Goal: Contribute content: Add original content to the website for others to see

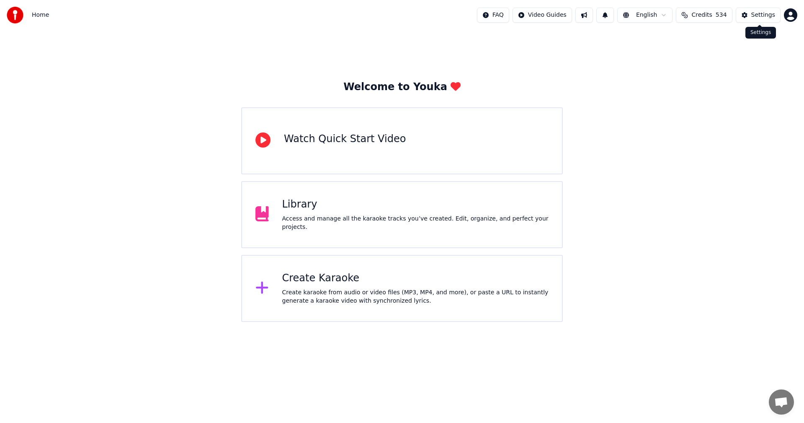
click at [760, 17] on div "Settings" at bounding box center [763, 15] width 24 height 8
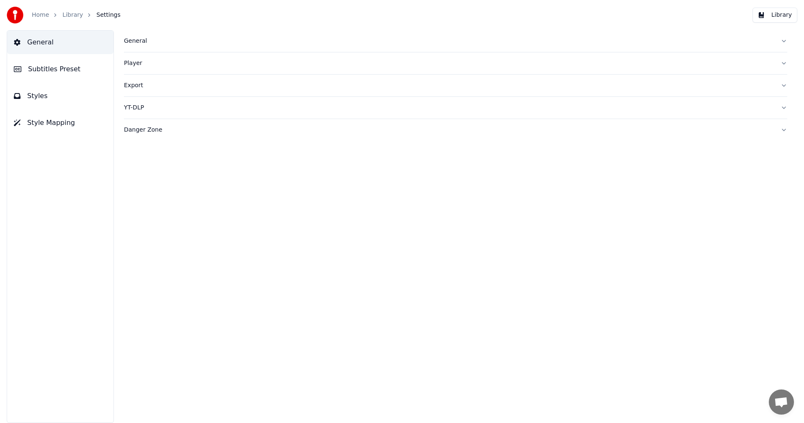
click at [135, 41] on div "General" at bounding box center [449, 41] width 650 height 8
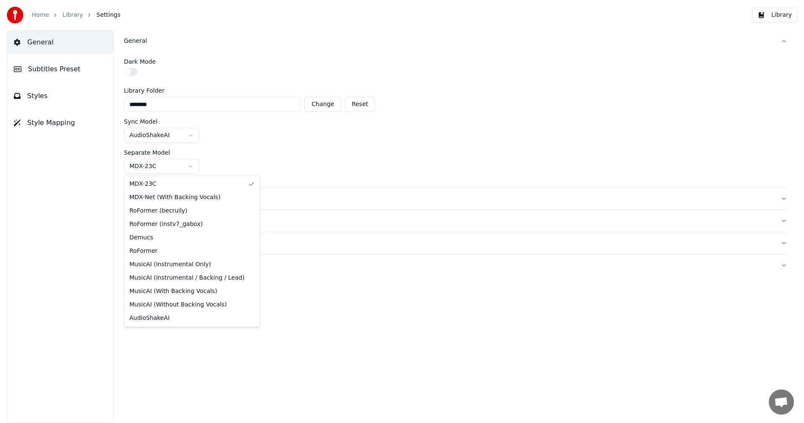
click at [186, 165] on html "Home Library Settings Library General Subtitles Preset Styles Style Mapping Gen…" at bounding box center [402, 211] width 804 height 423
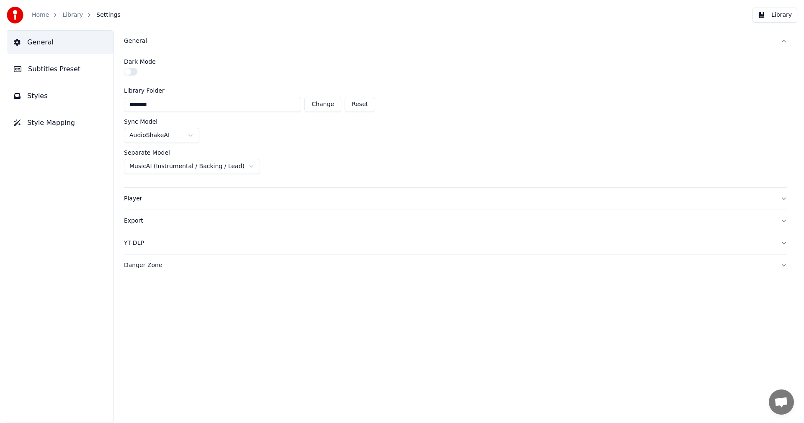
click at [42, 18] on link "Home" at bounding box center [40, 15] width 17 height 8
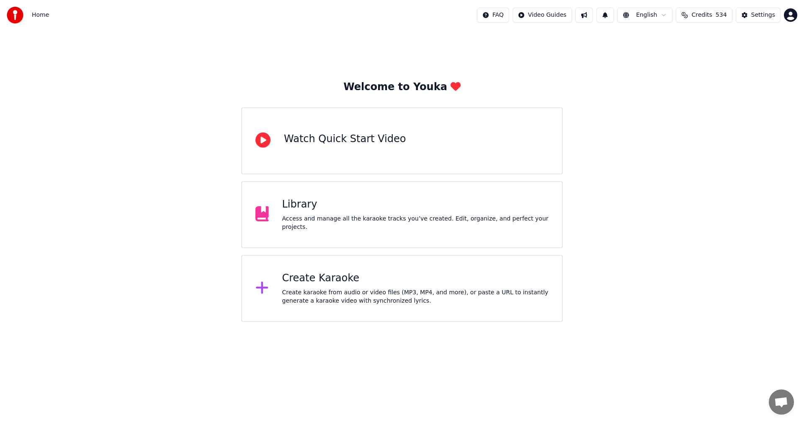
click at [299, 281] on div "Create Karaoke" at bounding box center [415, 277] width 267 height 13
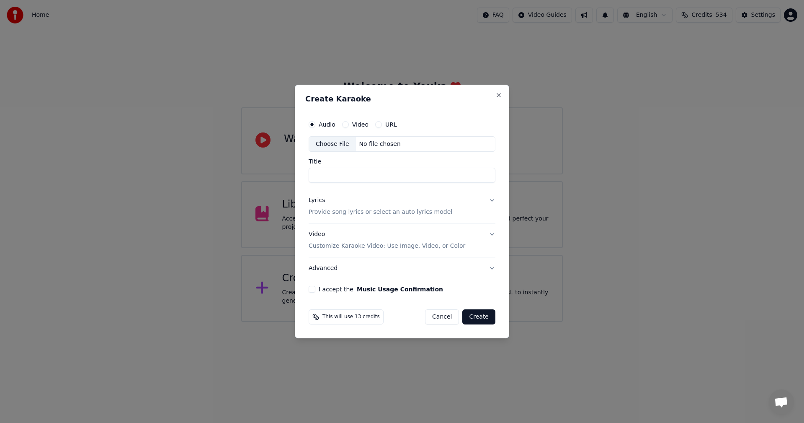
click at [342, 145] on div "Choose File" at bounding box center [332, 144] width 47 height 15
type input "**********"
click at [494, 201] on button "Lyrics Provide song lyrics or select an auto lyrics model" at bounding box center [401, 207] width 187 height 34
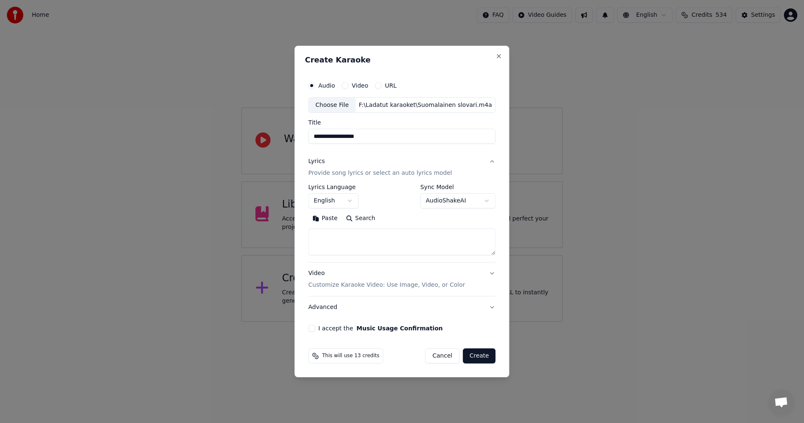
click at [333, 219] on button "Paste" at bounding box center [325, 218] width 34 height 13
click at [348, 202] on body "**********" at bounding box center [402, 161] width 804 height 322
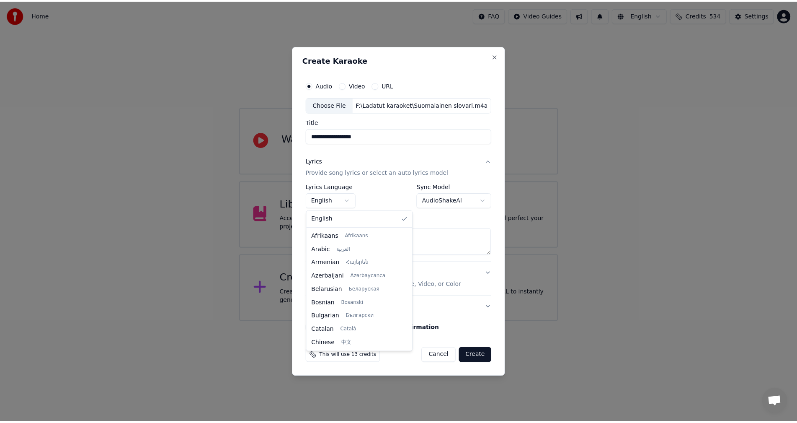
scroll to position [134, 0]
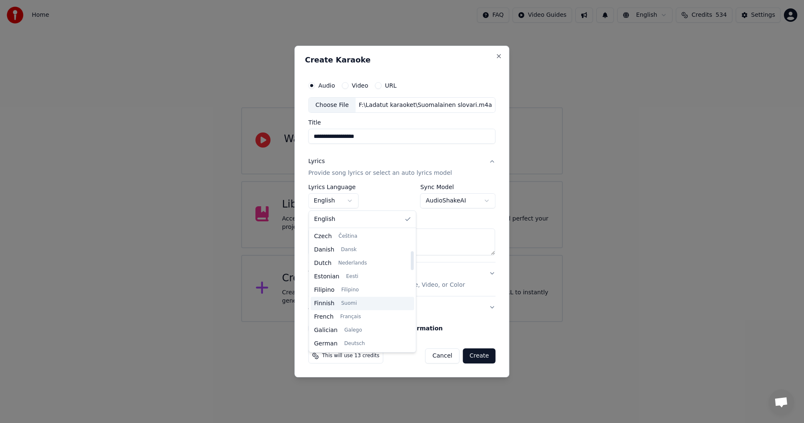
type textarea "**********"
select select "**"
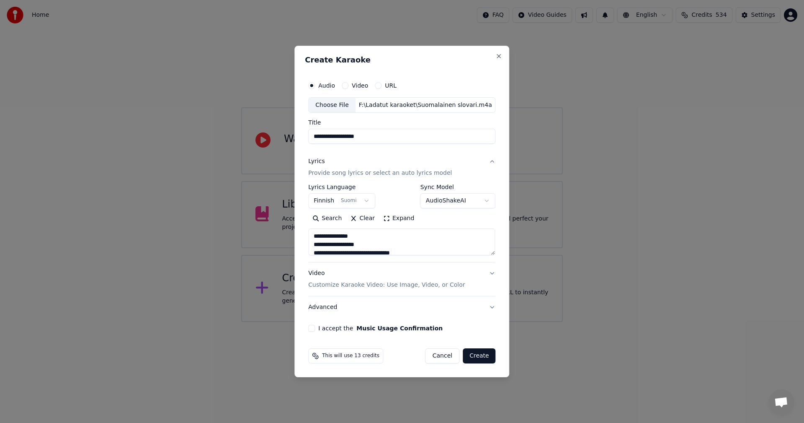
click at [312, 329] on button "I accept the Music Usage Confirmation" at bounding box center [311, 328] width 7 height 7
click at [487, 356] on button "Create" at bounding box center [479, 355] width 33 height 15
type textarea "**********"
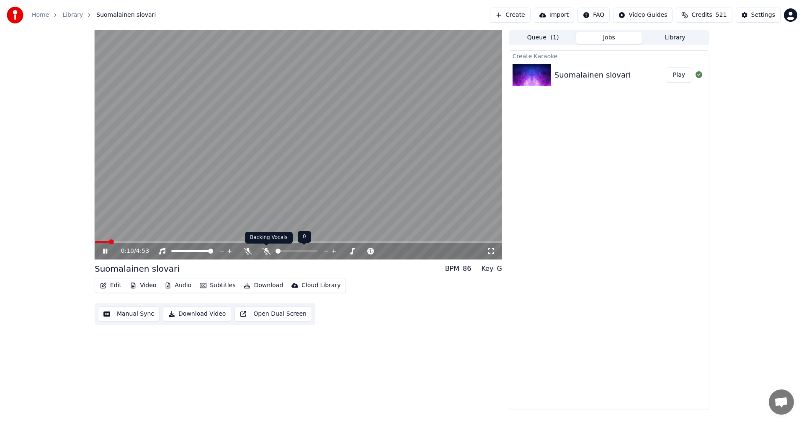
click at [268, 252] on icon at bounding box center [266, 250] width 8 height 7
click at [247, 251] on icon at bounding box center [248, 250] width 8 height 7
click at [106, 253] on icon at bounding box center [105, 250] width 4 height 5
click at [113, 287] on button "Edit" at bounding box center [111, 285] width 28 height 12
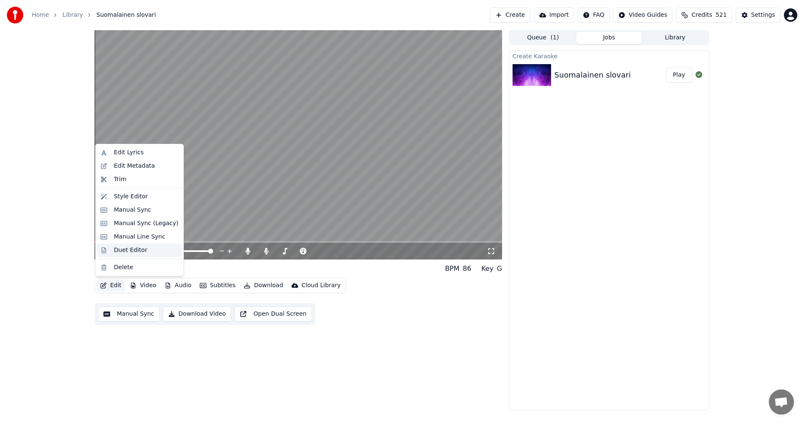
click at [129, 246] on div "Duet Editor" at bounding box center [131, 250] width 34 height 8
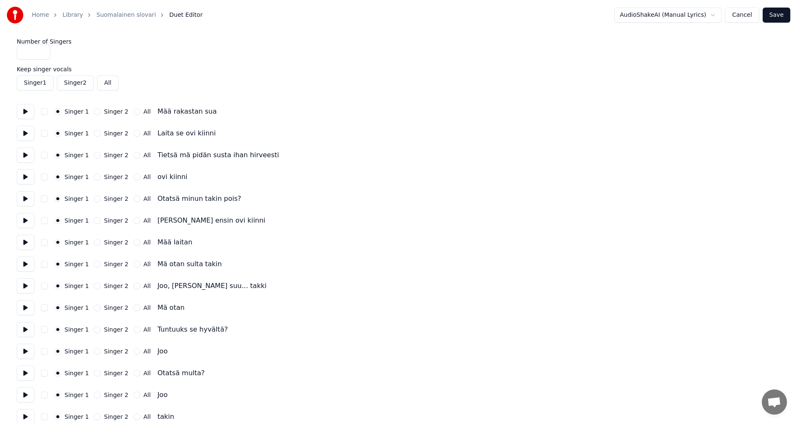
click at [94, 135] on button "Singer 2" at bounding box center [97, 133] width 7 height 7
click at [96, 178] on button "Singer 2" at bounding box center [97, 176] width 7 height 7
click at [94, 221] on button "Singer 2" at bounding box center [97, 220] width 7 height 7
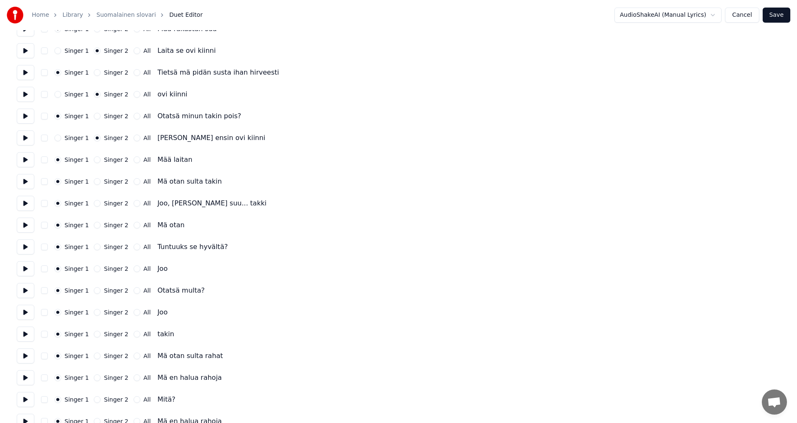
scroll to position [84, 0]
click at [94, 180] on button "Singer 2" at bounding box center [97, 180] width 7 height 7
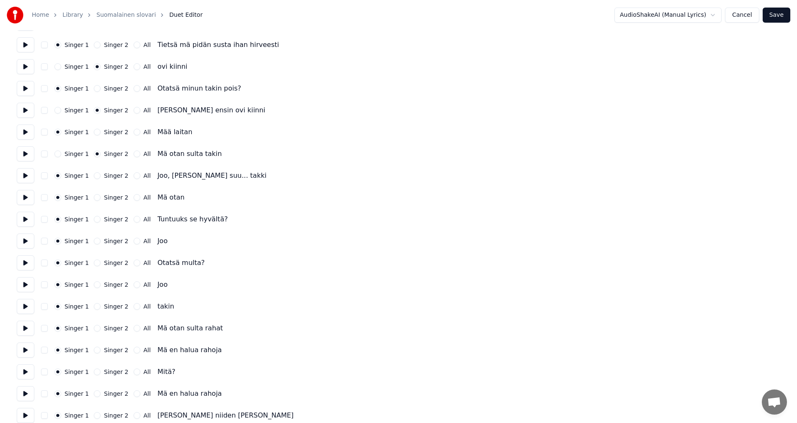
scroll to position [126, 0]
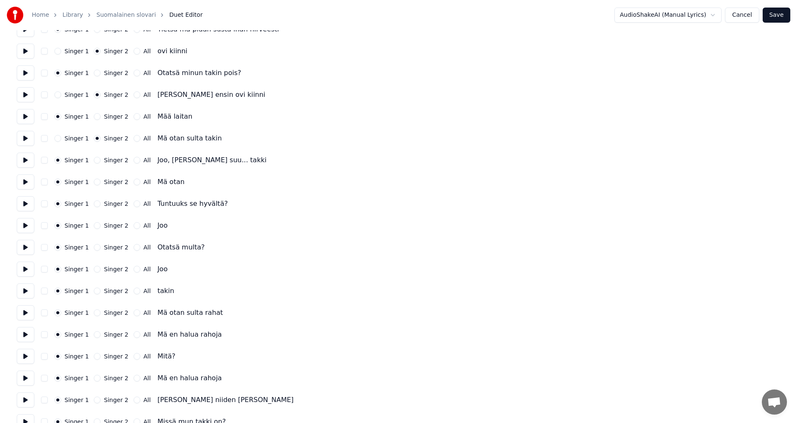
click at [95, 183] on button "Singer 2" at bounding box center [97, 181] width 7 height 7
click at [96, 204] on button "Singer 2" at bounding box center [97, 203] width 7 height 7
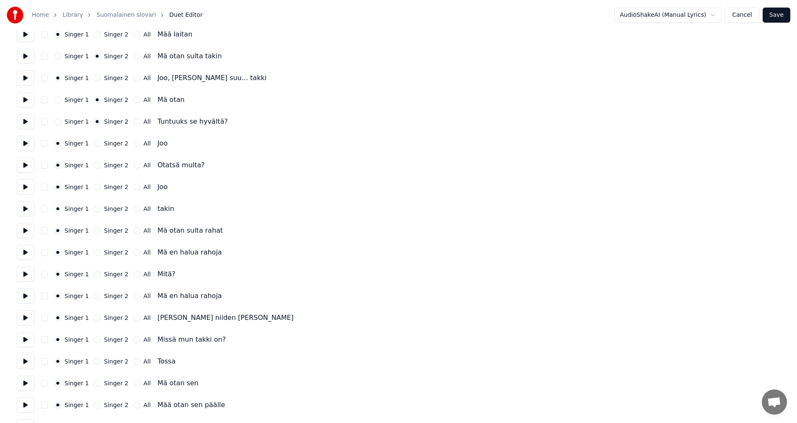
scroll to position [209, 0]
click at [95, 164] on button "Singer 2" at bounding box center [97, 163] width 7 height 7
click at [96, 207] on button "Singer 2" at bounding box center [97, 207] width 7 height 7
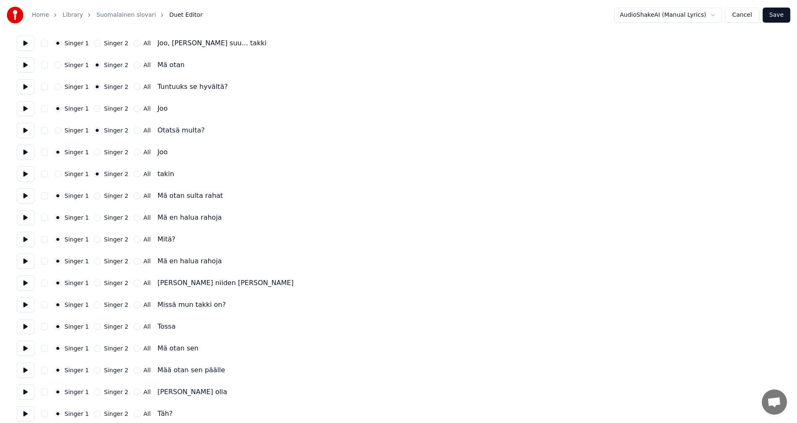
scroll to position [293, 0]
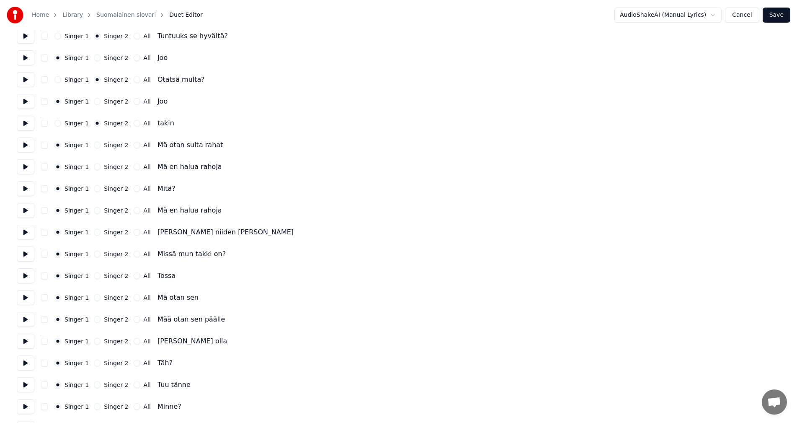
click at [95, 168] on button "Singer 2" at bounding box center [97, 166] width 7 height 7
click at [95, 211] on button "Singer 2" at bounding box center [97, 210] width 7 height 7
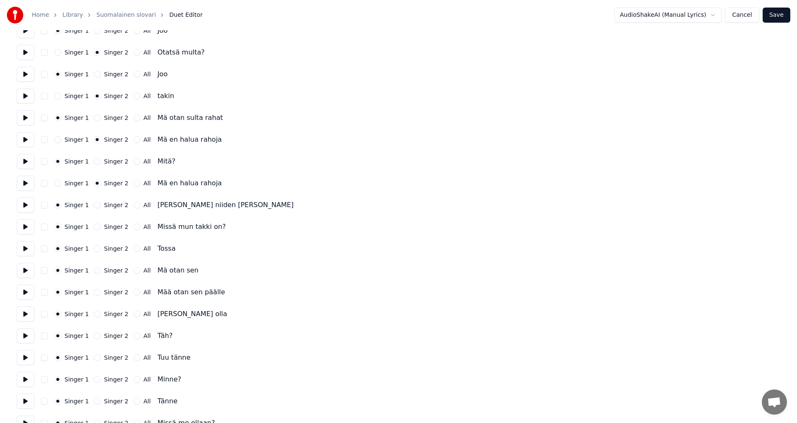
scroll to position [335, 0]
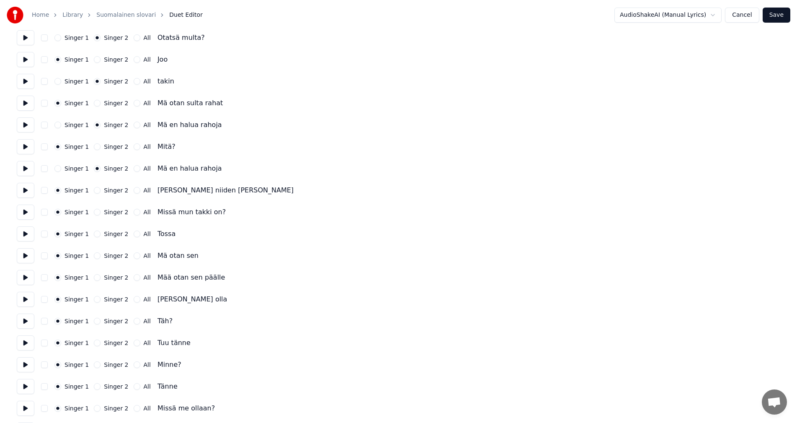
click at [94, 191] on button "Singer 2" at bounding box center [97, 190] width 7 height 7
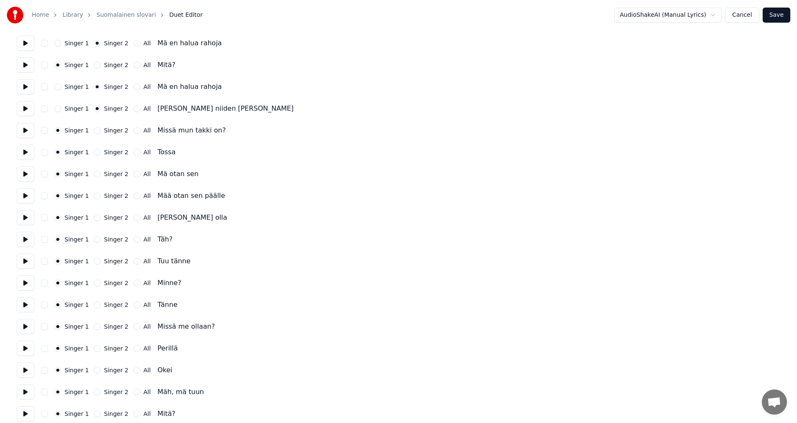
scroll to position [419, 0]
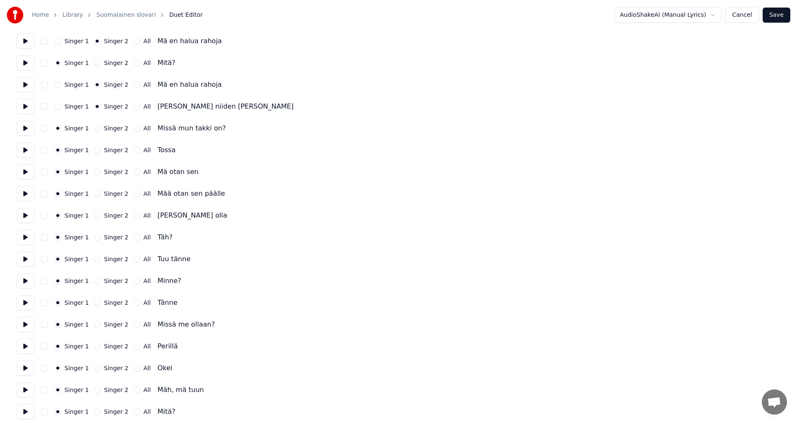
click at [95, 173] on button "Singer 2" at bounding box center [97, 171] width 7 height 7
click at [96, 192] on button "Singer 2" at bounding box center [97, 193] width 7 height 7
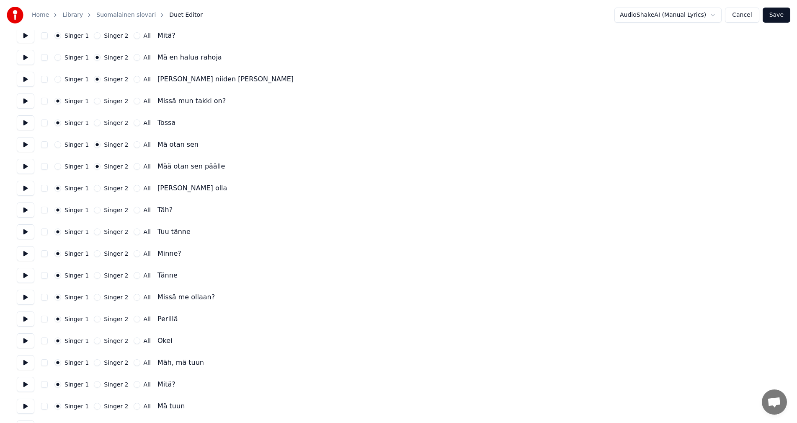
scroll to position [461, 0]
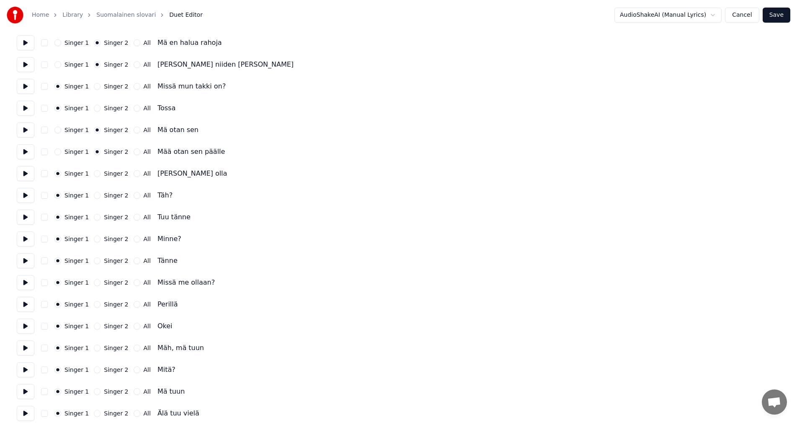
click at [96, 108] on button "Singer 2" at bounding box center [97, 108] width 7 height 7
drag, startPoint x: 58, startPoint y: 130, endPoint x: 62, endPoint y: 149, distance: 19.3
click at [58, 130] on button "Singer 1" at bounding box center [57, 129] width 7 height 7
click at [60, 152] on button "Singer 1" at bounding box center [57, 151] width 7 height 7
click at [97, 174] on button "Singer 2" at bounding box center [97, 173] width 7 height 7
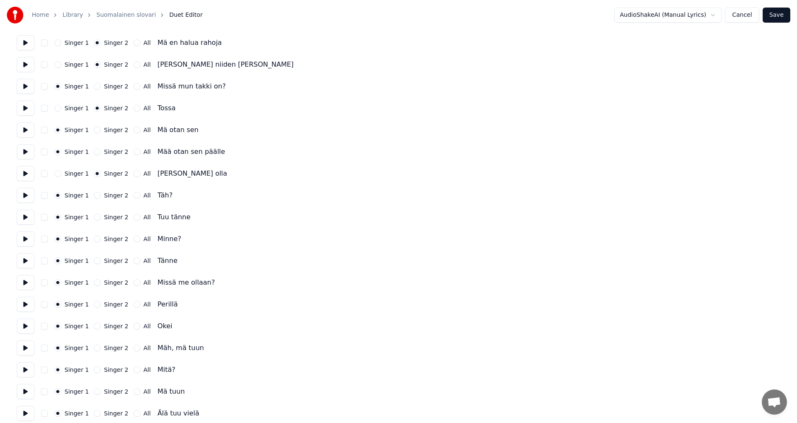
click at [96, 216] on button "Singer 2" at bounding box center [97, 217] width 7 height 7
click at [94, 260] on button "Singer 2" at bounding box center [97, 260] width 7 height 7
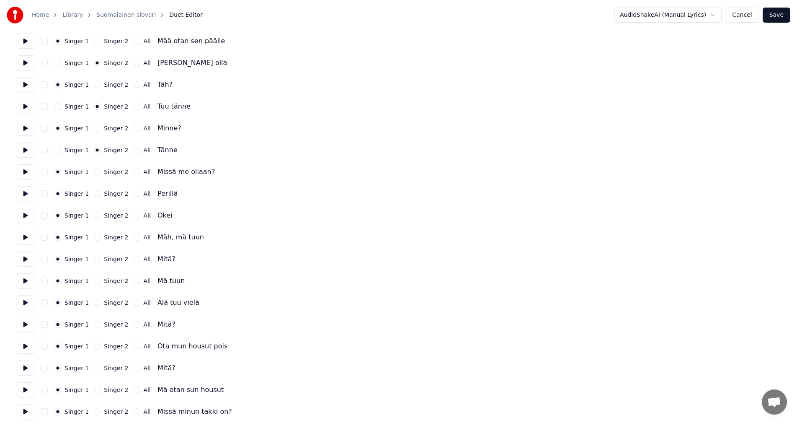
scroll to position [586, 0]
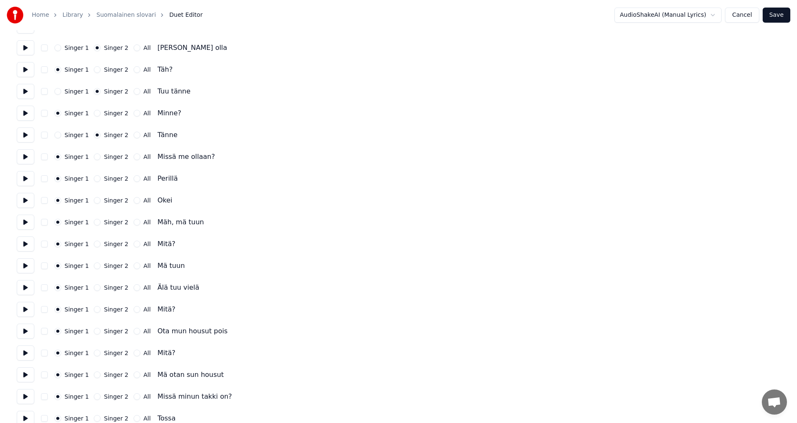
click at [94, 179] on button "Singer 2" at bounding box center [97, 178] width 7 height 7
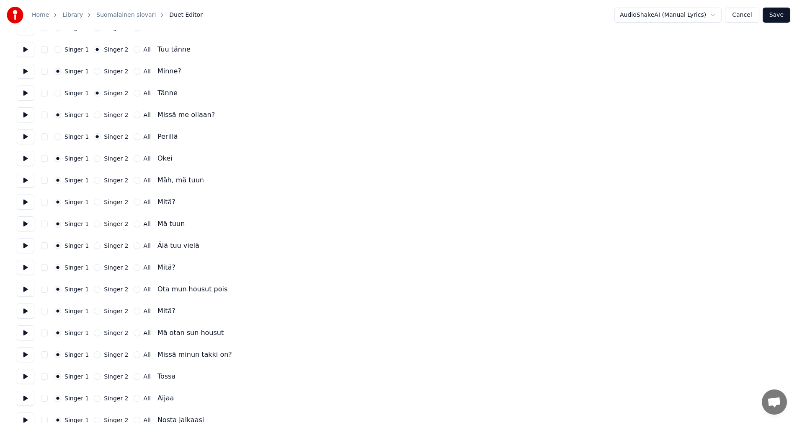
click at [95, 202] on button "Singer 2" at bounding box center [97, 201] width 7 height 7
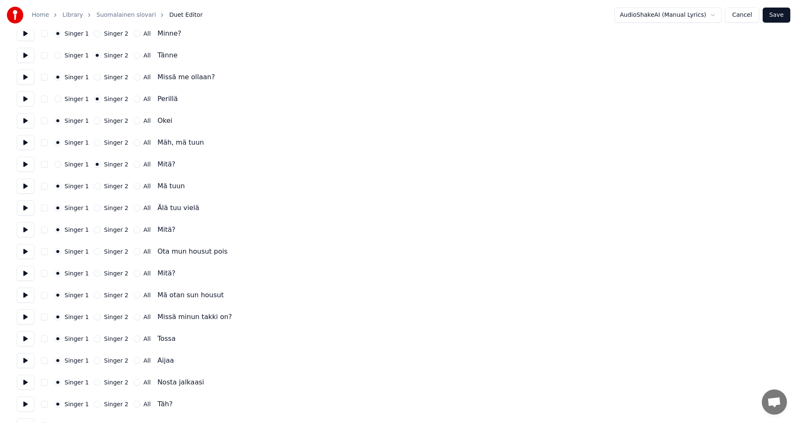
scroll to position [670, 0]
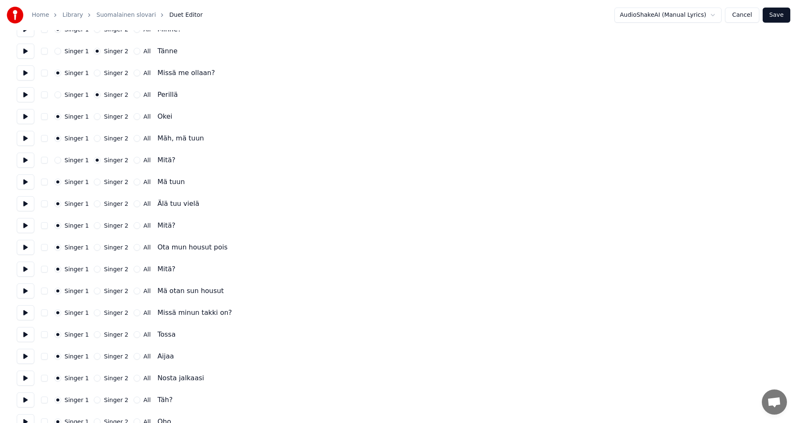
click at [98, 203] on div "Singer 2" at bounding box center [111, 203] width 34 height 7
click at [94, 204] on button "Singer 2" at bounding box center [97, 203] width 7 height 7
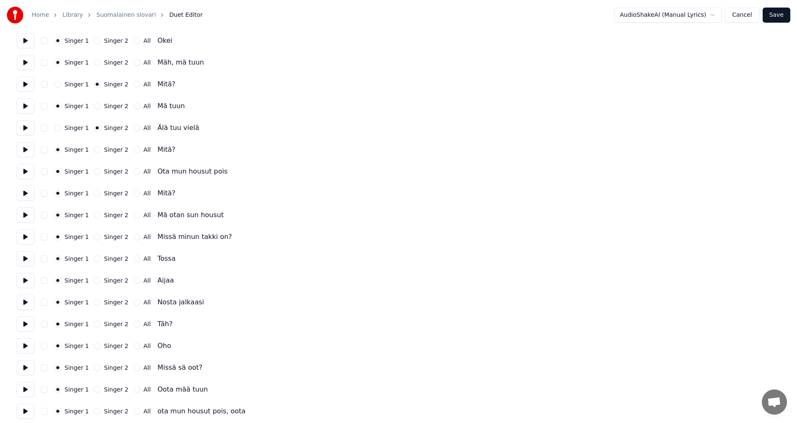
scroll to position [754, 0]
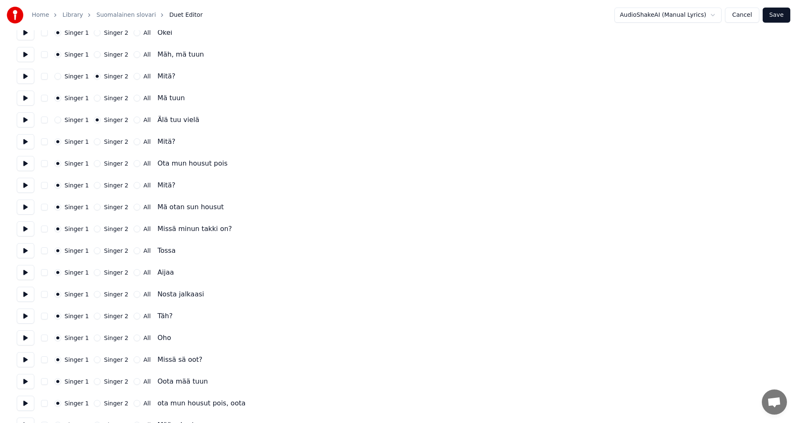
click at [95, 164] on button "Singer 2" at bounding box center [97, 163] width 7 height 7
click at [95, 207] on button "Singer 2" at bounding box center [97, 207] width 7 height 7
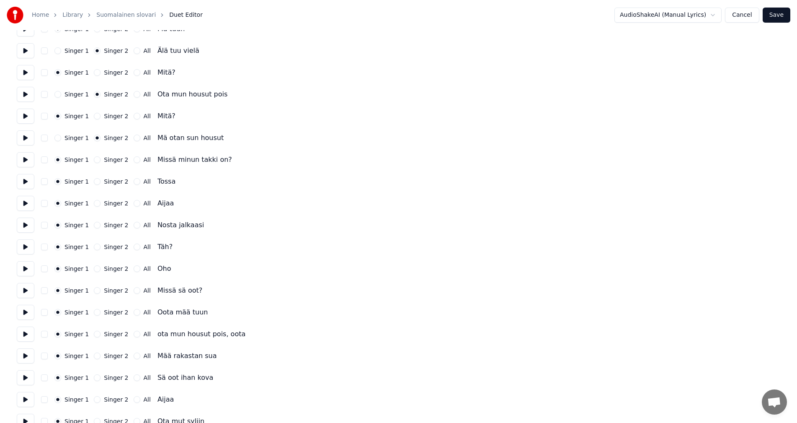
scroll to position [838, 0]
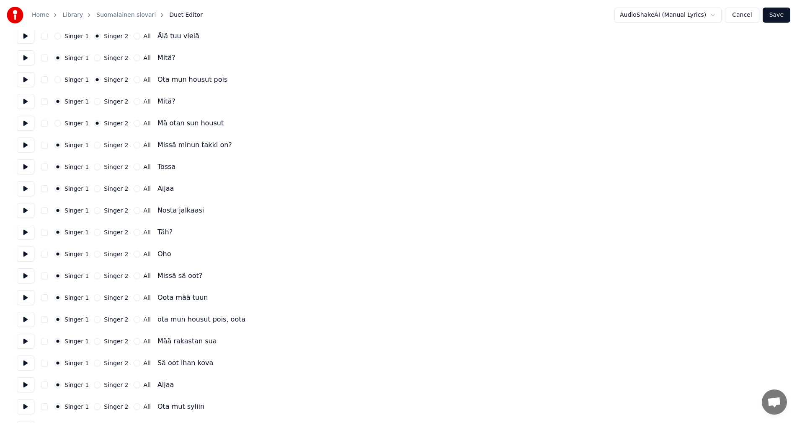
click at [98, 166] on div "Singer 2" at bounding box center [111, 166] width 34 height 7
click at [95, 168] on button "Singer 2" at bounding box center [97, 166] width 7 height 7
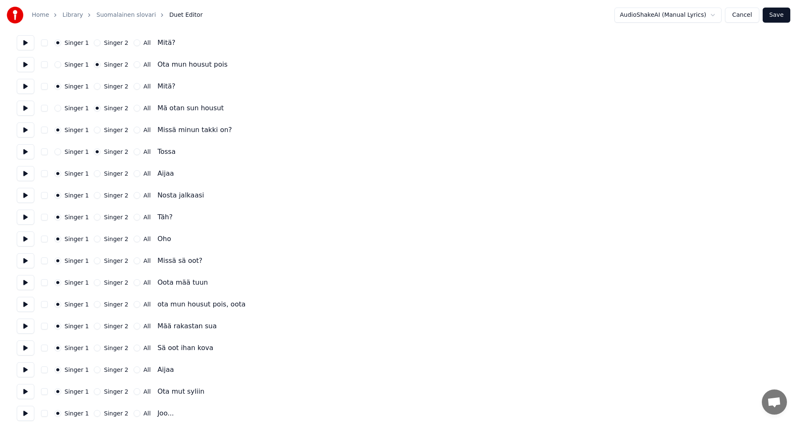
scroll to position [879, 0]
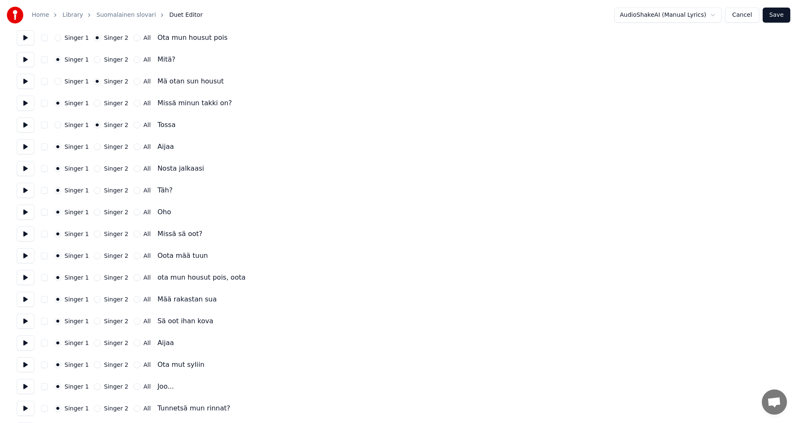
click at [95, 169] on button "Singer 2" at bounding box center [97, 168] width 7 height 7
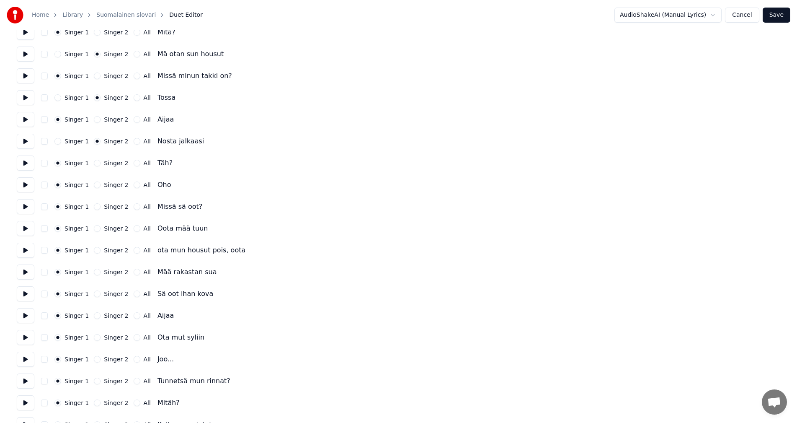
scroll to position [921, 0]
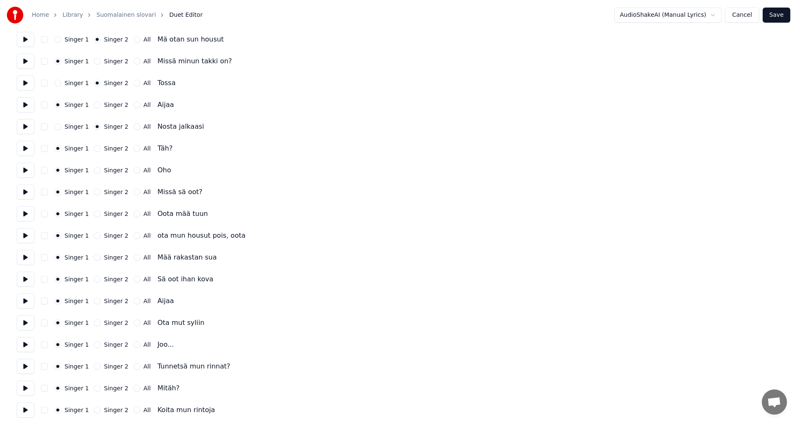
click at [96, 190] on button "Singer 2" at bounding box center [97, 191] width 7 height 7
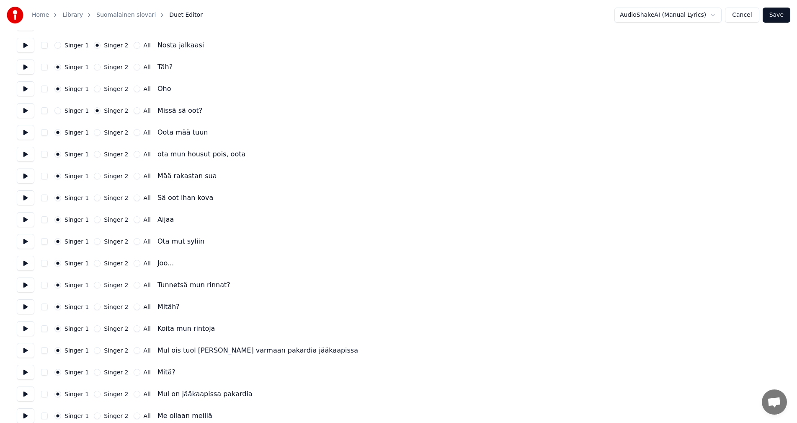
scroll to position [1005, 0]
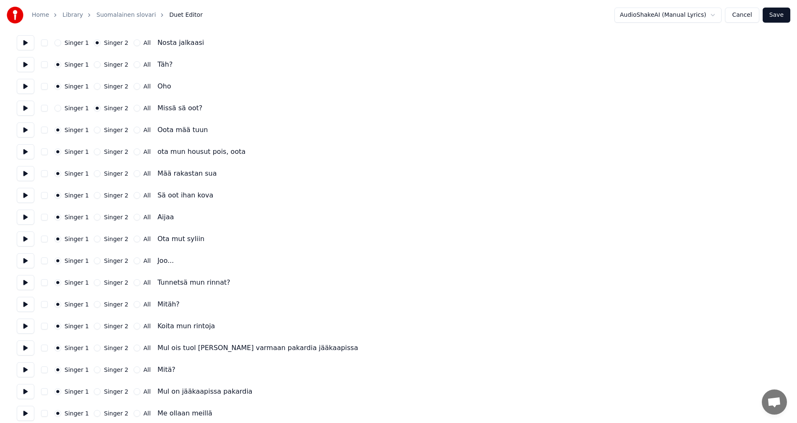
click at [94, 152] on button "Singer 2" at bounding box center [97, 151] width 7 height 7
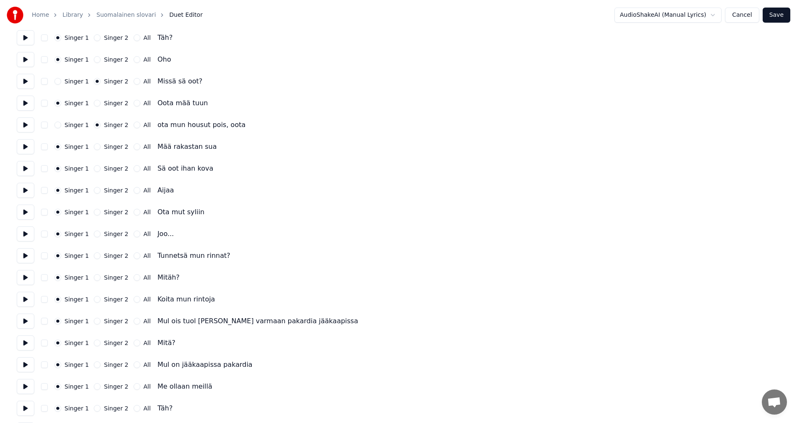
scroll to position [1047, 0]
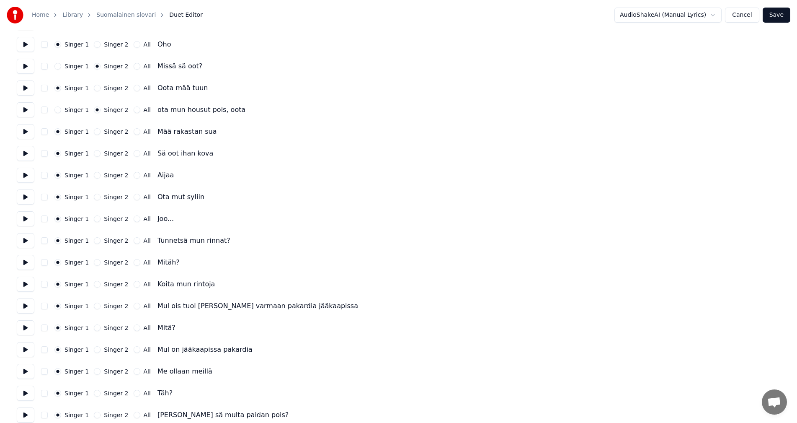
click at [95, 198] on button "Singer 2" at bounding box center [97, 196] width 7 height 7
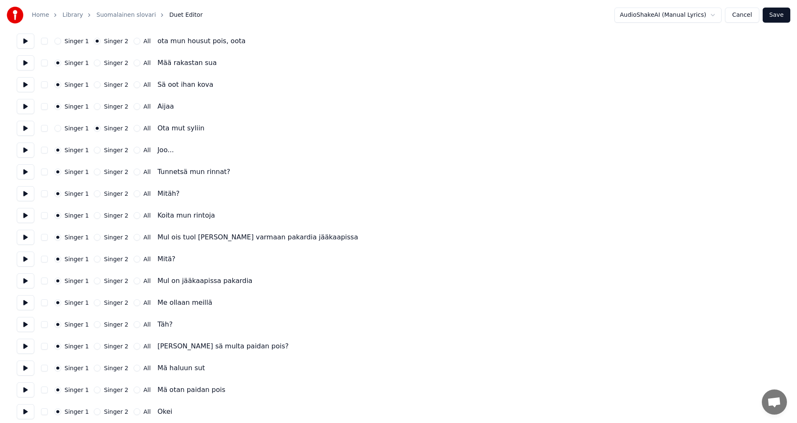
scroll to position [1131, 0]
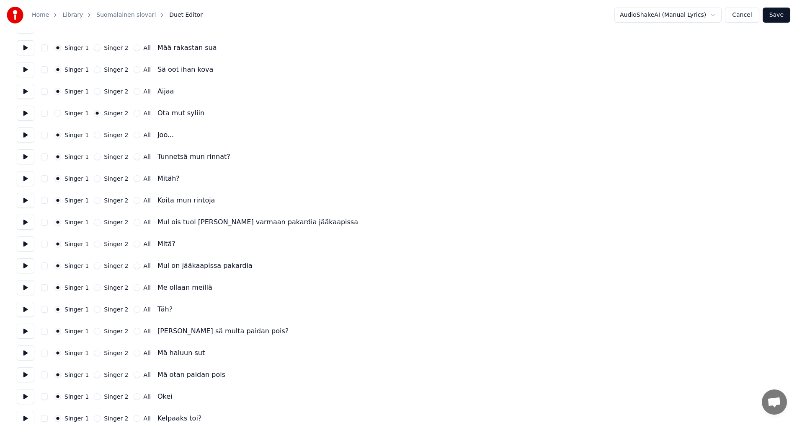
click at [94, 157] on button "Singer 2" at bounding box center [97, 156] width 7 height 7
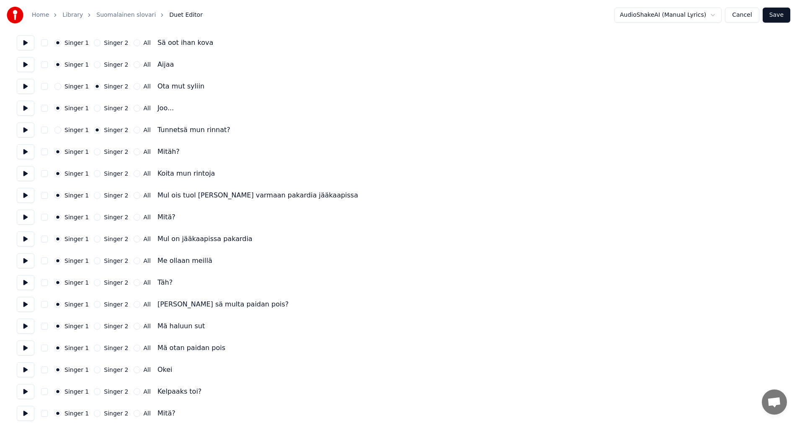
scroll to position [1173, 0]
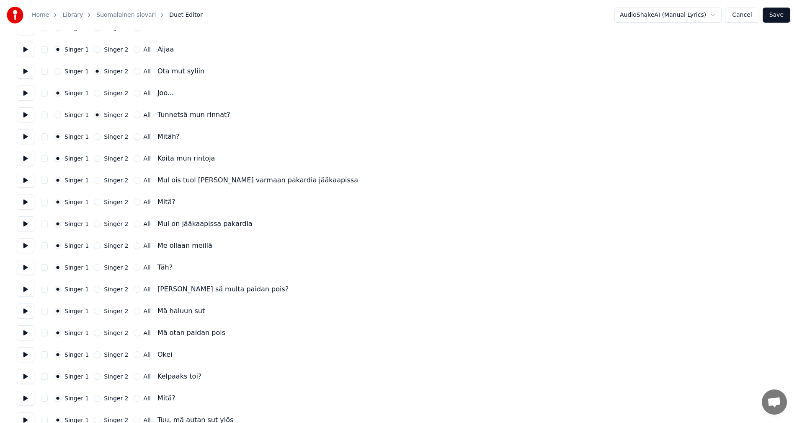
click at [94, 160] on button "Singer 2" at bounding box center [97, 158] width 7 height 7
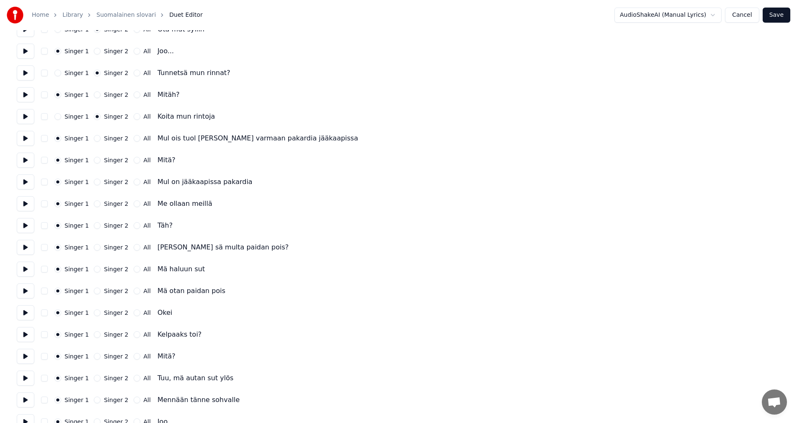
click at [95, 159] on button "Singer 2" at bounding box center [97, 160] width 7 height 7
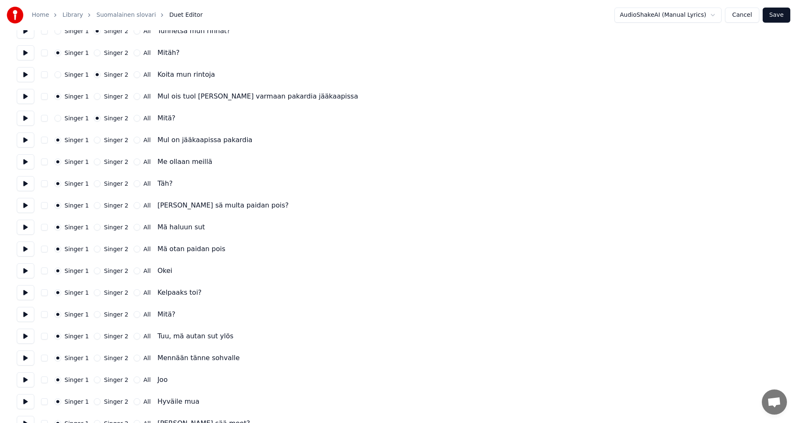
click at [96, 162] on button "Singer 2" at bounding box center [97, 161] width 7 height 7
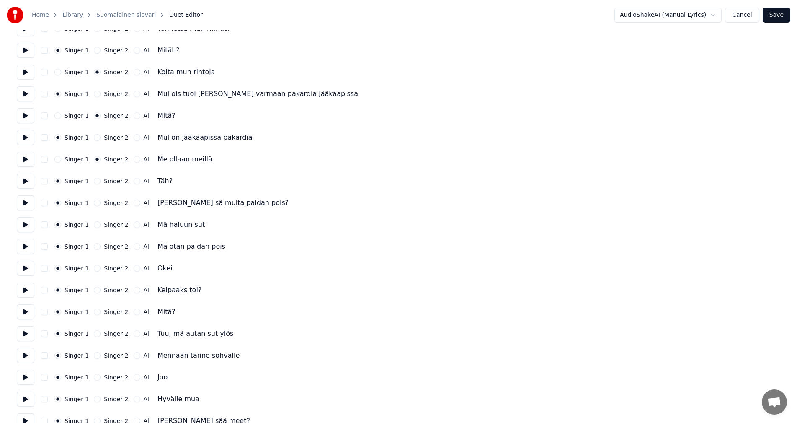
scroll to position [1298, 0]
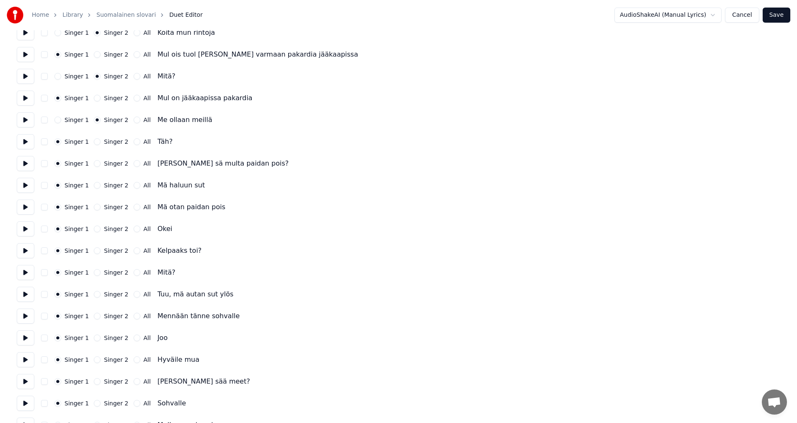
click at [95, 165] on button "Singer 2" at bounding box center [97, 163] width 7 height 7
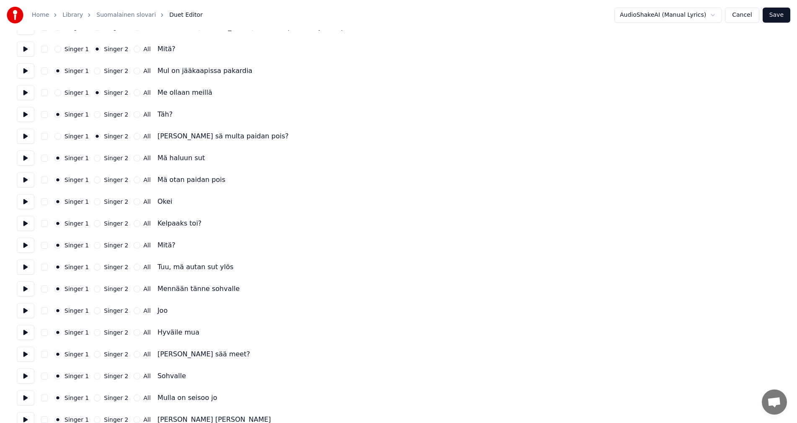
scroll to position [1340, 0]
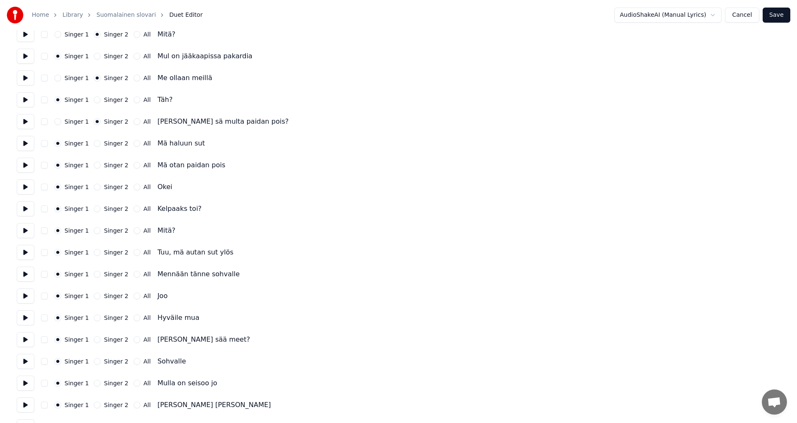
click at [94, 166] on button "Singer 2" at bounding box center [97, 165] width 7 height 7
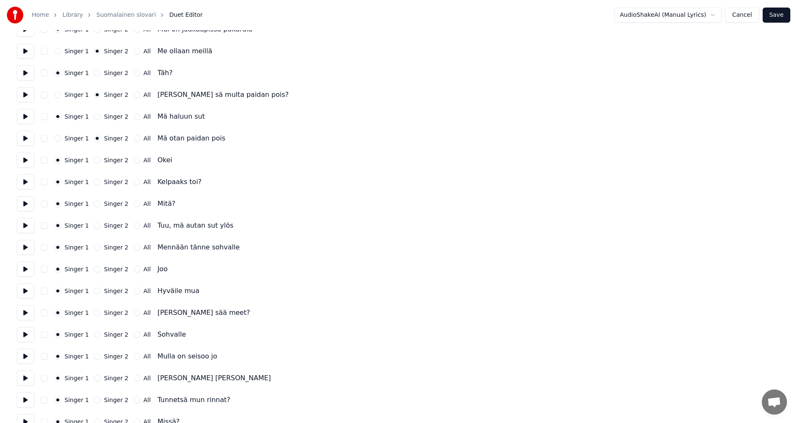
scroll to position [1382, 0]
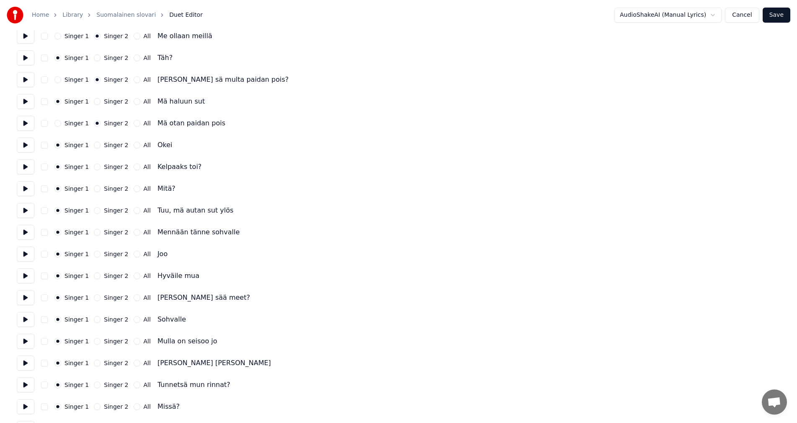
click at [94, 168] on button "Singer 2" at bounding box center [97, 166] width 7 height 7
click at [97, 210] on button "Singer 2" at bounding box center [97, 210] width 7 height 7
click at [96, 232] on button "Singer 2" at bounding box center [97, 232] width 7 height 7
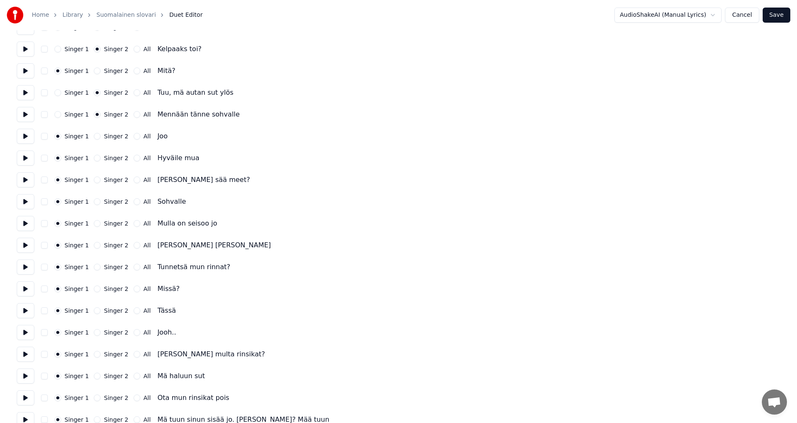
scroll to position [1508, 0]
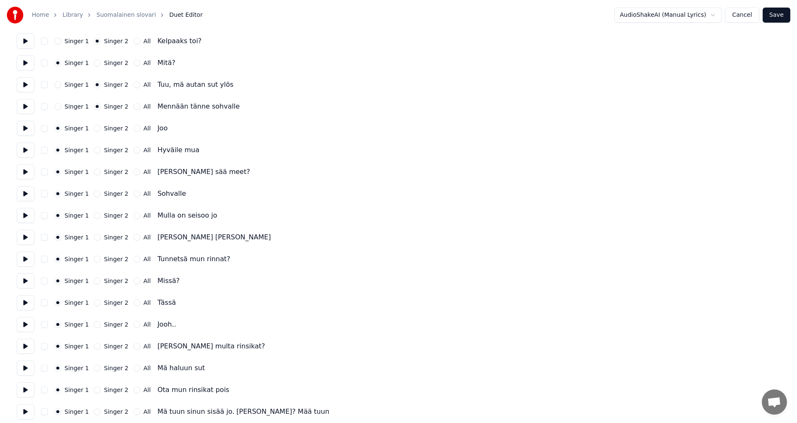
click at [95, 149] on button "Singer 2" at bounding box center [97, 150] width 7 height 7
click at [94, 193] on button "Singer 2" at bounding box center [97, 193] width 7 height 7
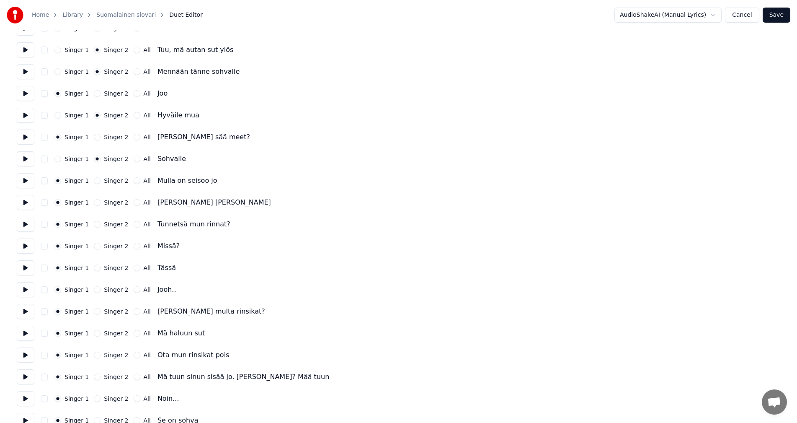
scroll to position [1591, 0]
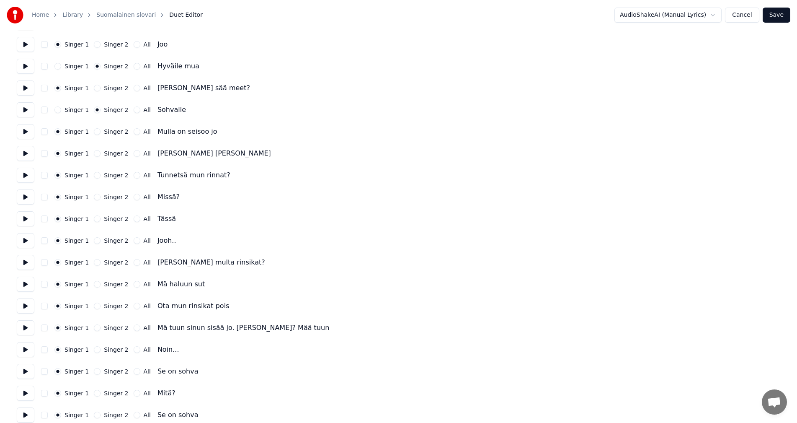
click at [94, 154] on button "Singer 2" at bounding box center [97, 153] width 7 height 7
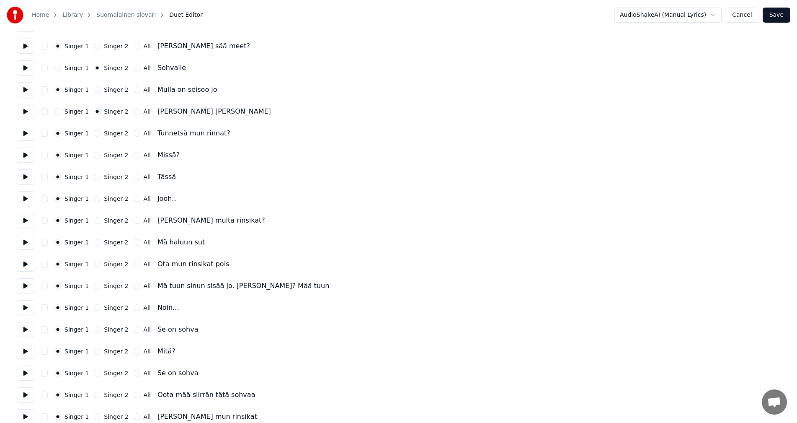
click at [94, 133] on button "Singer 2" at bounding box center [97, 133] width 7 height 7
click at [95, 175] on button "Singer 2" at bounding box center [97, 176] width 7 height 7
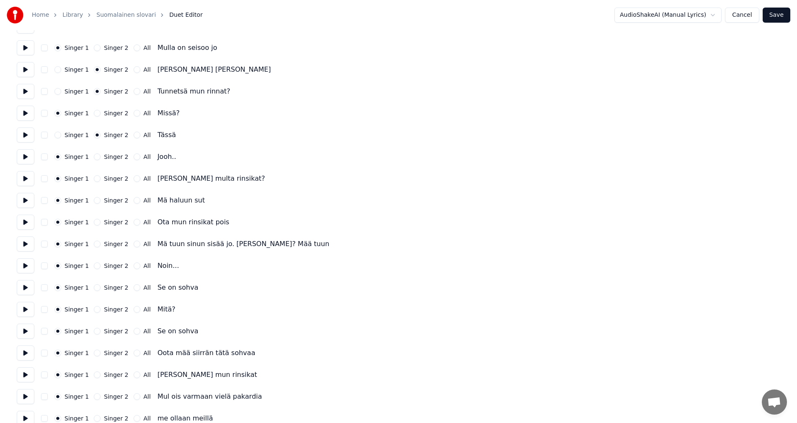
click at [95, 179] on button "Singer 2" at bounding box center [97, 178] width 7 height 7
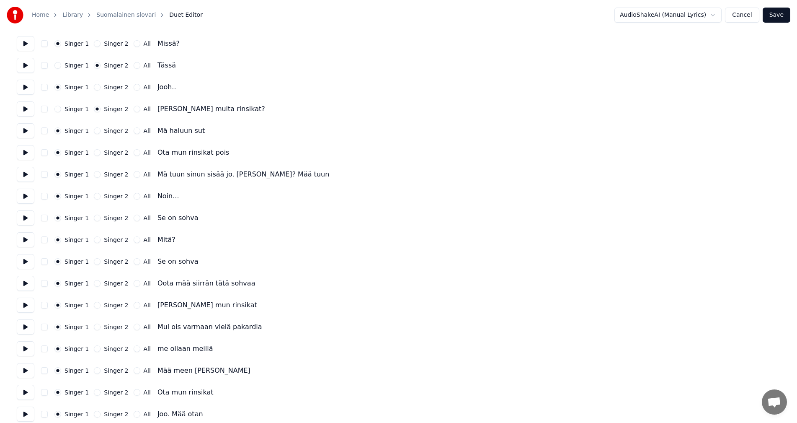
scroll to position [1759, 0]
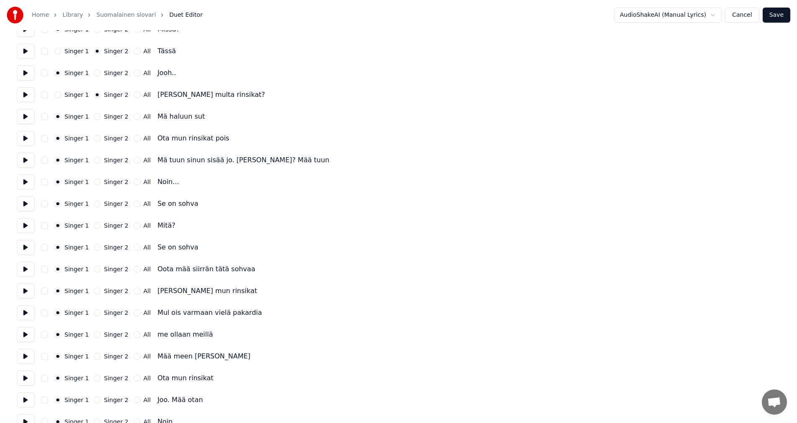
click at [94, 137] on button "Singer 2" at bounding box center [97, 138] width 7 height 7
drag, startPoint x: 95, startPoint y: 204, endPoint x: 116, endPoint y: 199, distance: 20.9
click at [96, 204] on button "Singer 2" at bounding box center [97, 203] width 7 height 7
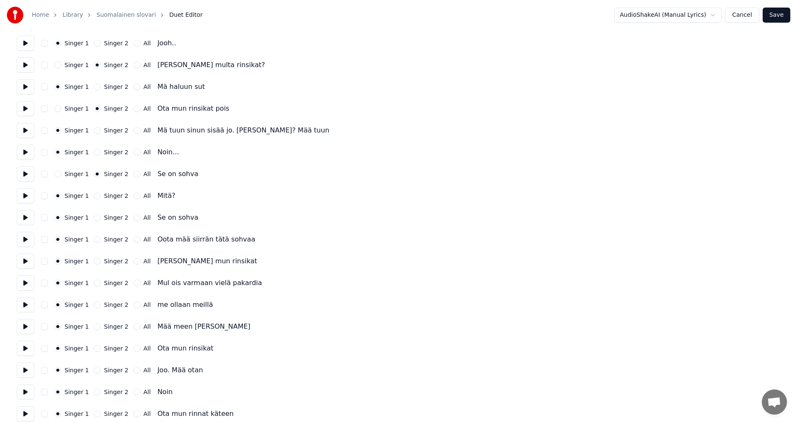
scroll to position [1843, 0]
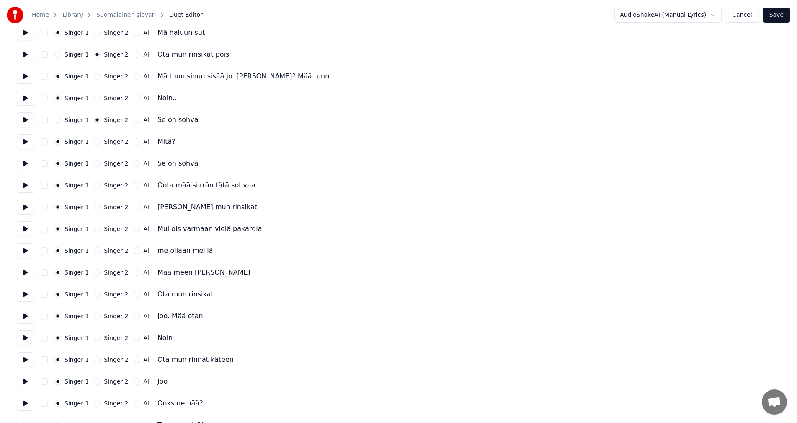
click at [95, 164] on button "Singer 2" at bounding box center [97, 163] width 7 height 7
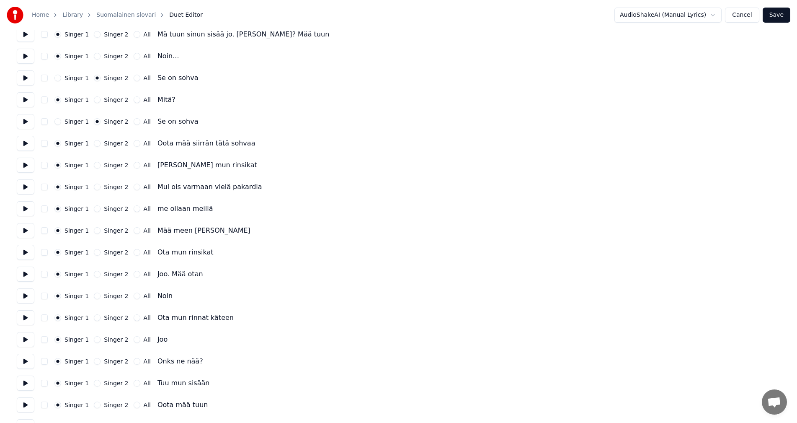
click at [95, 166] on button "Singer 2" at bounding box center [97, 165] width 7 height 7
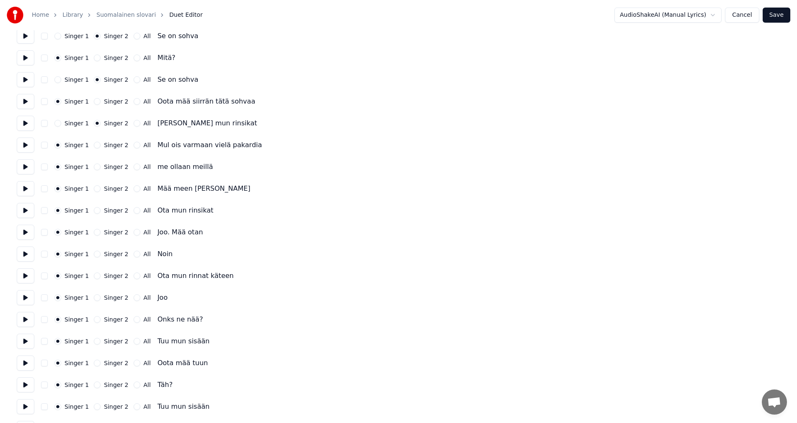
click at [96, 168] on button "Singer 2" at bounding box center [97, 166] width 7 height 7
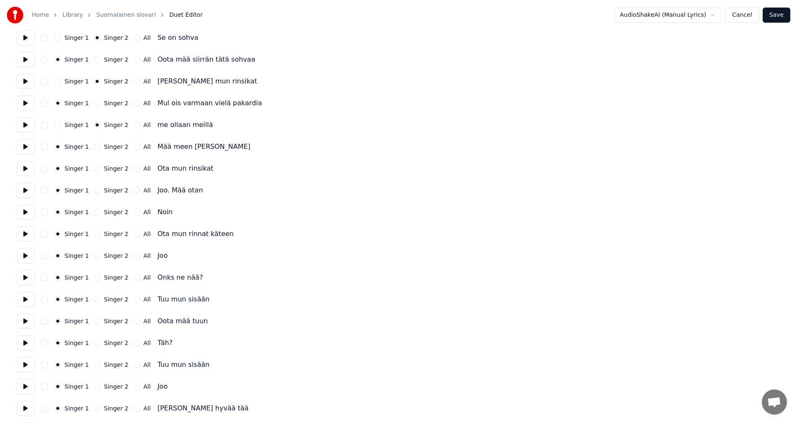
click at [94, 169] on button "Singer 2" at bounding box center [97, 168] width 7 height 7
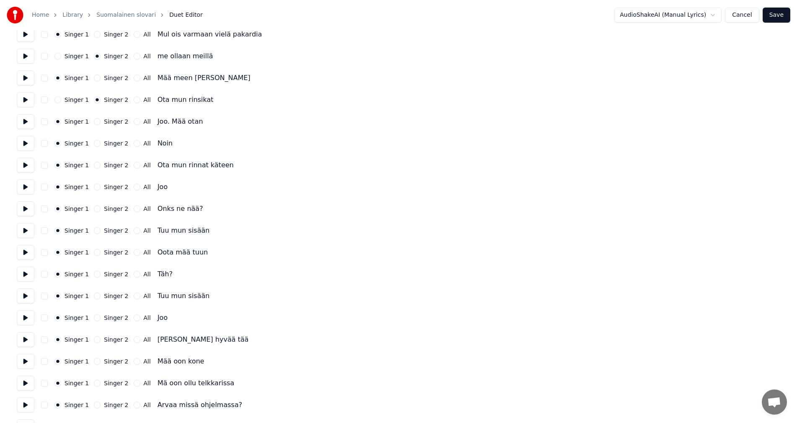
scroll to position [2052, 0]
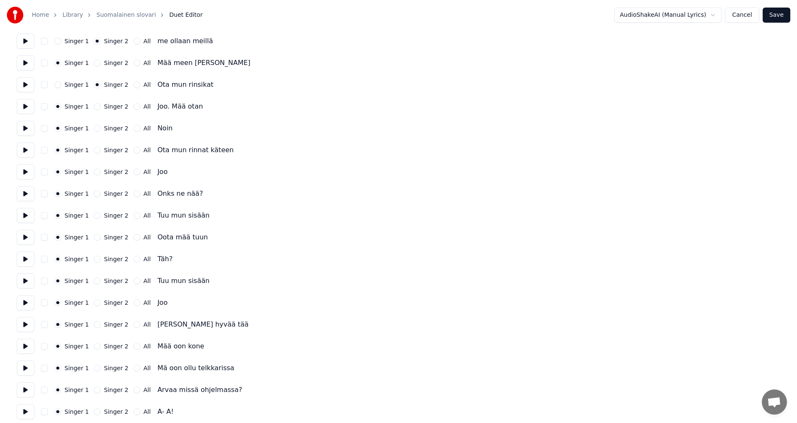
click at [94, 151] on button "Singer 2" at bounding box center [97, 150] width 7 height 7
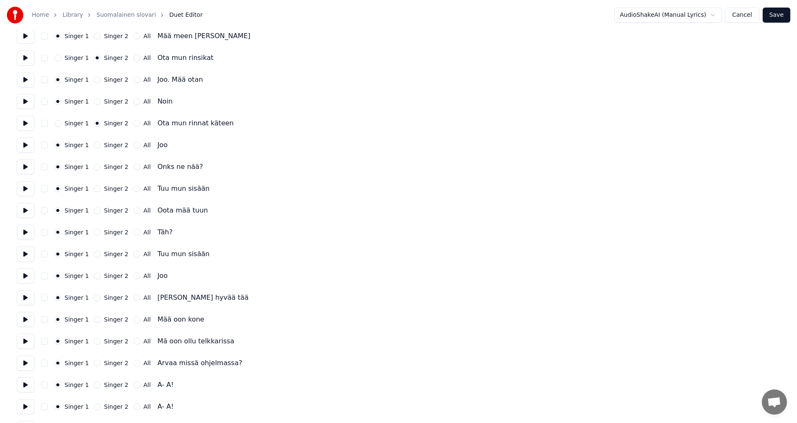
scroll to position [2094, 0]
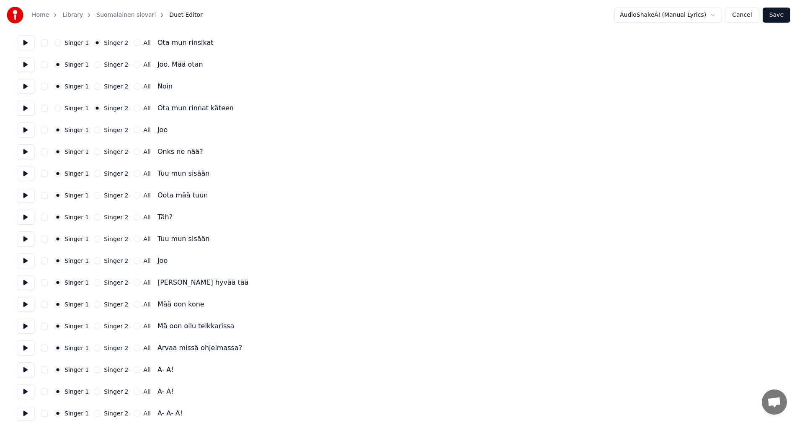
click at [95, 174] on button "Singer 2" at bounding box center [97, 173] width 7 height 7
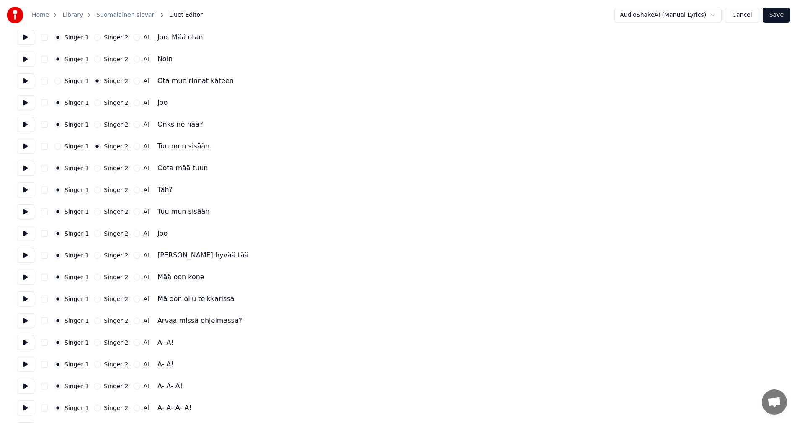
scroll to position [2136, 0]
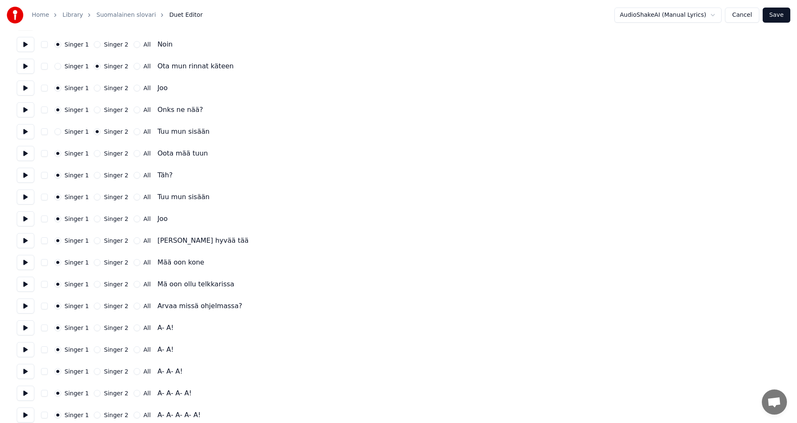
click at [94, 198] on button "Singer 2" at bounding box center [97, 196] width 7 height 7
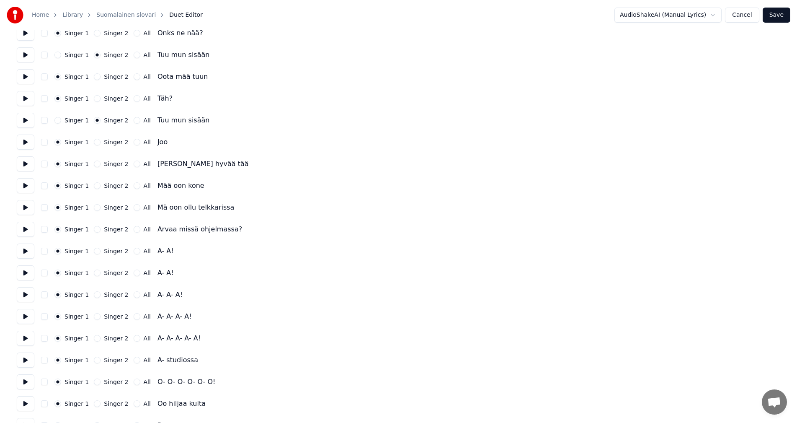
scroll to position [2219, 0]
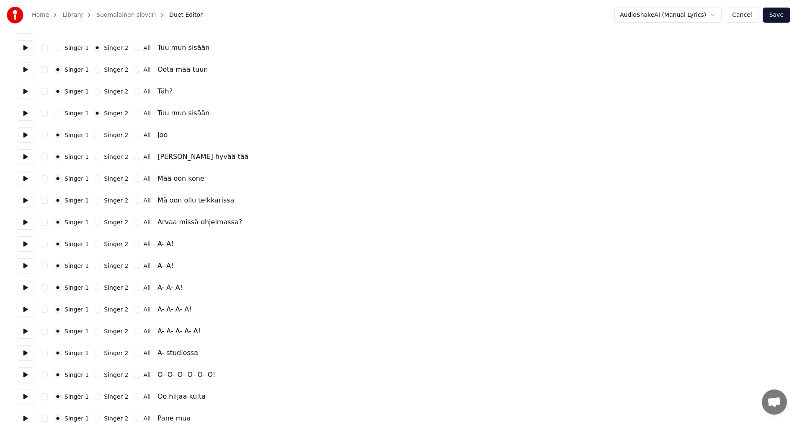
click at [94, 157] on button "Singer 2" at bounding box center [97, 156] width 7 height 7
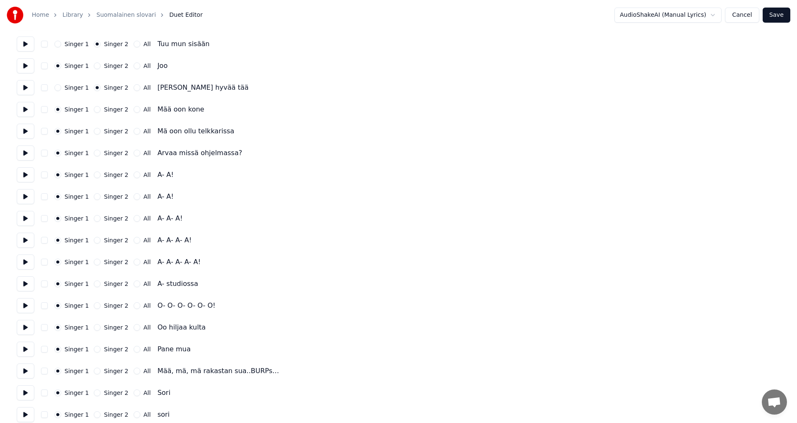
scroll to position [2303, 0]
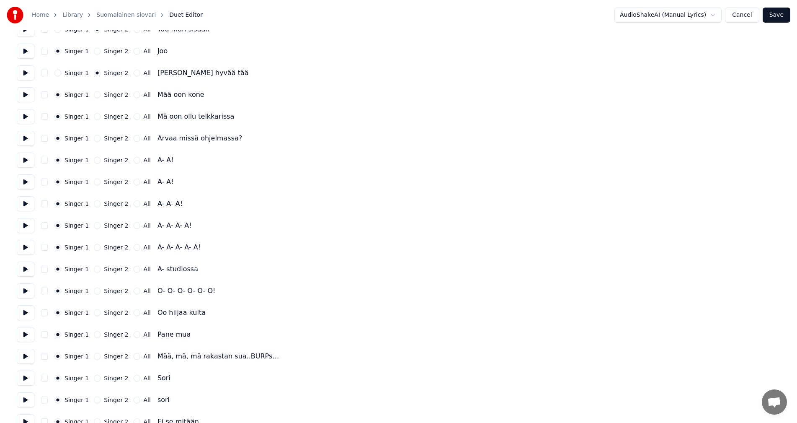
click at [94, 160] on button "Singer 2" at bounding box center [97, 160] width 7 height 7
click at [95, 181] on button "Singer 2" at bounding box center [97, 181] width 7 height 7
click at [95, 204] on button "Singer 2" at bounding box center [97, 203] width 7 height 7
click at [95, 224] on button "Singer 2" at bounding box center [97, 225] width 7 height 7
click at [95, 247] on button "Singer 2" at bounding box center [97, 247] width 7 height 7
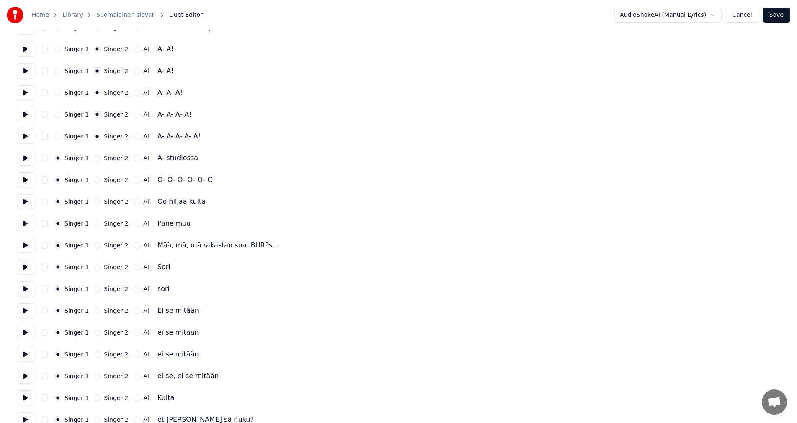
scroll to position [2427, 0]
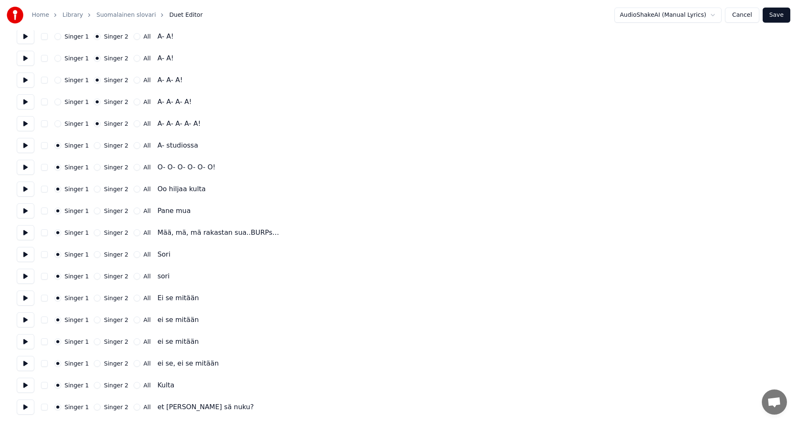
click at [94, 168] on button "Singer 2" at bounding box center [97, 167] width 7 height 7
click at [95, 189] on button "Singer 2" at bounding box center [97, 189] width 7 height 7
click at [96, 210] on button "Singer 2" at bounding box center [97, 210] width 7 height 7
click at [95, 298] on button "Singer 2" at bounding box center [97, 297] width 7 height 7
click at [96, 319] on button "Singer 2" at bounding box center [97, 319] width 7 height 7
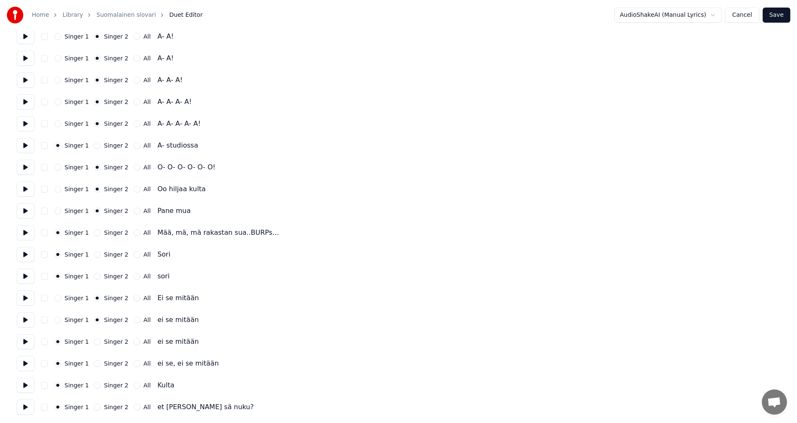
click at [96, 342] on button "Singer 2" at bounding box center [97, 341] width 7 height 7
click at [95, 364] on button "Singer 2" at bounding box center [97, 363] width 7 height 7
click at [134, 384] on button "All" at bounding box center [137, 384] width 7 height 7
click at [134, 406] on button "All" at bounding box center [137, 406] width 7 height 7
click at [776, 15] on button "Save" at bounding box center [777, 15] width 28 height 15
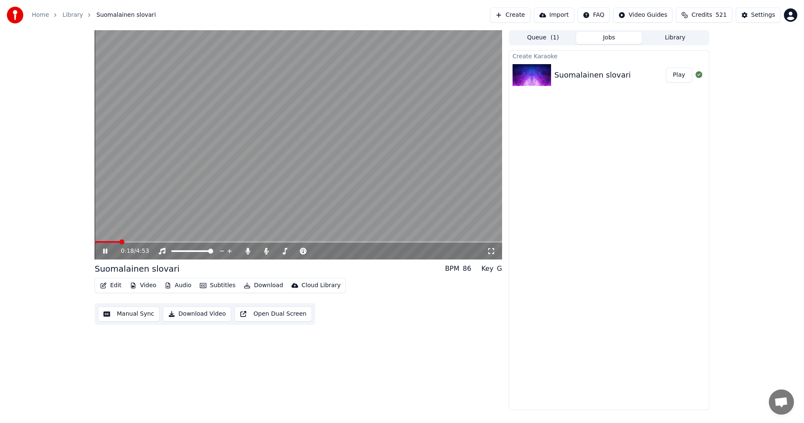
click at [120, 242] on span at bounding box center [298, 242] width 407 height 2
click at [107, 241] on span at bounding box center [101, 242] width 13 height 2
click at [106, 253] on icon at bounding box center [111, 250] width 20 height 7
click at [763, 14] on div "Settings" at bounding box center [763, 15] width 24 height 8
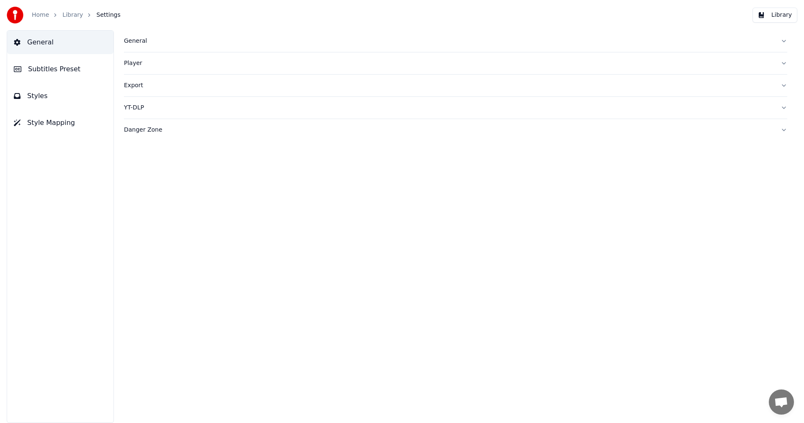
click at [45, 71] on span "Subtitles Preset" at bounding box center [54, 69] width 52 height 10
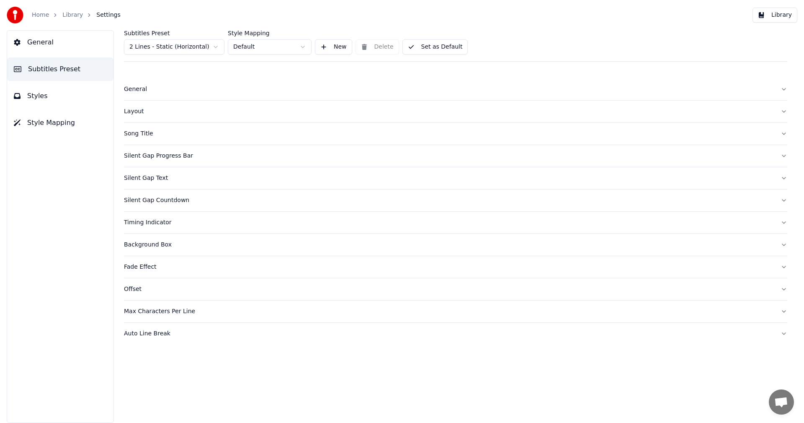
click at [206, 46] on html "Home Library Settings Library General Subtitles Preset Styles Style Mapping Sub…" at bounding box center [402, 211] width 804 height 423
click at [132, 114] on div "Layout" at bounding box center [449, 111] width 650 height 8
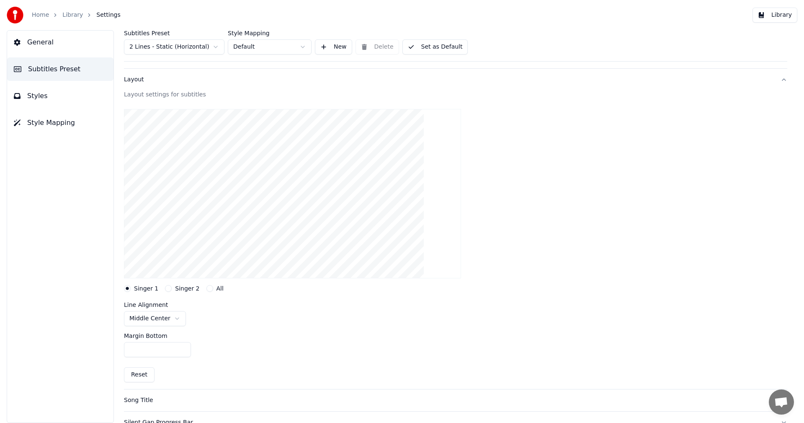
scroll to position [126, 0]
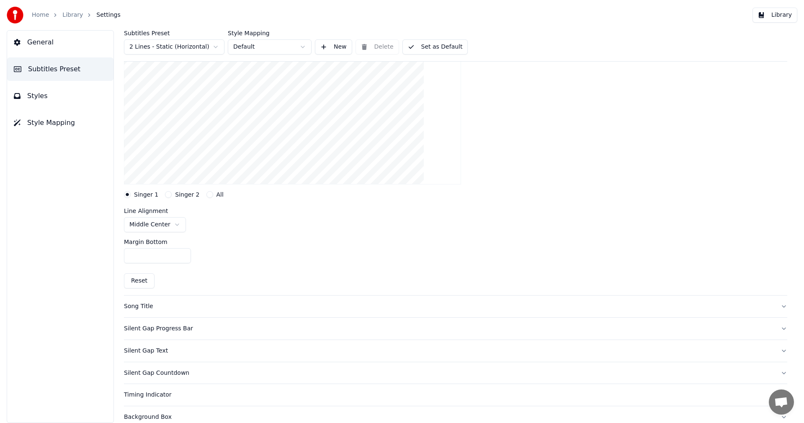
click at [167, 194] on button "Singer 2" at bounding box center [168, 194] width 7 height 7
click at [172, 223] on html "Home Library Settings Library General Subtitles Preset Styles Style Mapping Sub…" at bounding box center [402, 211] width 804 height 423
click at [774, 15] on button "Library" at bounding box center [775, 15] width 45 height 15
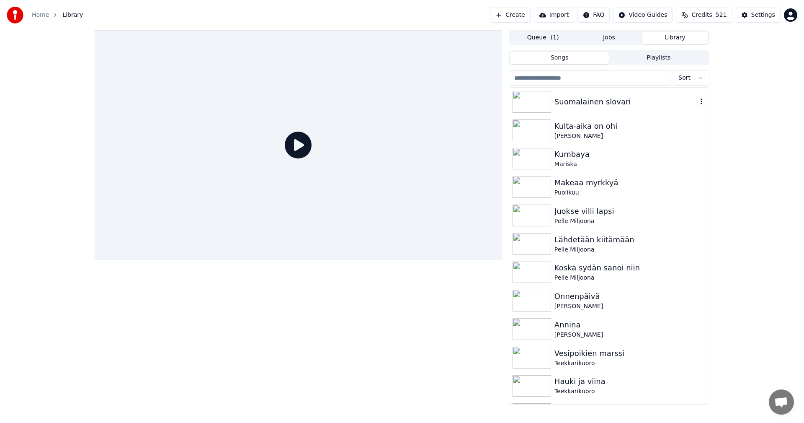
click at [531, 104] on img at bounding box center [532, 102] width 39 height 22
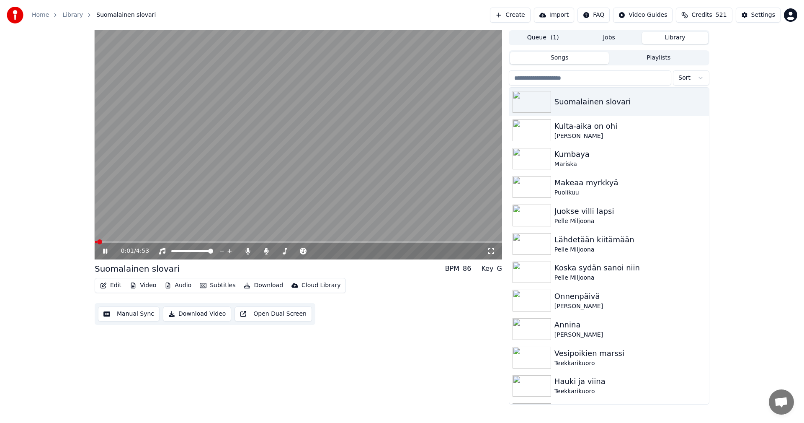
click at [227, 288] on button "Subtitles" at bounding box center [217, 285] width 42 height 12
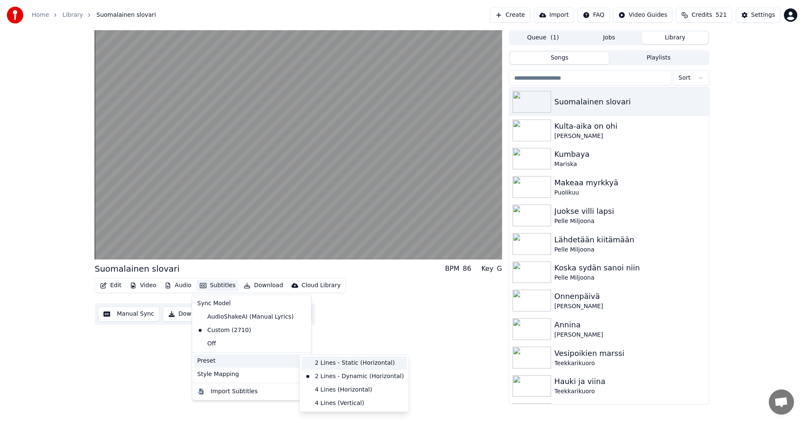
click at [330, 364] on div "2 Lines - Static (Horizontal)" at bounding box center [355, 362] width 106 height 13
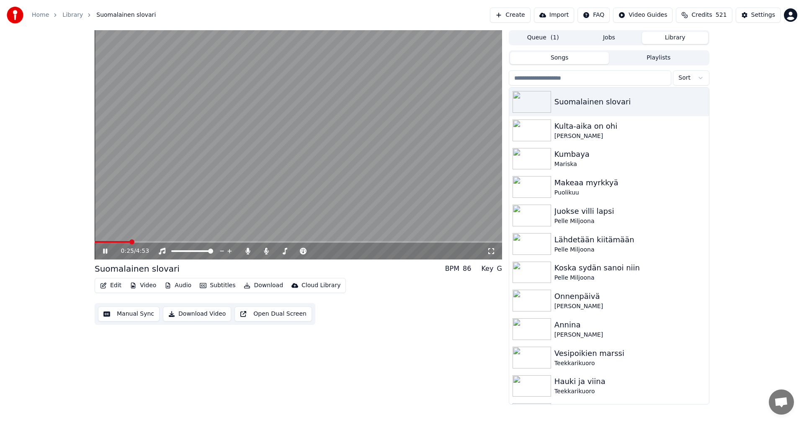
click at [103, 251] on icon at bounding box center [105, 250] width 4 height 5
click at [118, 287] on button "Edit" at bounding box center [111, 285] width 28 height 12
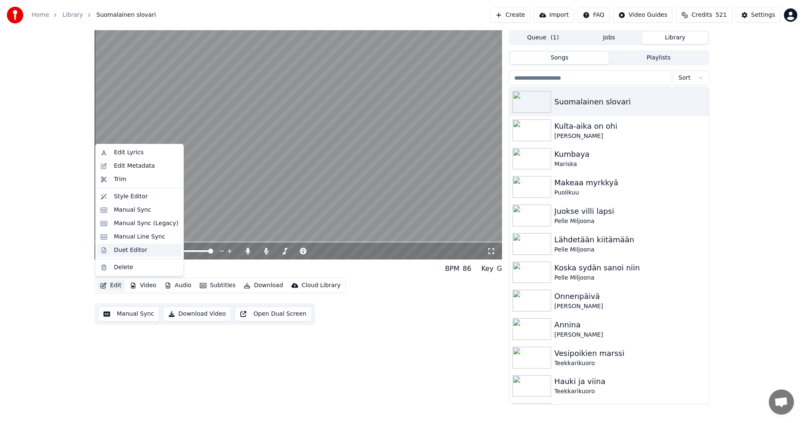
click at [122, 251] on div "Duet Editor" at bounding box center [131, 250] width 34 height 8
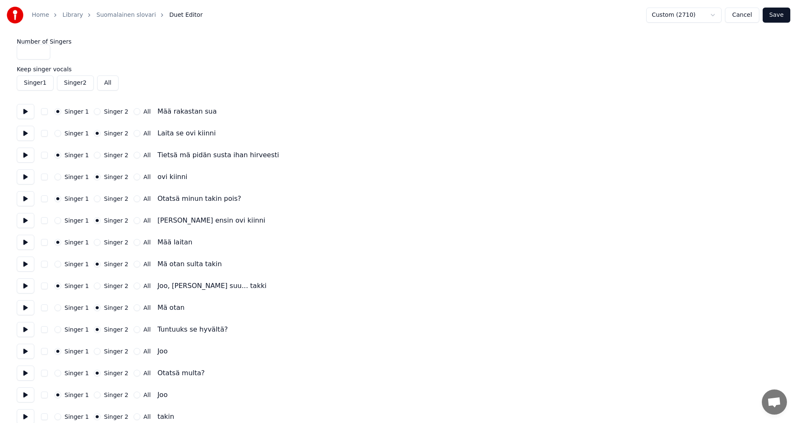
click at [70, 85] on button "Singer 2" at bounding box center [75, 82] width 37 height 15
click at [43, 86] on button "Singer 1" at bounding box center [35, 82] width 37 height 15
click at [45, 86] on button "Singer 1" at bounding box center [35, 82] width 37 height 15
click at [76, 81] on button "Singer 2" at bounding box center [75, 82] width 37 height 15
click at [44, 84] on button "Singer 1" at bounding box center [35, 82] width 37 height 15
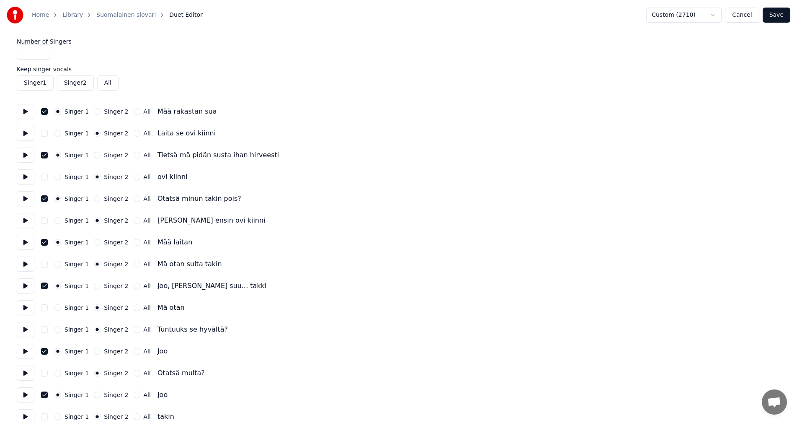
click at [46, 85] on button "Singer 1" at bounding box center [35, 82] width 37 height 15
click at [73, 86] on button "Singer 2" at bounding box center [75, 82] width 37 height 15
click at [772, 16] on button "Save" at bounding box center [777, 15] width 28 height 15
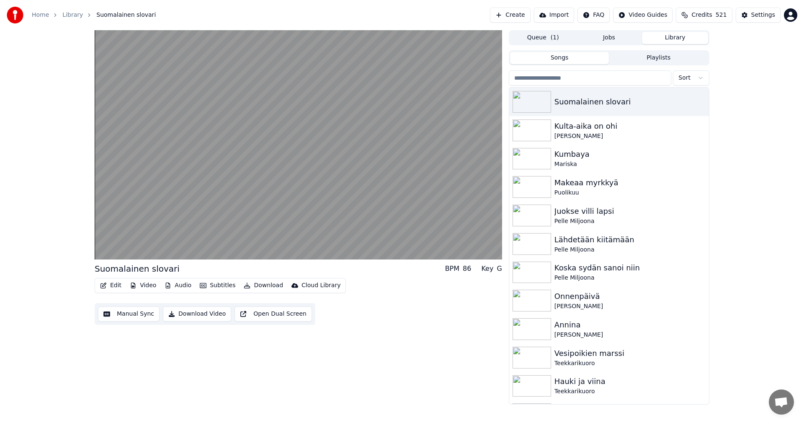
click at [748, 16] on button "Settings" at bounding box center [758, 15] width 45 height 15
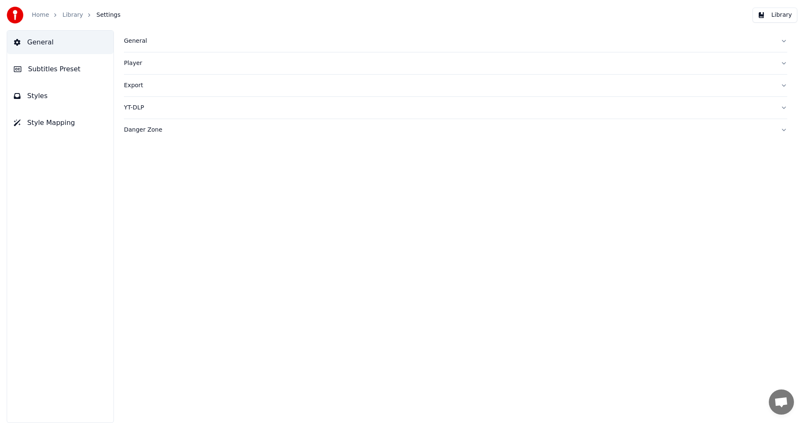
click at [45, 69] on span "Subtitles Preset" at bounding box center [54, 69] width 52 height 10
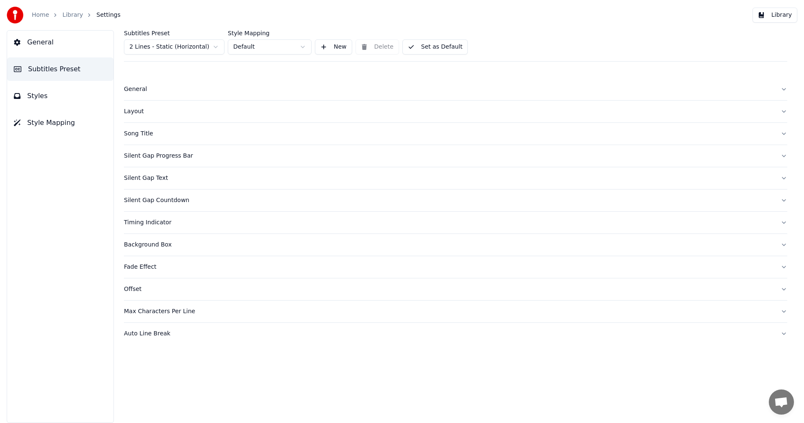
click at [141, 110] on div "Layout" at bounding box center [449, 111] width 650 height 8
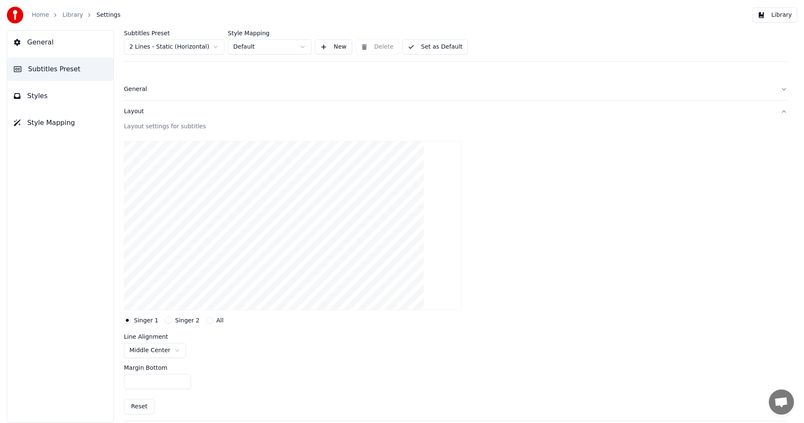
click at [165, 321] on button "Singer 2" at bounding box center [168, 320] width 7 height 7
click at [421, 51] on button "Set as Default" at bounding box center [435, 46] width 66 height 15
click at [771, 15] on button "Library" at bounding box center [775, 15] width 45 height 15
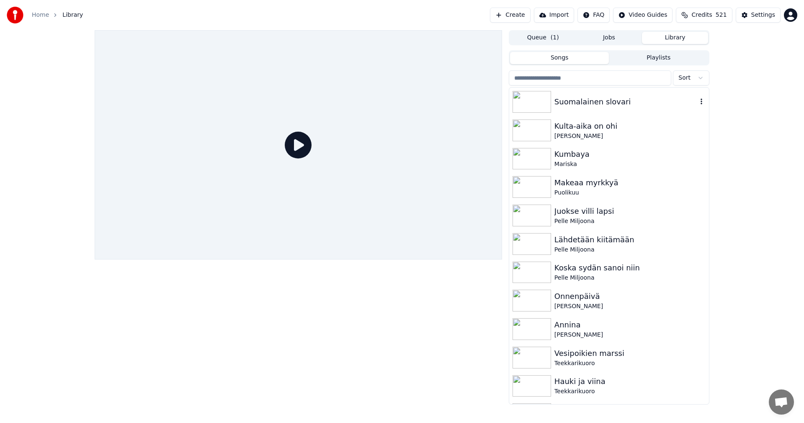
drag, startPoint x: 580, startPoint y: 108, endPoint x: 572, endPoint y: 107, distance: 8.0
click at [580, 107] on div "Suomalainen slovari" at bounding box center [609, 102] width 200 height 28
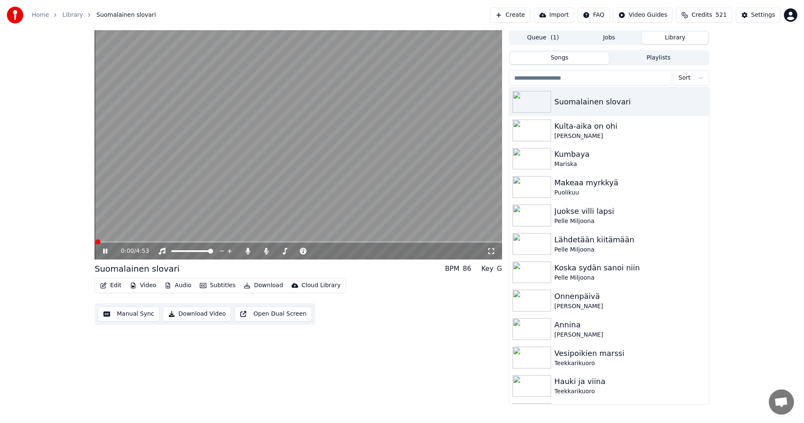
click at [108, 244] on div "0:00 / 4:53" at bounding box center [298, 250] width 407 height 17
click at [117, 241] on span at bounding box center [298, 242] width 407 height 2
click at [103, 249] on icon at bounding box center [105, 250] width 4 height 5
click at [225, 286] on button "Subtitles" at bounding box center [217, 285] width 42 height 12
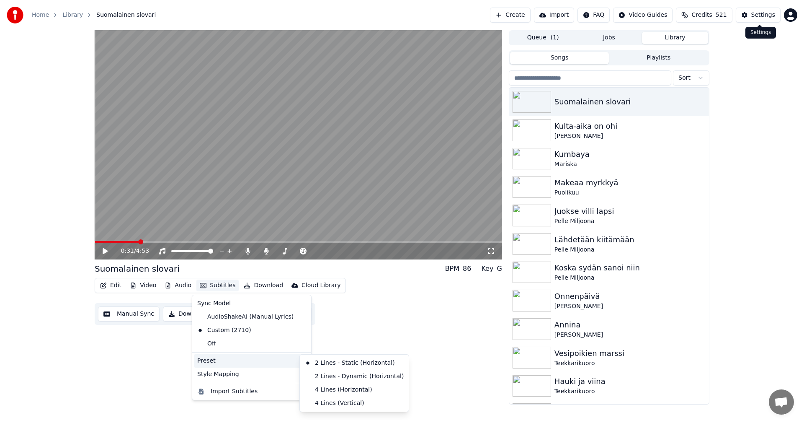
click at [754, 17] on div "Settings" at bounding box center [763, 15] width 24 height 8
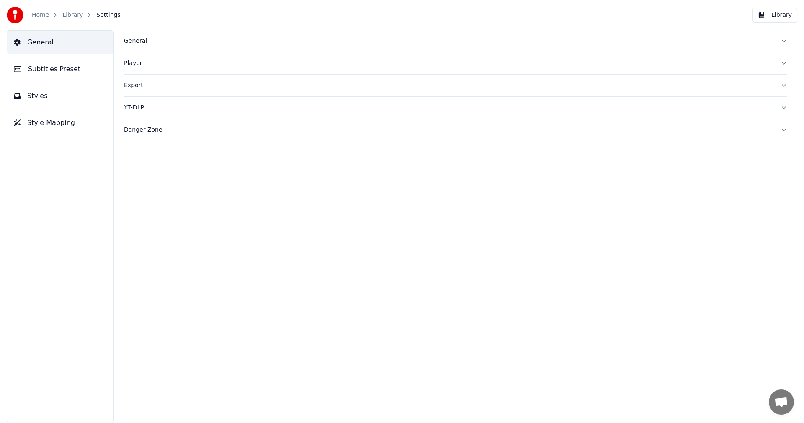
click at [53, 68] on span "Subtitles Preset" at bounding box center [54, 69] width 52 height 10
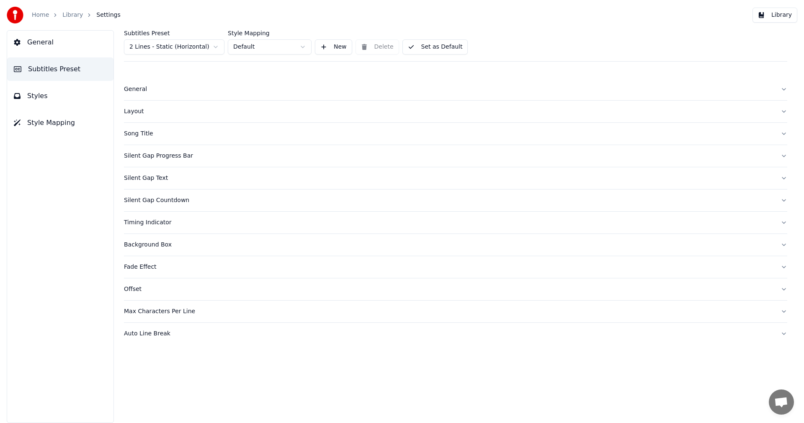
click at [137, 112] on div "Layout" at bounding box center [449, 111] width 650 height 8
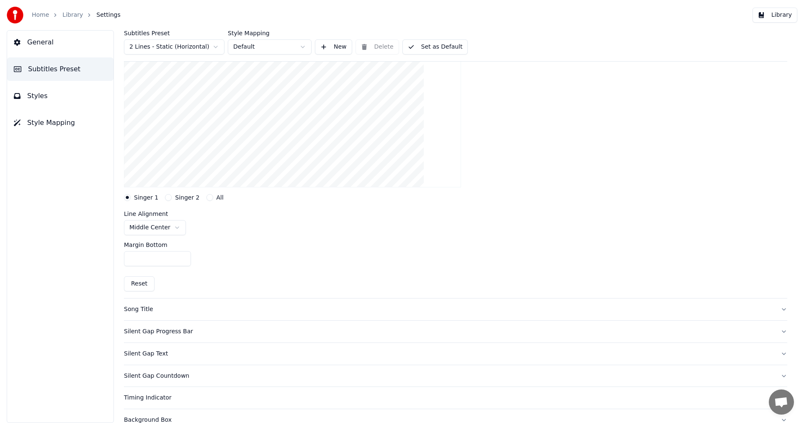
scroll to position [126, 0]
click at [173, 224] on html "Home Library Settings Library General Subtitles Preset Styles Style Mapping Sub…" at bounding box center [402, 211] width 804 height 423
click at [166, 193] on button "Singer 2" at bounding box center [168, 194] width 7 height 7
click at [167, 330] on div "Silent Gap Progress Bar" at bounding box center [449, 328] width 650 height 8
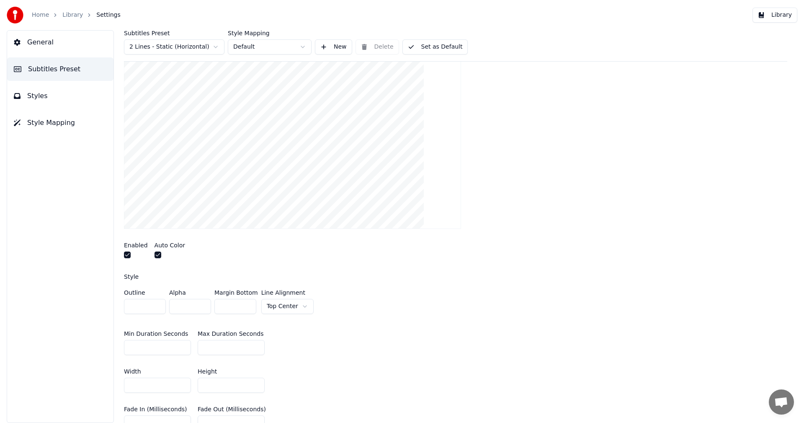
click at [300, 305] on html "Home Library Settings Library General Subtitles Preset Styles Style Mapping Sub…" at bounding box center [402, 211] width 804 height 423
click at [784, 17] on button "Library" at bounding box center [775, 15] width 45 height 15
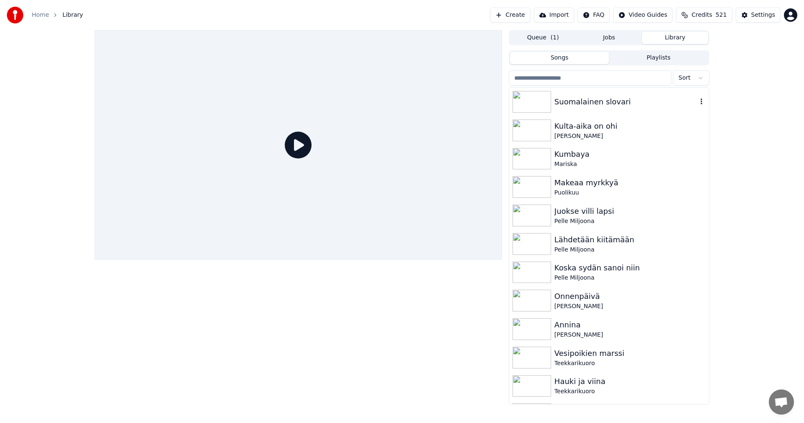
drag, startPoint x: 603, startPoint y: 103, endPoint x: 526, endPoint y: 133, distance: 83.5
click at [603, 103] on div "Suomalainen slovari" at bounding box center [625, 102] width 143 height 12
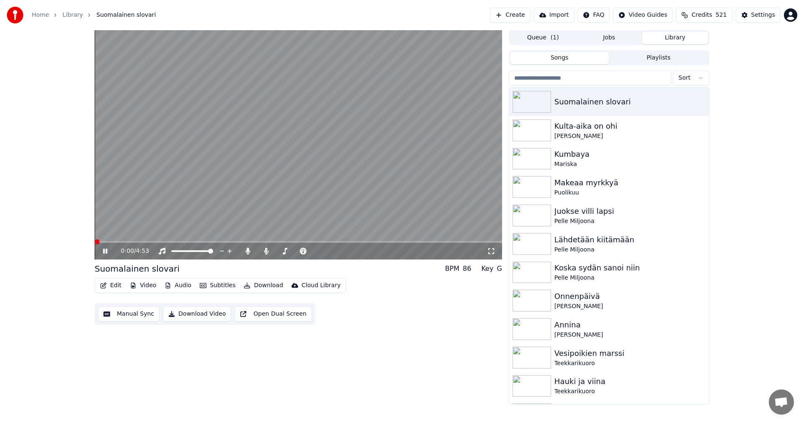
click at [110, 241] on span at bounding box center [298, 242] width 407 height 2
drag, startPoint x: 106, startPoint y: 248, endPoint x: 119, endPoint y: 264, distance: 21.1
click at [106, 249] on icon at bounding box center [111, 250] width 20 height 7
click at [115, 285] on button "Edit" at bounding box center [111, 285] width 28 height 12
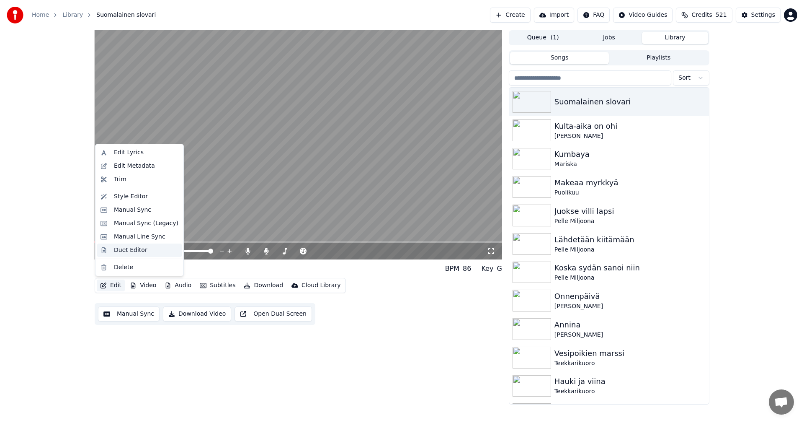
click at [130, 251] on div "Duet Editor" at bounding box center [131, 250] width 34 height 8
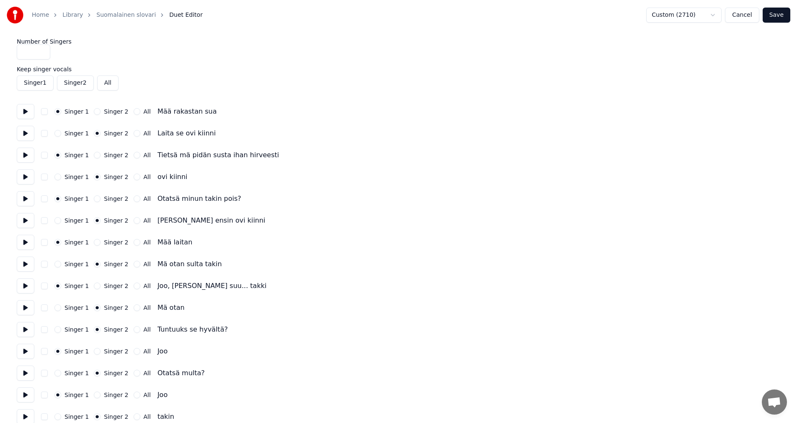
click at [776, 16] on button "Save" at bounding box center [777, 15] width 28 height 15
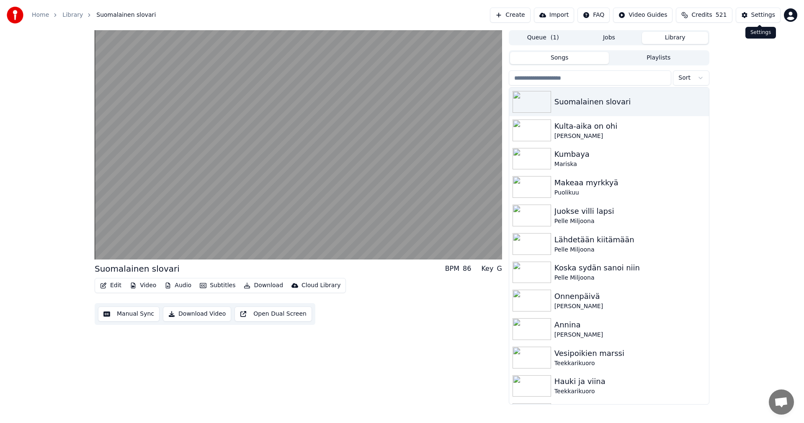
click at [771, 18] on div "Settings" at bounding box center [763, 15] width 24 height 8
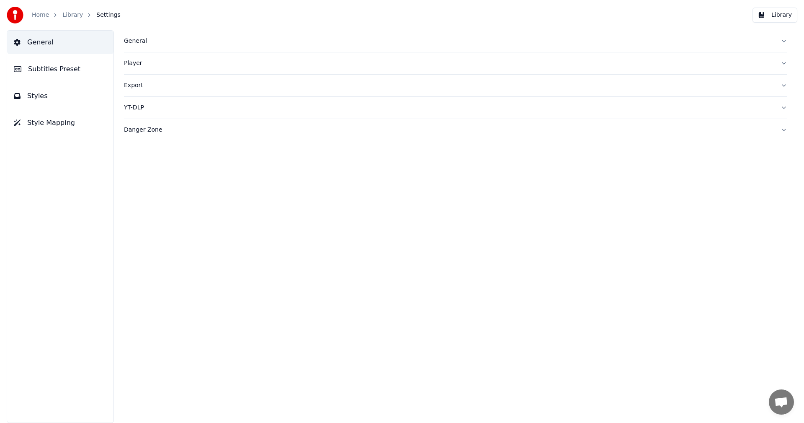
click at [55, 71] on span "Subtitles Preset" at bounding box center [54, 69] width 52 height 10
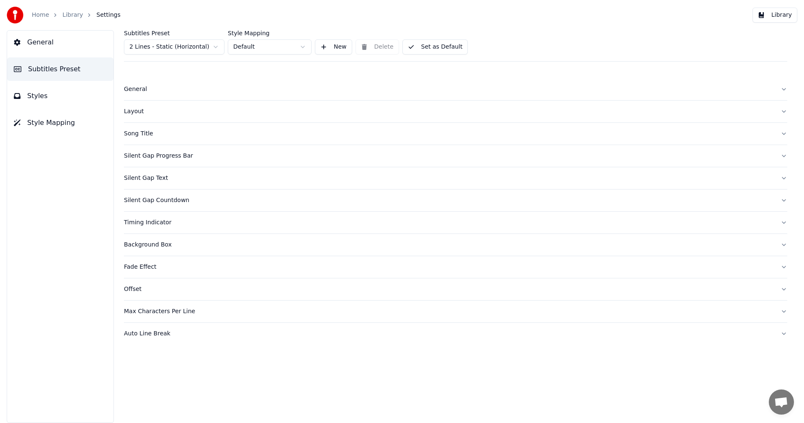
click at [204, 46] on html "Home Library Settings Library General Subtitles Preset Styles Style Mapping Sub…" at bounding box center [402, 211] width 804 height 423
click at [141, 108] on div "Layout" at bounding box center [449, 111] width 650 height 8
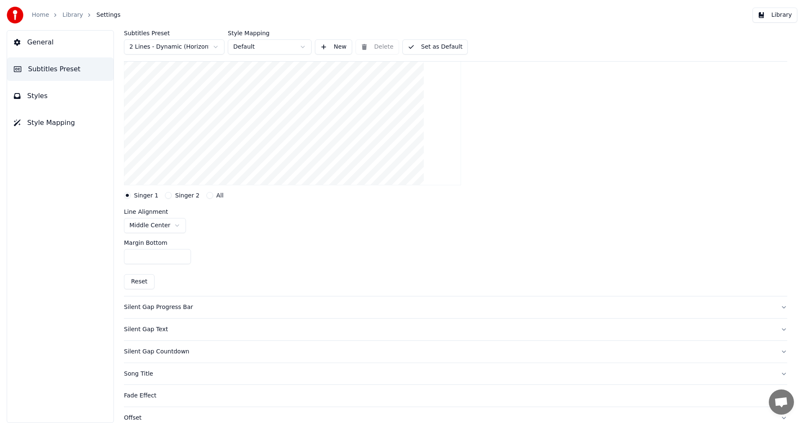
scroll to position [126, 0]
click at [176, 223] on html "Home Library Settings Library General Subtitles Preset Styles Style Mapping Sub…" at bounding box center [402, 211] width 804 height 423
click at [166, 195] on button "Singer 2" at bounding box center [168, 194] width 7 height 7
click at [546, 139] on div at bounding box center [455, 99] width 663 height 183
click at [446, 49] on button "Set as Default" at bounding box center [435, 46] width 66 height 15
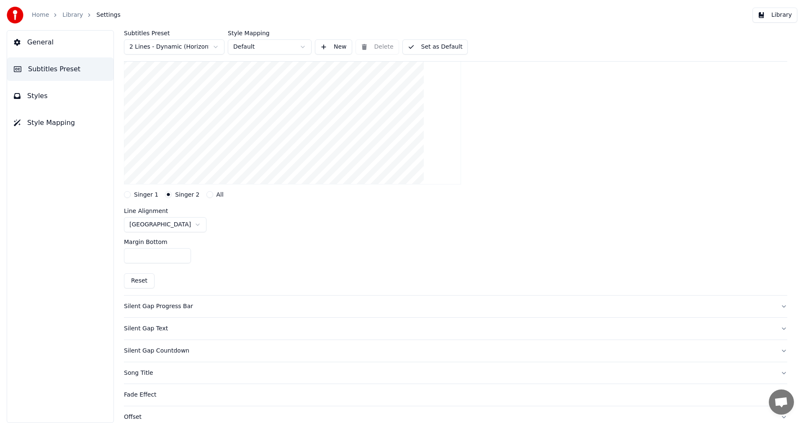
click at [778, 13] on button "Library" at bounding box center [775, 15] width 45 height 15
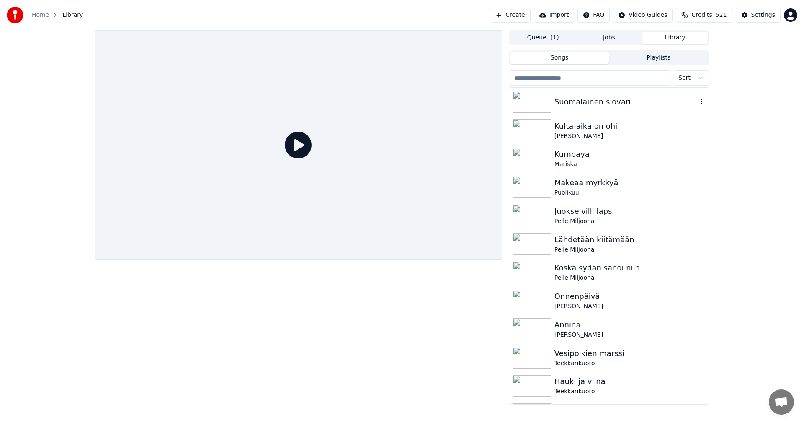
drag, startPoint x: 586, startPoint y: 102, endPoint x: 524, endPoint y: 136, distance: 70.3
click at [585, 102] on div "Suomalainen slovari" at bounding box center [625, 102] width 143 height 12
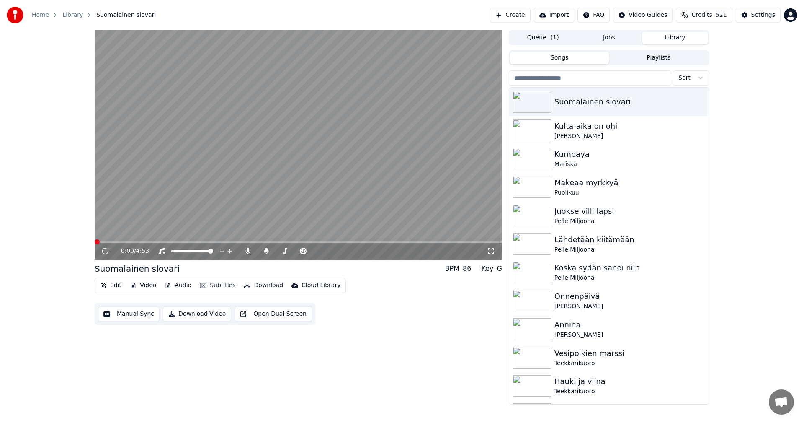
click at [118, 242] on span at bounding box center [298, 242] width 407 height 2
click at [116, 283] on button "Edit" at bounding box center [111, 285] width 28 height 12
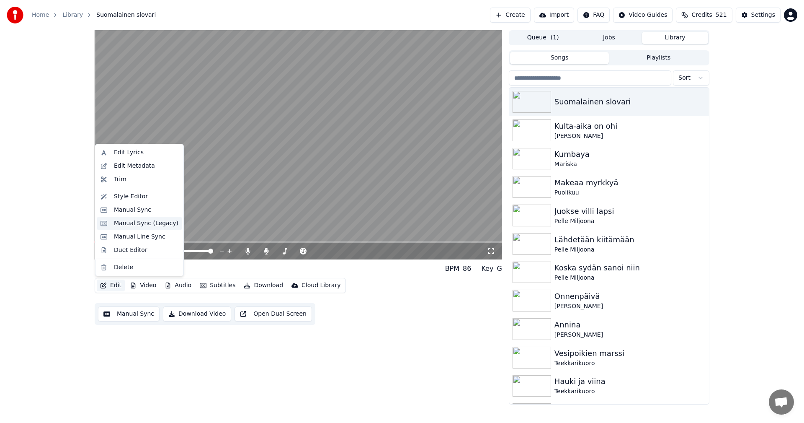
click at [138, 225] on div "Manual Sync (Legacy)" at bounding box center [146, 223] width 64 height 8
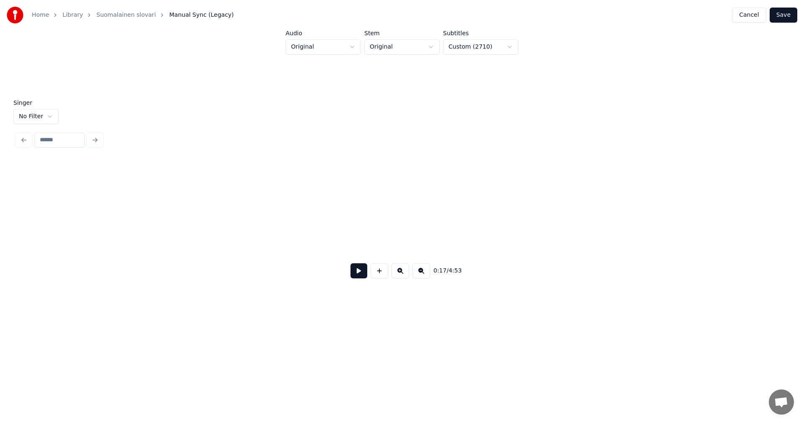
scroll to position [0, 2620]
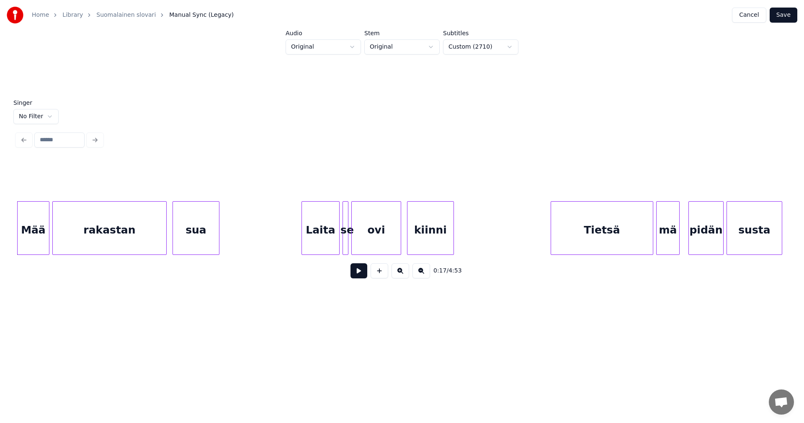
click at [319, 244] on div "Laita" at bounding box center [320, 229] width 37 height 57
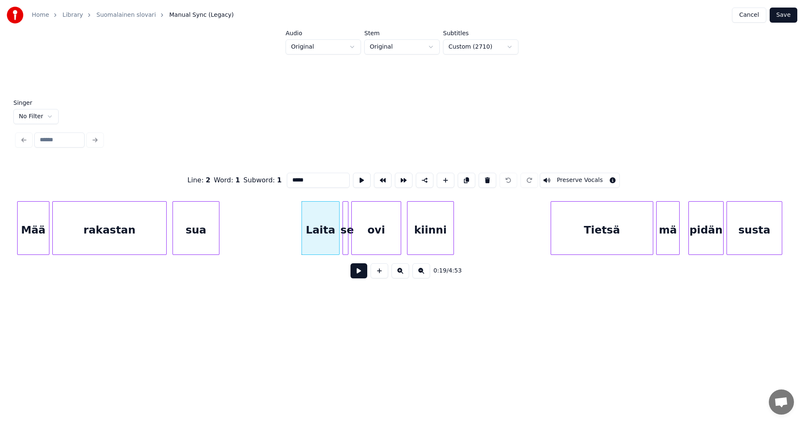
click at [359, 273] on button at bounding box center [359, 270] width 17 height 15
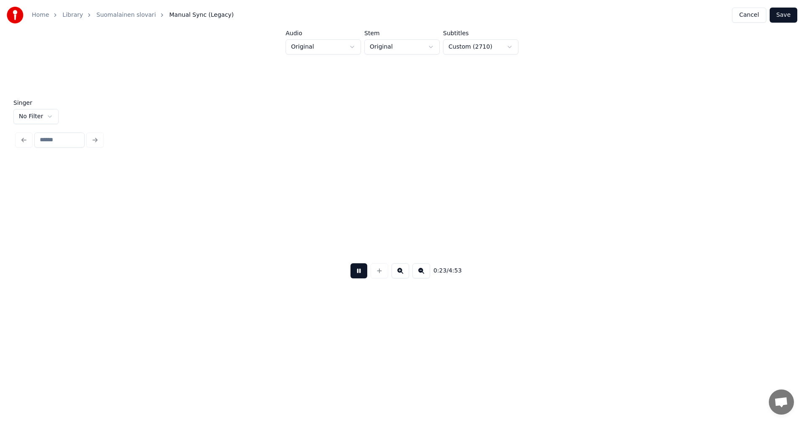
scroll to position [0, 3391]
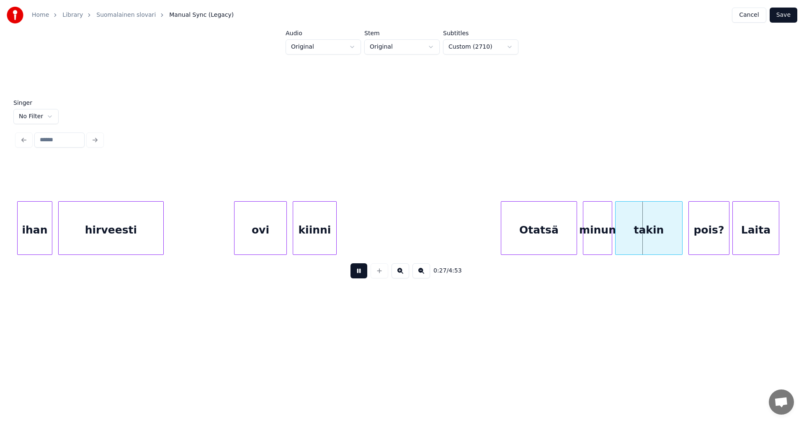
click at [358, 272] on button at bounding box center [359, 270] width 17 height 15
click at [598, 229] on div "minun" at bounding box center [597, 229] width 28 height 57
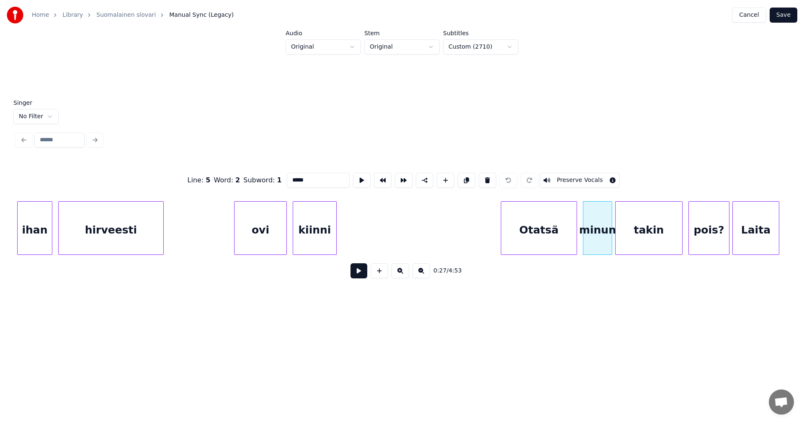
click at [298, 177] on input "*****" at bounding box center [318, 180] width 63 height 15
type input "***"
click at [784, 16] on button "Save" at bounding box center [784, 15] width 28 height 15
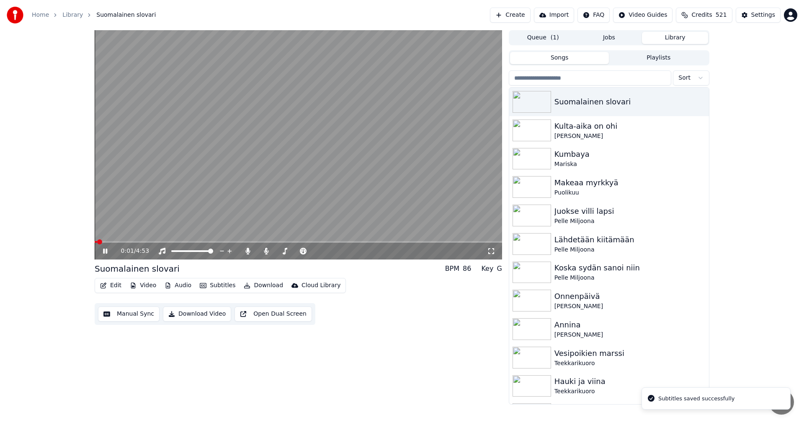
click at [142, 243] on div "0:01 / 4:53" at bounding box center [298, 250] width 407 height 17
click at [141, 242] on span at bounding box center [298, 242] width 407 height 2
click at [104, 251] on icon at bounding box center [105, 250] width 4 height 5
click at [768, 14] on div "Settings" at bounding box center [763, 15] width 24 height 8
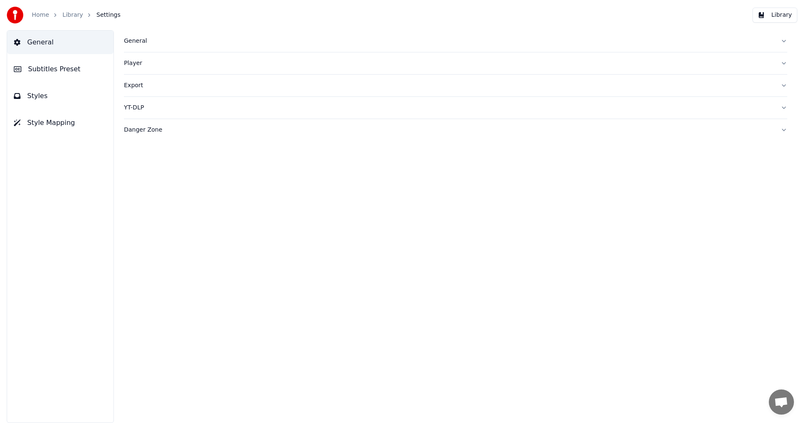
click at [41, 97] on span "Styles" at bounding box center [37, 96] width 21 height 10
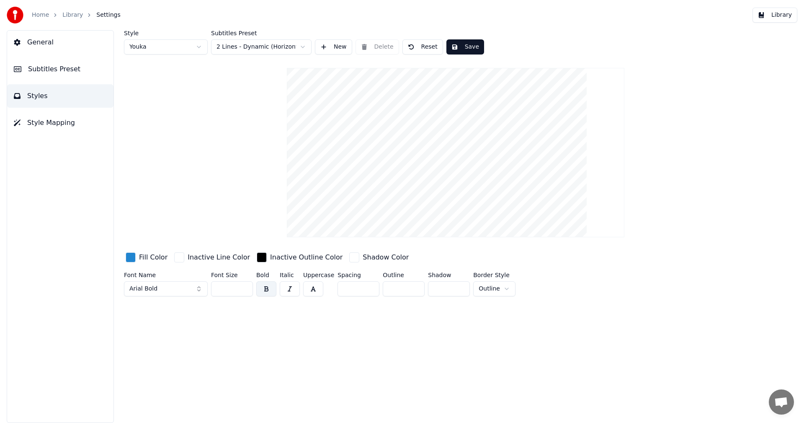
click at [46, 70] on span "Subtitles Preset" at bounding box center [54, 69] width 52 height 10
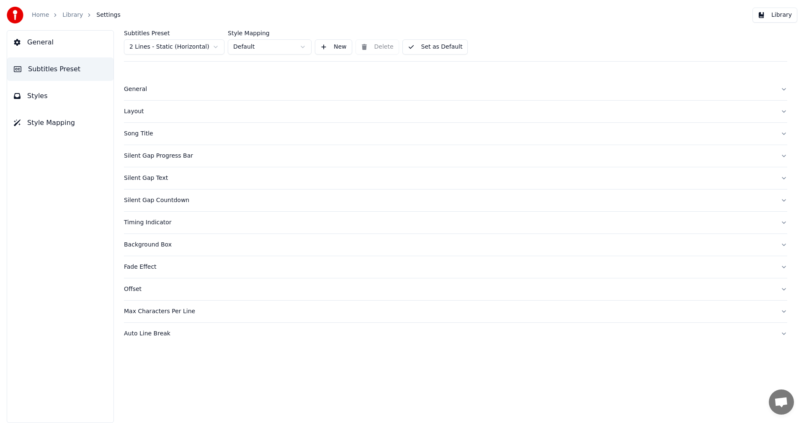
click at [136, 113] on div "Layout" at bounding box center [449, 111] width 650 height 8
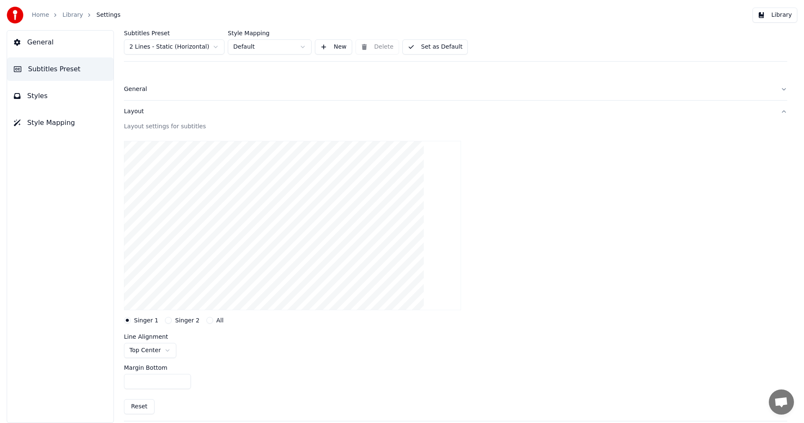
click at [166, 321] on button "Singer 2" at bounding box center [168, 320] width 7 height 7
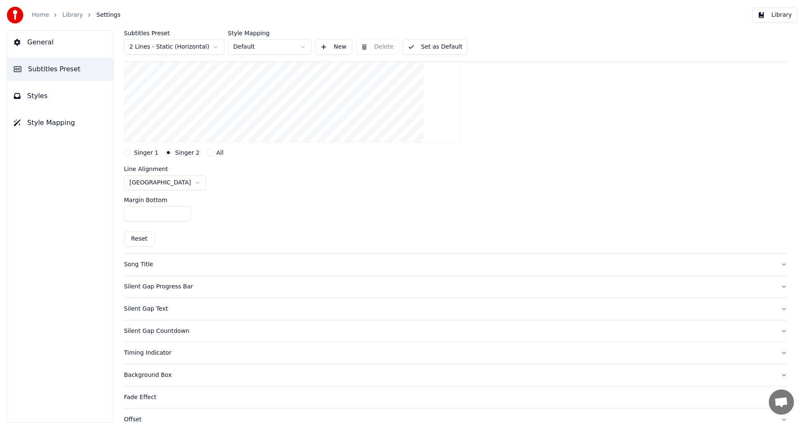
scroll to position [42, 0]
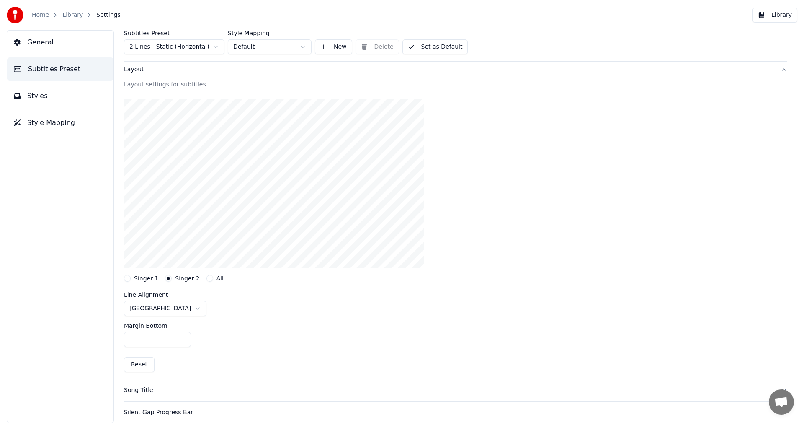
click at [36, 93] on span "Styles" at bounding box center [37, 96] width 21 height 10
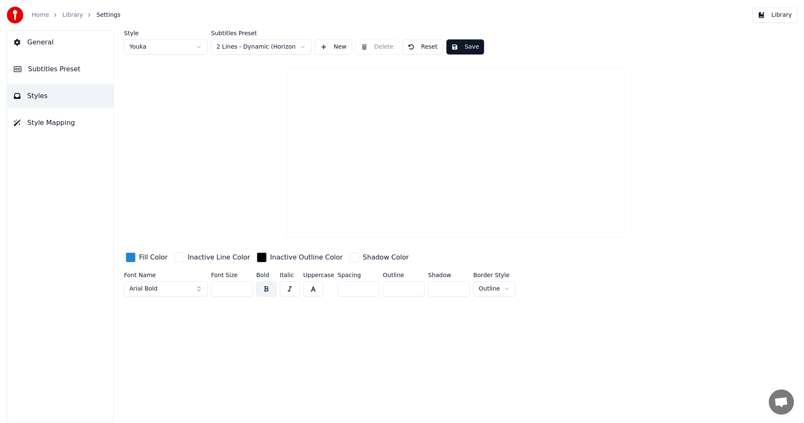
scroll to position [0, 0]
click at [198, 48] on html "Home Library Settings Library General Subtitles Preset Styles Style Mapping Sty…" at bounding box center [402, 211] width 804 height 423
click at [68, 72] on span "Subtitles Preset" at bounding box center [54, 69] width 52 height 10
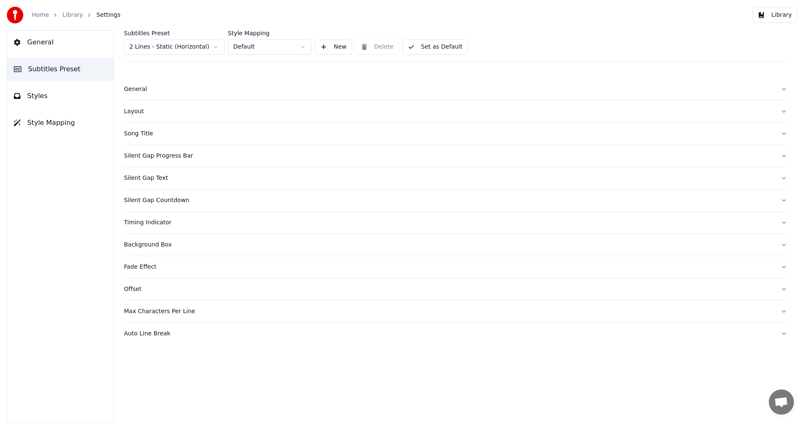
click at [133, 90] on div "General" at bounding box center [449, 89] width 650 height 8
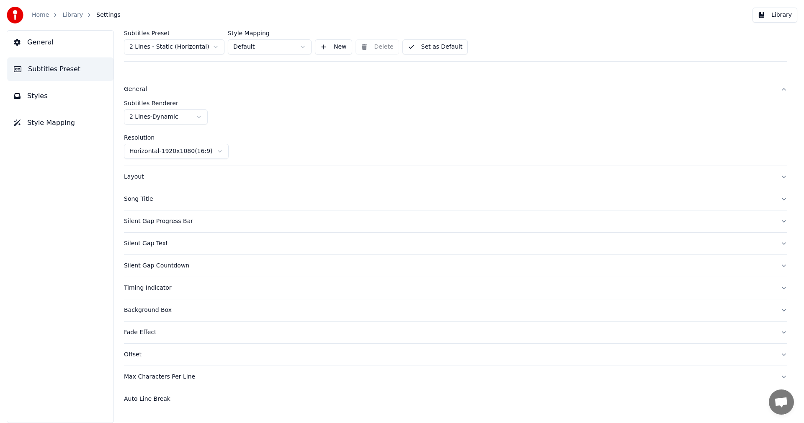
click at [42, 95] on span "Styles" at bounding box center [37, 96] width 21 height 10
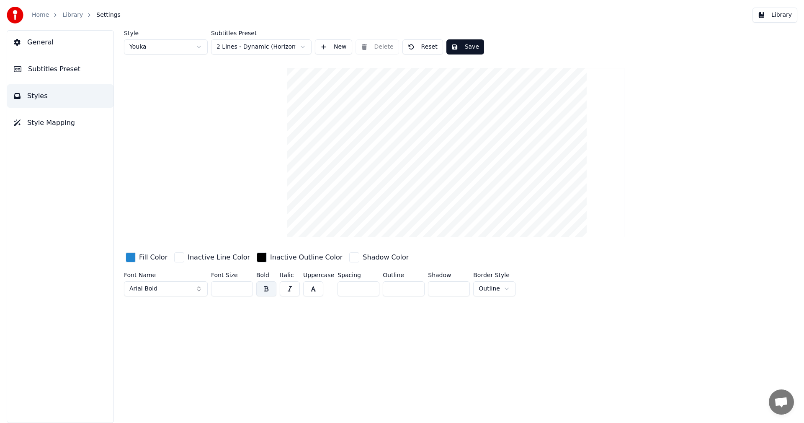
click at [57, 68] on span "Subtitles Preset" at bounding box center [54, 69] width 52 height 10
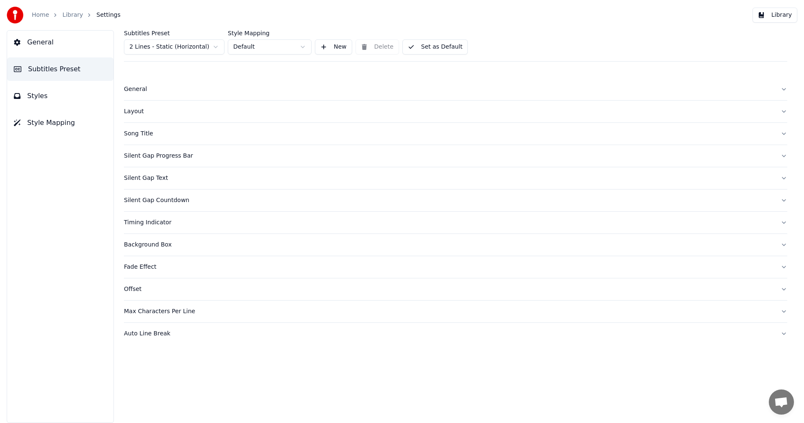
click at [134, 113] on div "Layout" at bounding box center [449, 111] width 650 height 8
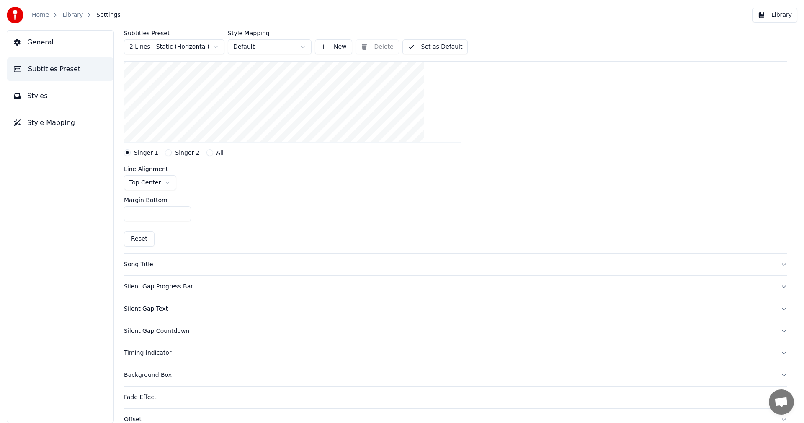
scroll to position [126, 0]
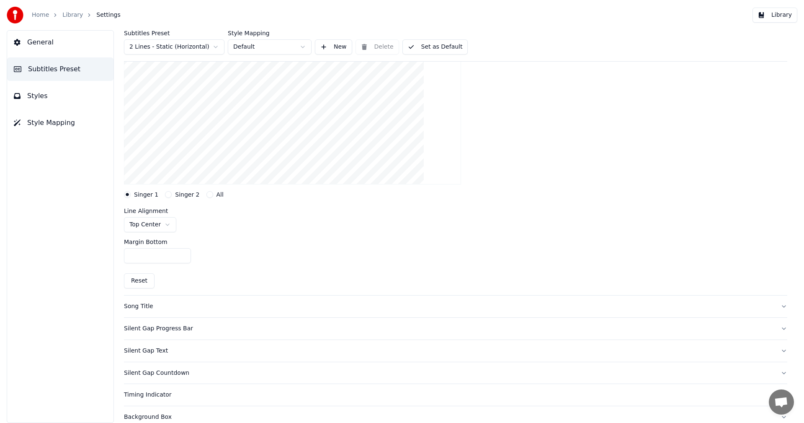
click at [166, 194] on button "Singer 2" at bounding box center [168, 194] width 7 height 7
click at [145, 283] on button "Reset" at bounding box center [139, 280] width 31 height 15
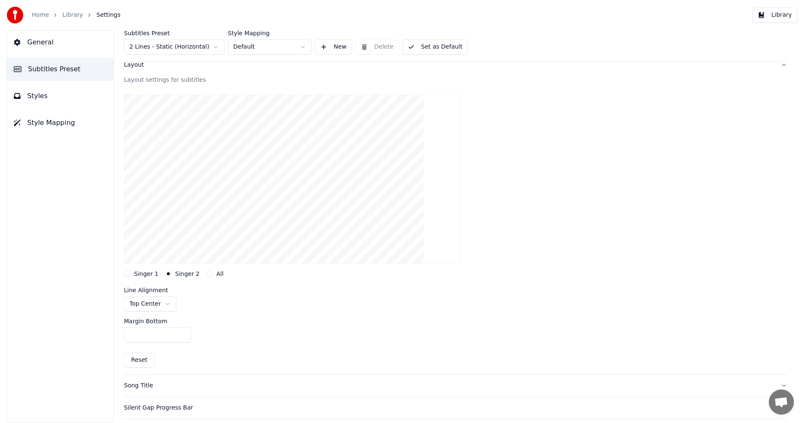
scroll to position [42, 0]
click at [129, 279] on button "Singer 1" at bounding box center [127, 278] width 7 height 7
click at [776, 17] on button "Library" at bounding box center [775, 15] width 45 height 15
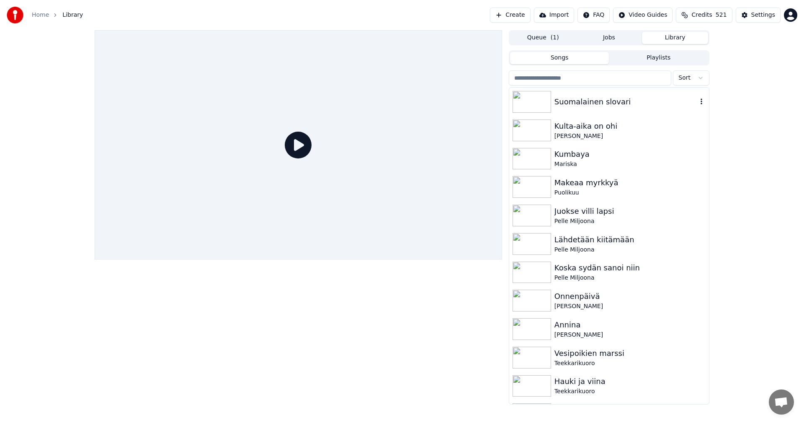
click at [577, 101] on div "Suomalainen slovari" at bounding box center [625, 102] width 143 height 12
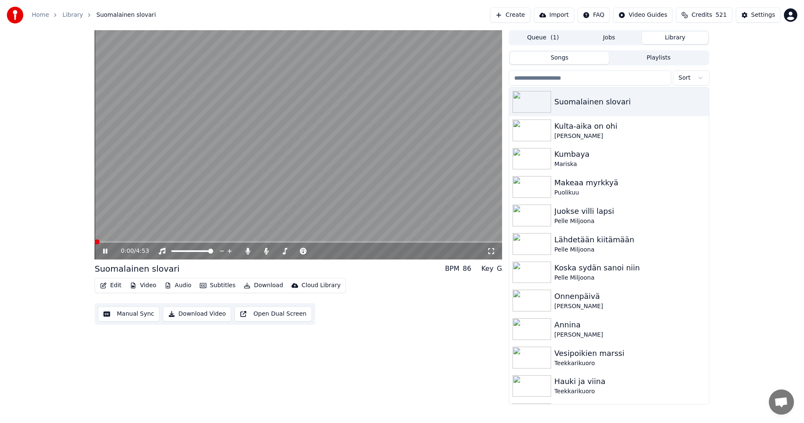
click at [131, 243] on div "0:00 / 4:53" at bounding box center [298, 250] width 407 height 17
click at [131, 242] on span at bounding box center [298, 242] width 407 height 2
click at [132, 242] on span at bounding box center [134, 241] width 5 height 5
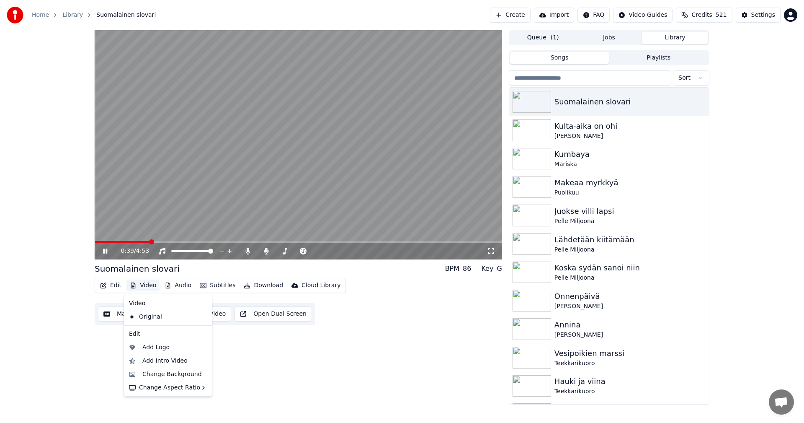
click at [155, 285] on button "Video" at bounding box center [142, 285] width 33 height 12
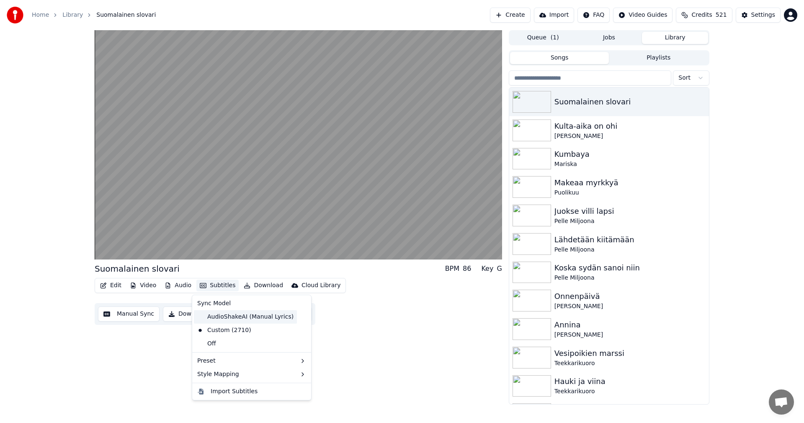
click at [241, 319] on div "AudioShakeAI (Manual Lyrics)" at bounding box center [245, 316] width 103 height 13
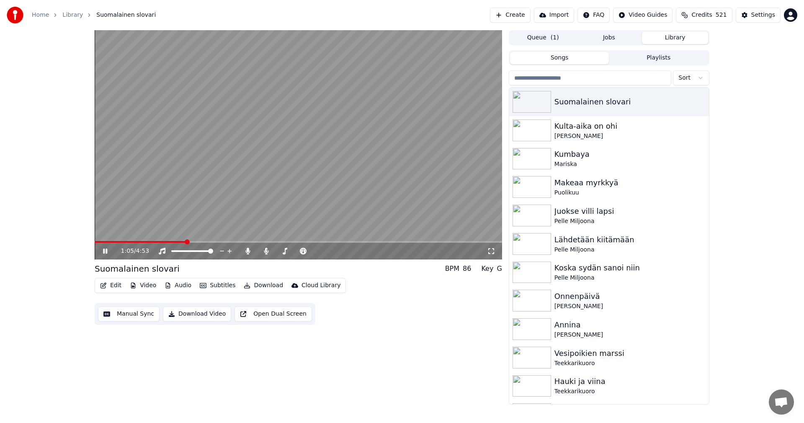
click at [221, 288] on button "Subtitles" at bounding box center [217, 285] width 42 height 12
click at [221, 330] on div "Custom (2710)" at bounding box center [224, 329] width 61 height 13
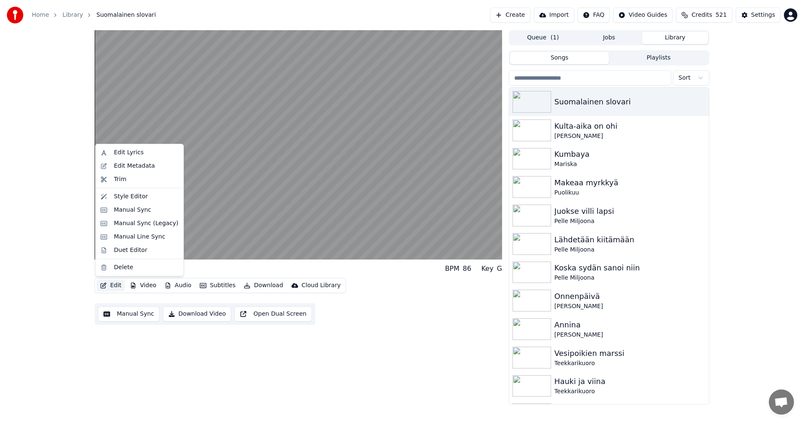
click at [115, 286] on button "Edit" at bounding box center [111, 285] width 28 height 12
click at [128, 250] on div "Duet Editor" at bounding box center [131, 250] width 34 height 8
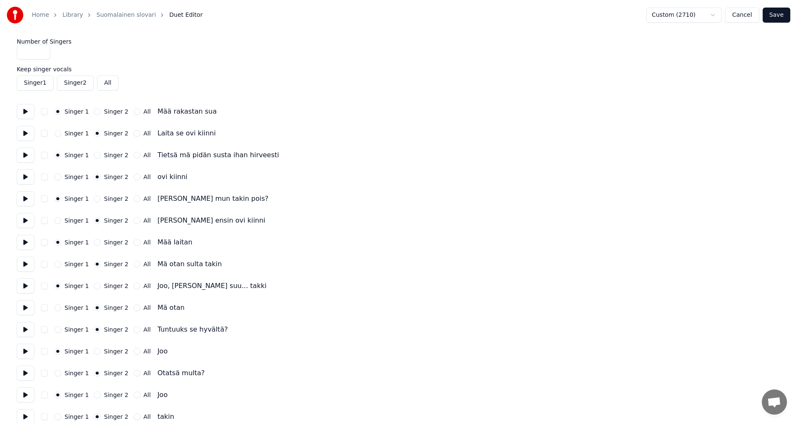
click at [756, 19] on button "Cancel" at bounding box center [742, 15] width 34 height 15
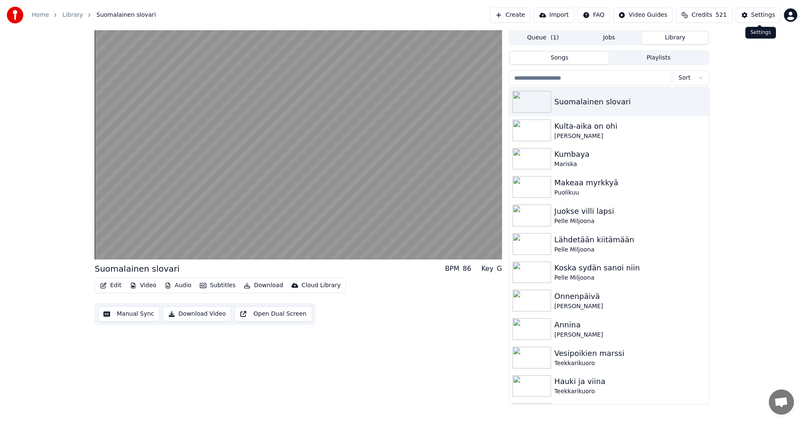
click at [756, 17] on div "Settings" at bounding box center [763, 15] width 24 height 8
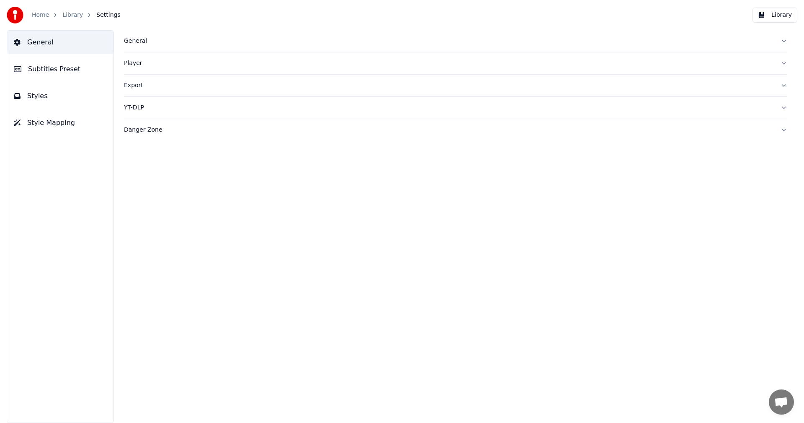
click at [57, 71] on span "Subtitles Preset" at bounding box center [54, 69] width 52 height 10
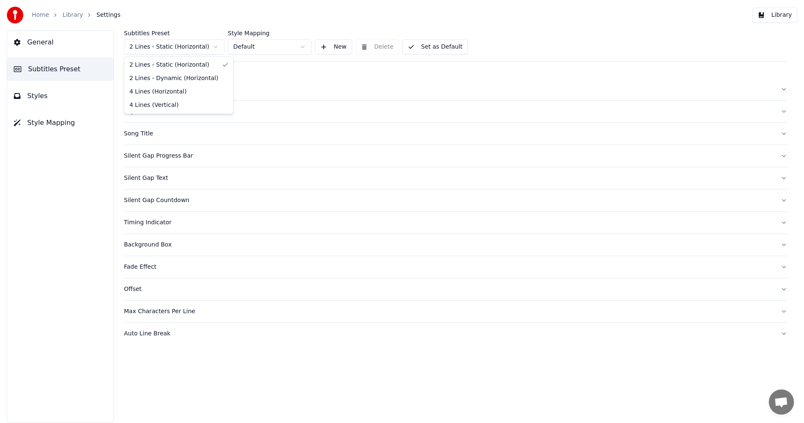
click at [196, 48] on html "Home Library Settings Library General Subtitles Preset Styles Style Mapping Sub…" at bounding box center [402, 211] width 804 height 423
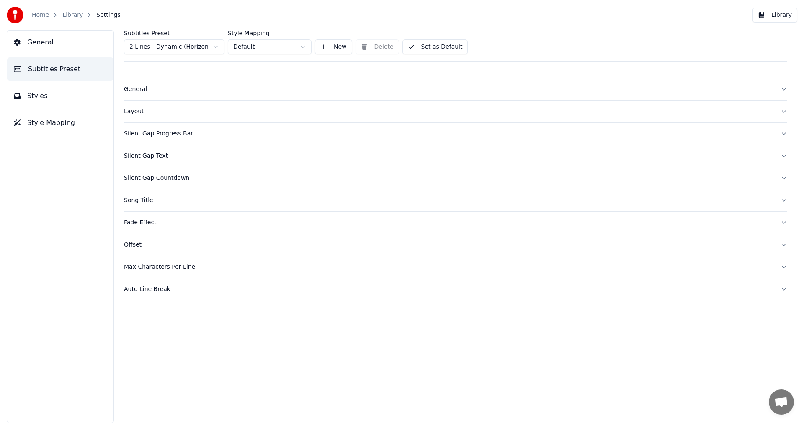
click at [142, 113] on div "Layout" at bounding box center [449, 111] width 650 height 8
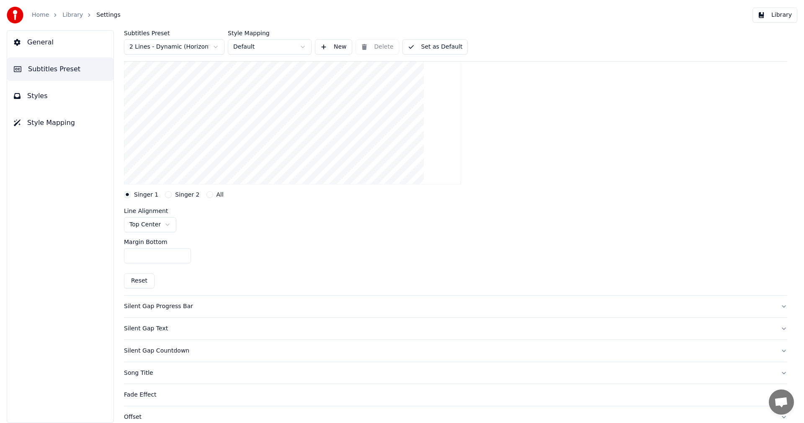
scroll to position [168, 0]
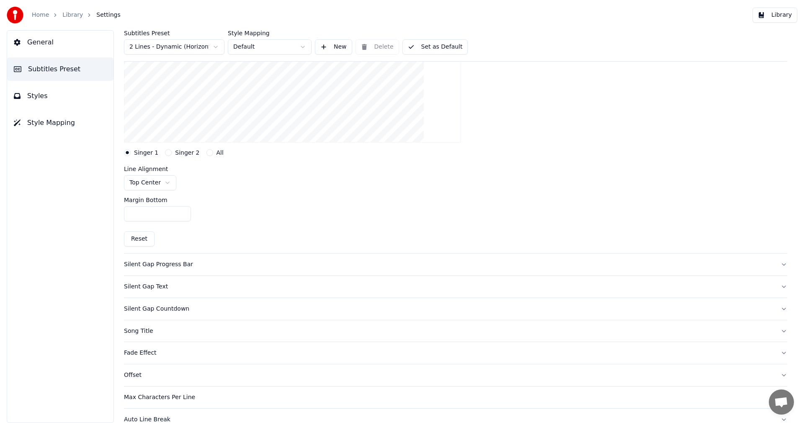
click at [165, 153] on button "Singer 2" at bounding box center [168, 152] width 7 height 7
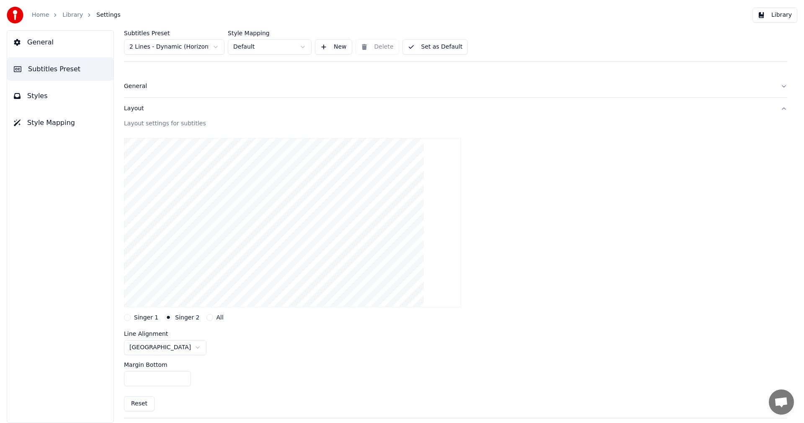
scroll to position [0, 0]
click at [431, 46] on button "Set as Default" at bounding box center [435, 46] width 66 height 15
click at [781, 15] on button "Library" at bounding box center [775, 15] width 45 height 15
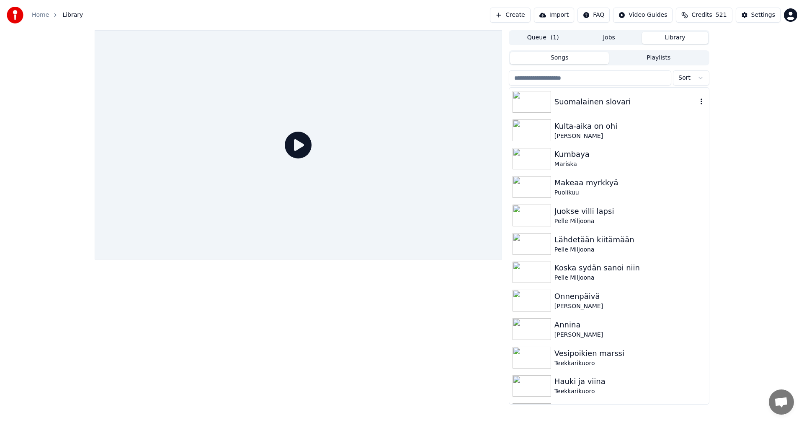
click at [570, 102] on div "Suomalainen slovari" at bounding box center [625, 102] width 143 height 12
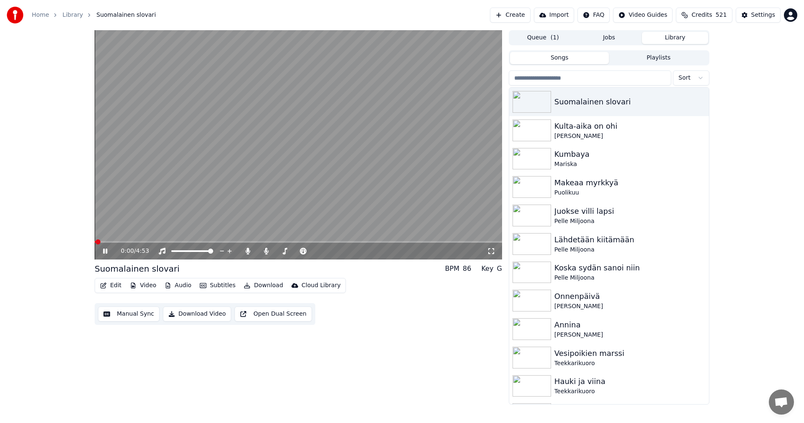
click at [117, 242] on span at bounding box center [298, 242] width 407 height 2
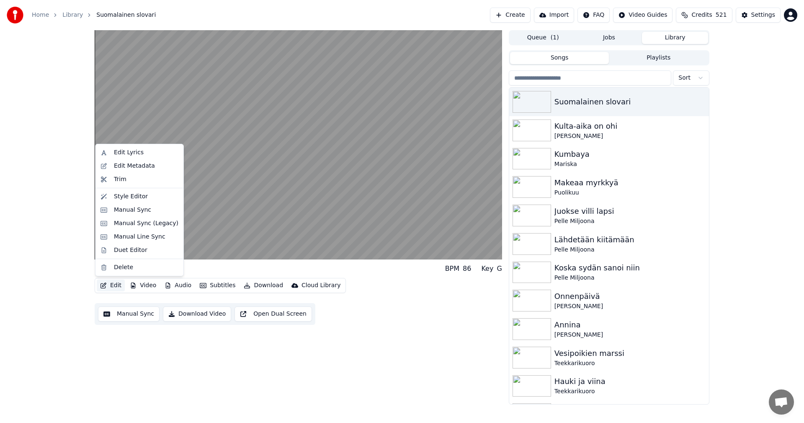
click at [113, 287] on button "Edit" at bounding box center [111, 285] width 28 height 12
click at [140, 250] on div "Duet Editor" at bounding box center [131, 250] width 34 height 8
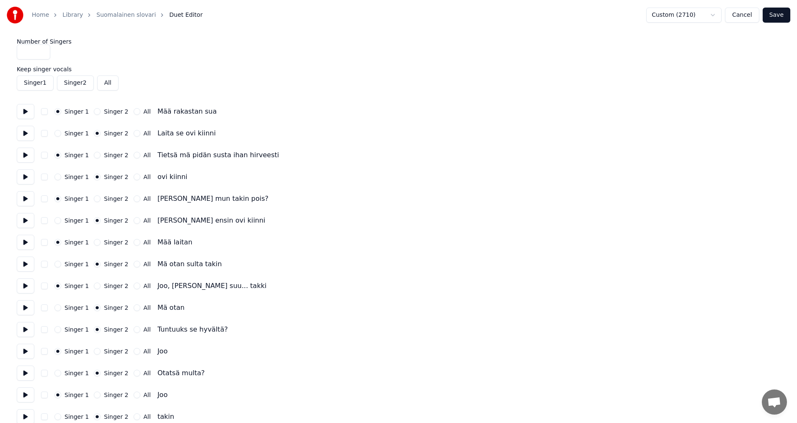
click at [774, 21] on button "Save" at bounding box center [777, 15] width 28 height 15
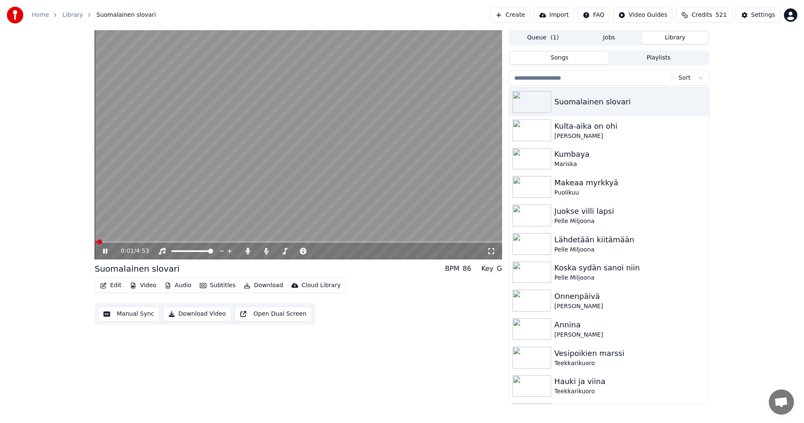
click at [123, 242] on span at bounding box center [298, 242] width 407 height 2
click at [224, 284] on button "Subtitles" at bounding box center [217, 285] width 42 height 12
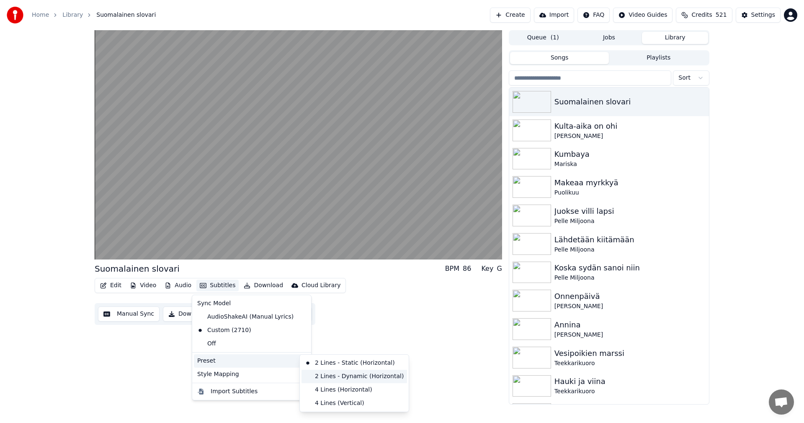
click at [323, 375] on div "2 Lines - Dynamic (Horizontal)" at bounding box center [355, 375] width 106 height 13
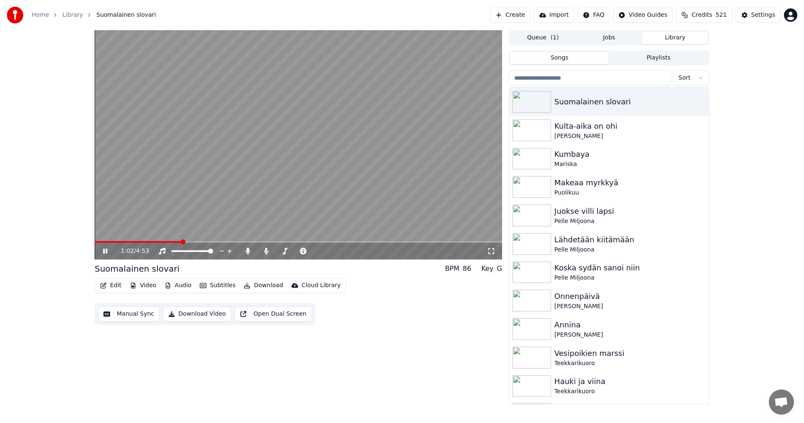
click at [104, 251] on icon at bounding box center [105, 250] width 4 height 5
click at [761, 18] on div "Settings" at bounding box center [763, 15] width 24 height 8
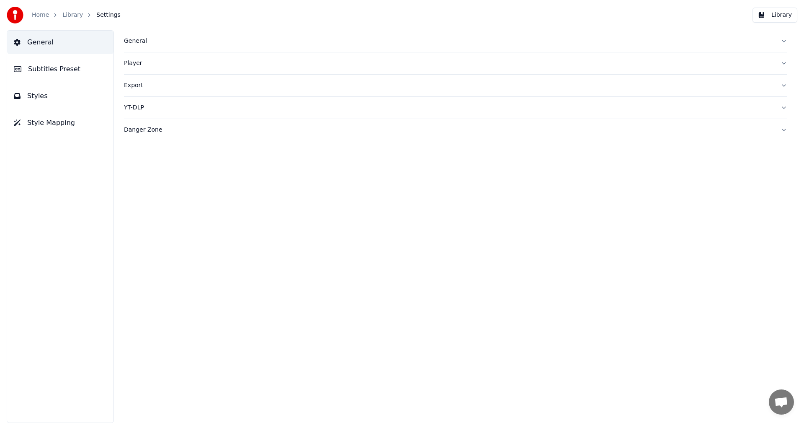
click at [137, 40] on div "General" at bounding box center [449, 41] width 650 height 8
click at [68, 69] on span "Subtitles Preset" at bounding box center [54, 69] width 52 height 10
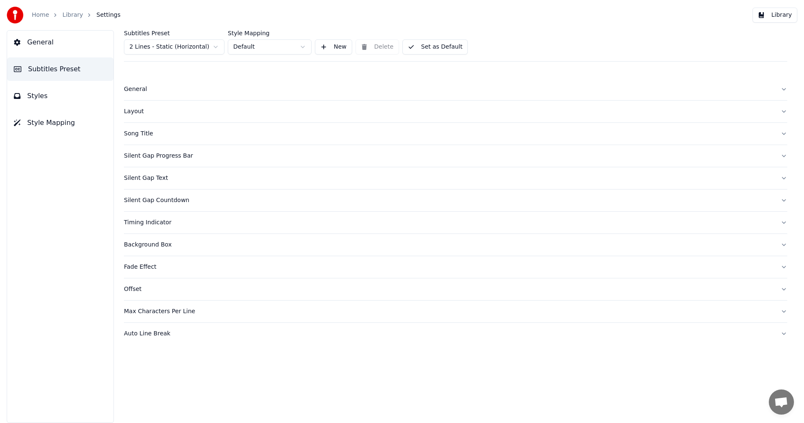
click at [209, 47] on html "Home Library Settings Library General Subtitles Preset Styles Style Mapping Sub…" at bounding box center [402, 211] width 804 height 423
click at [136, 111] on div "Layout" at bounding box center [449, 111] width 650 height 8
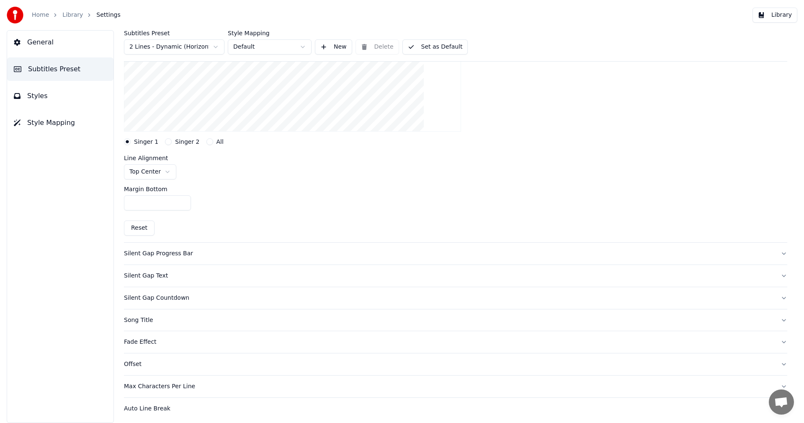
scroll to position [182, 0]
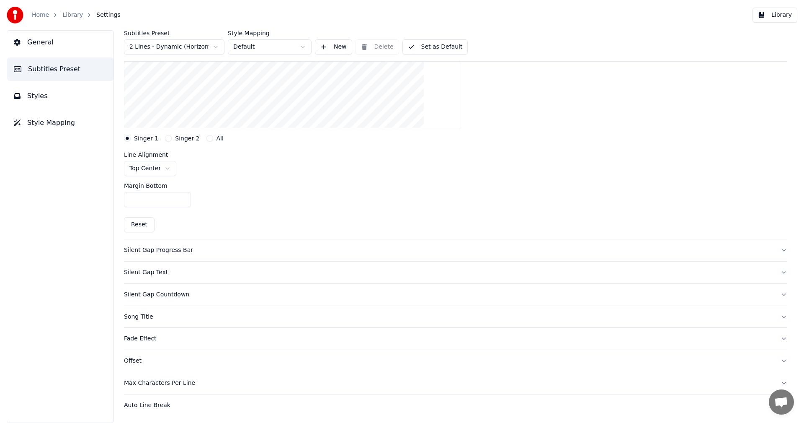
click at [168, 139] on button "Singer 2" at bounding box center [168, 138] width 7 height 7
click at [144, 225] on button "Reset" at bounding box center [139, 224] width 31 height 15
type input "***"
click at [130, 140] on div "Singer 1" at bounding box center [141, 138] width 34 height 7
click at [129, 139] on button "Singer 1" at bounding box center [127, 138] width 7 height 7
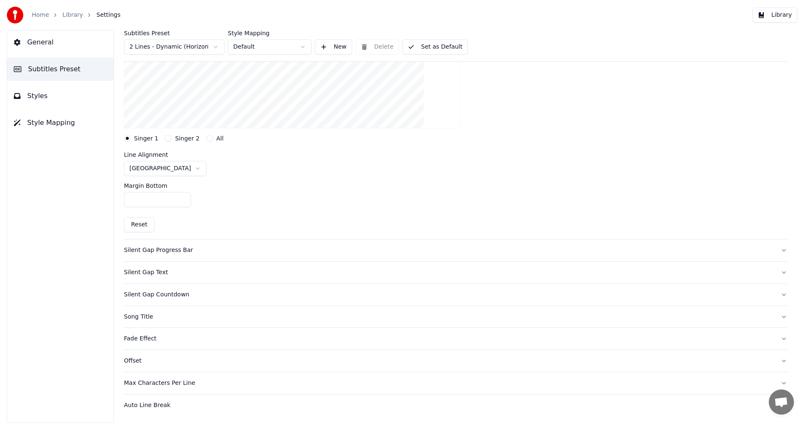
click at [167, 139] on button "Singer 2" at bounding box center [168, 138] width 7 height 7
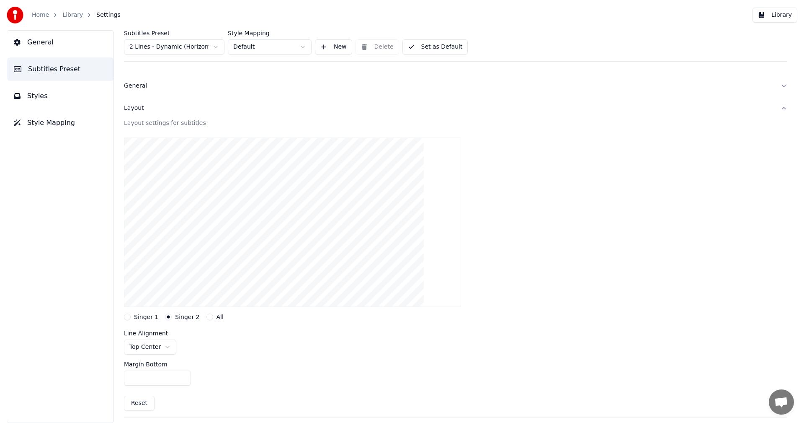
scroll to position [0, 0]
click at [129, 319] on button "Singer 1" at bounding box center [127, 320] width 7 height 7
click at [165, 320] on button "Singer 2" at bounding box center [168, 320] width 7 height 7
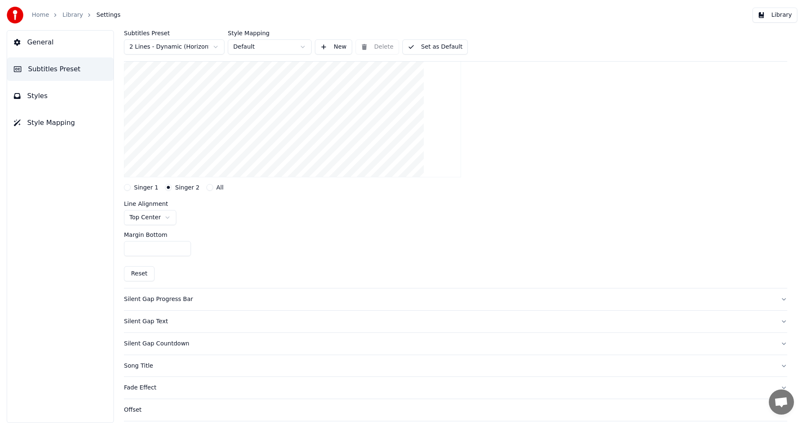
scroll to position [56, 0]
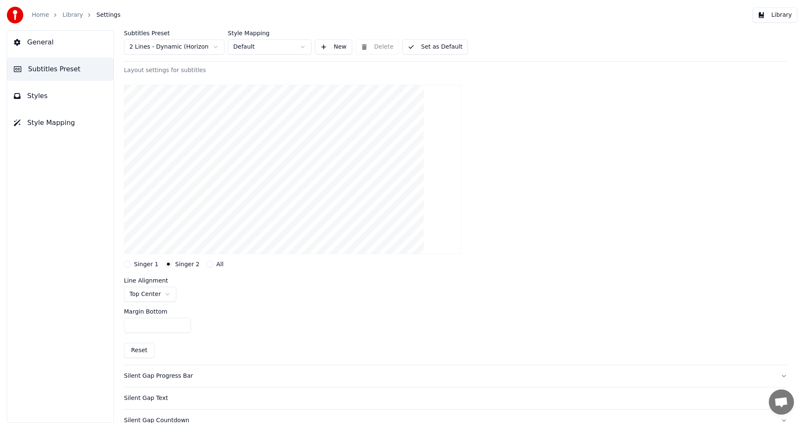
click at [30, 102] on button "Styles" at bounding box center [60, 95] width 106 height 23
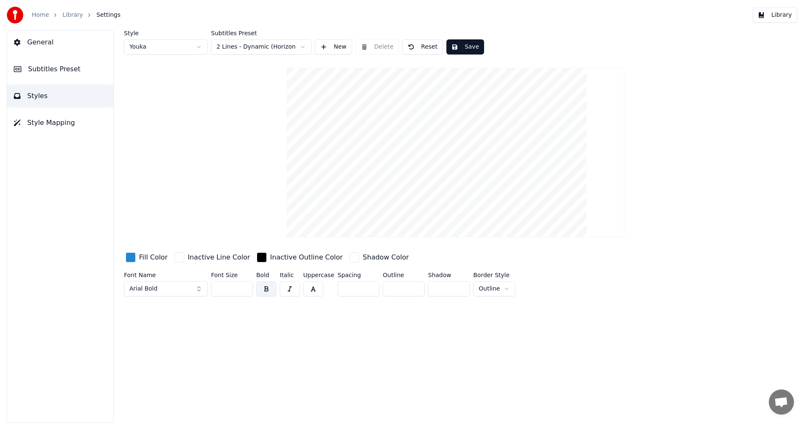
click at [302, 48] on html "Home Library Settings Library General Subtitles Preset Styles Style Mapping Sty…" at bounding box center [402, 211] width 804 height 423
click at [198, 49] on html "Home Library Settings Library General Subtitles Preset Styles Style Mapping Sty…" at bounding box center [402, 211] width 804 height 423
click at [247, 83] on html "Home Library Settings Library General Subtitles Preset Styles Style Mapping Sty…" at bounding box center [402, 211] width 804 height 423
click at [458, 49] on button "Save" at bounding box center [465, 46] width 38 height 15
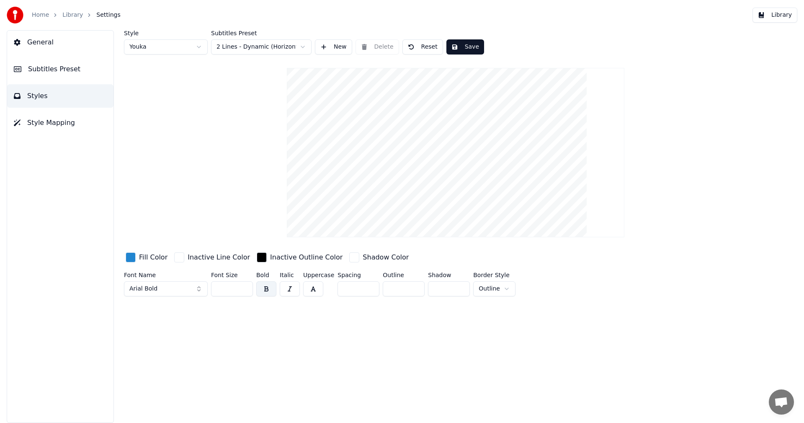
click at [774, 18] on button "Library" at bounding box center [775, 15] width 45 height 15
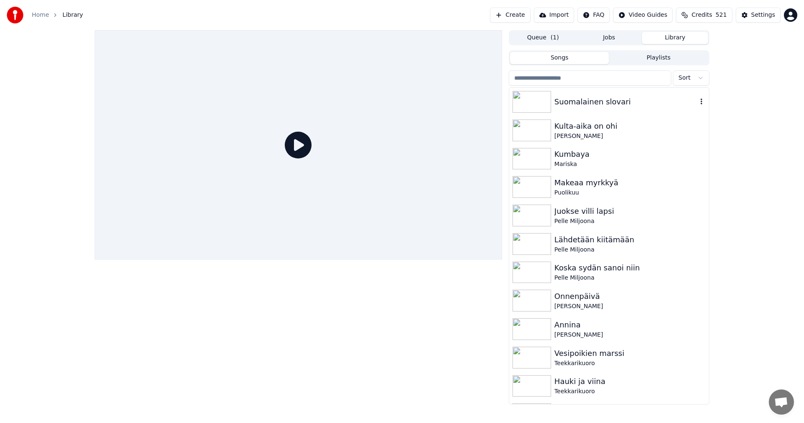
drag, startPoint x: 559, startPoint y: 106, endPoint x: 509, endPoint y: 144, distance: 63.0
click at [559, 106] on div "Suomalainen slovari" at bounding box center [625, 102] width 143 height 12
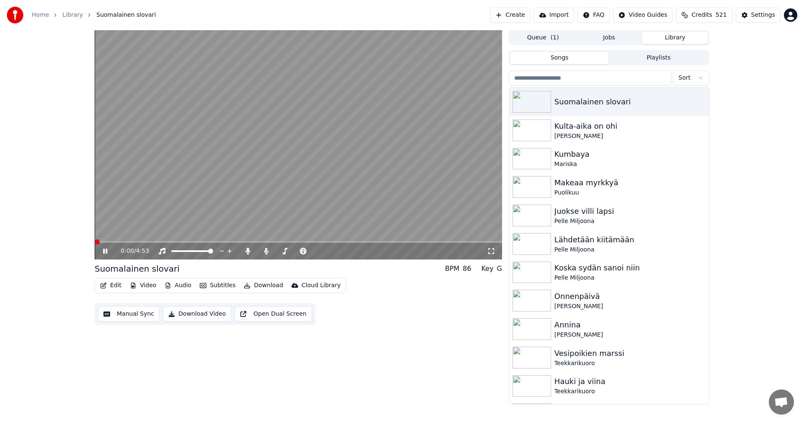
click at [147, 242] on span at bounding box center [298, 242] width 407 height 2
click at [161, 240] on video at bounding box center [298, 144] width 407 height 229
click at [159, 242] on span at bounding box center [135, 242] width 80 height 2
click at [106, 254] on icon at bounding box center [111, 250] width 20 height 7
click at [154, 242] on span at bounding box center [128, 242] width 67 height 2
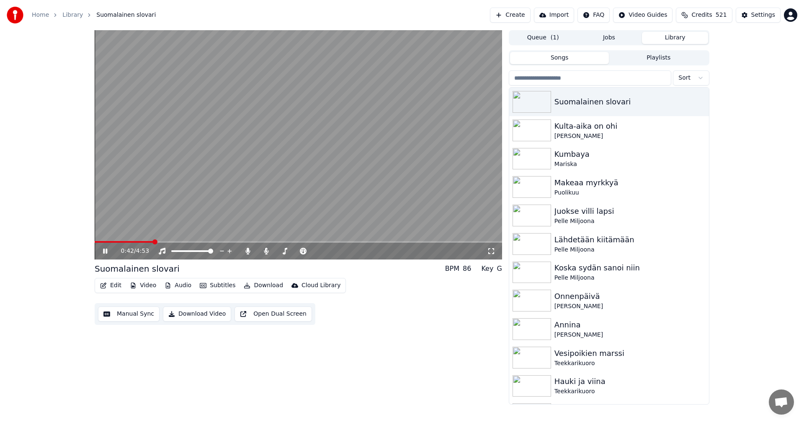
click at [153, 242] on span at bounding box center [124, 242] width 58 height 2
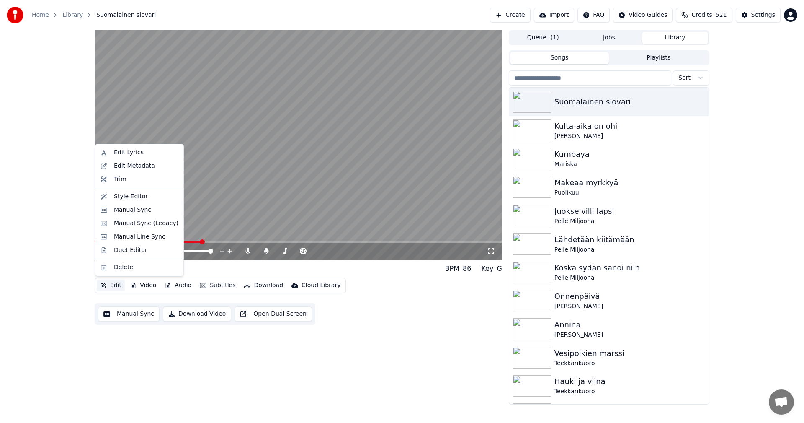
click at [120, 284] on button "Edit" at bounding box center [111, 285] width 28 height 12
click at [139, 198] on div "Style Editor" at bounding box center [131, 196] width 34 height 8
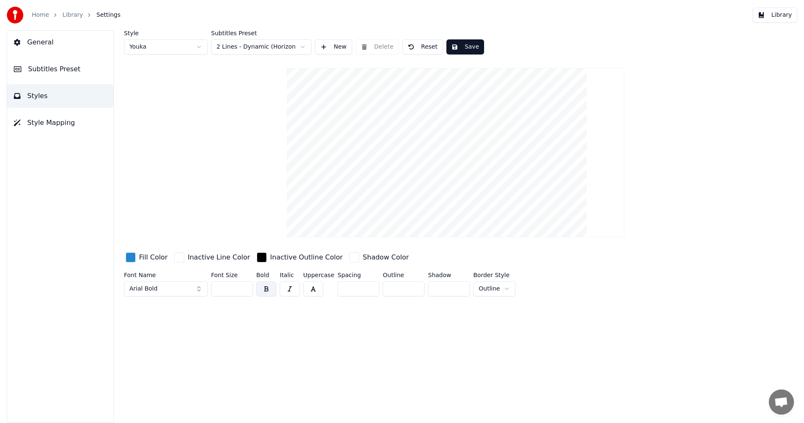
click at [67, 68] on span "Subtitles Preset" at bounding box center [54, 69] width 52 height 10
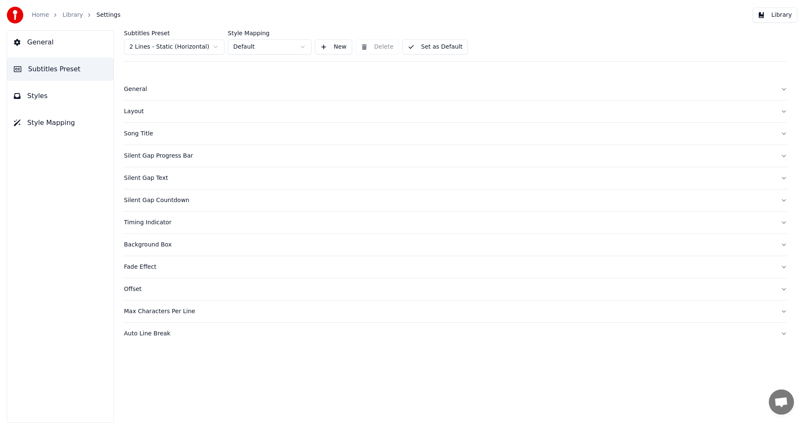
click at [138, 111] on div "Layout" at bounding box center [449, 111] width 650 height 8
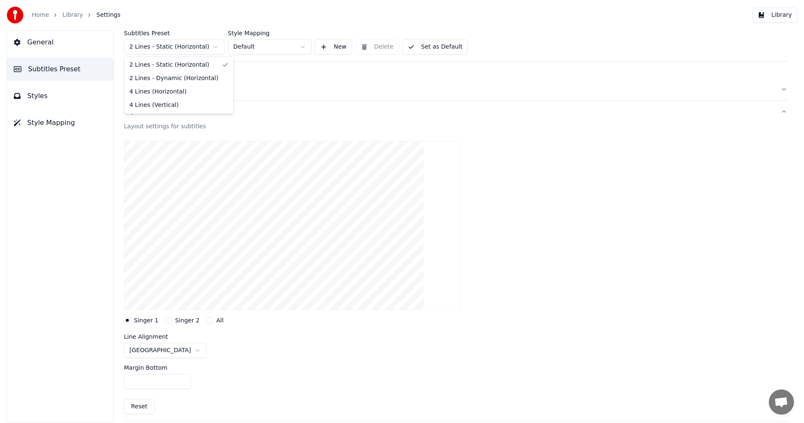
click at [217, 49] on html "Home Library Settings Library General Subtitles Preset Styles Style Mapping Sub…" at bounding box center [402, 211] width 804 height 423
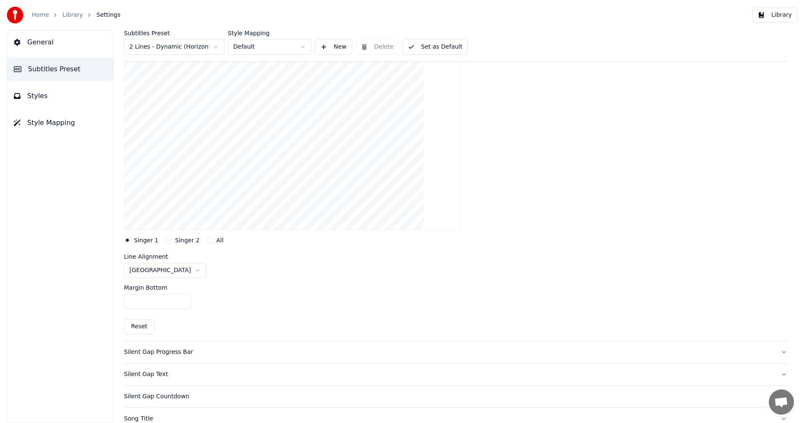
scroll to position [84, 0]
click at [165, 237] on button "Singer 2" at bounding box center [168, 236] width 7 height 7
click at [129, 237] on button "Singer 1" at bounding box center [127, 236] width 7 height 7
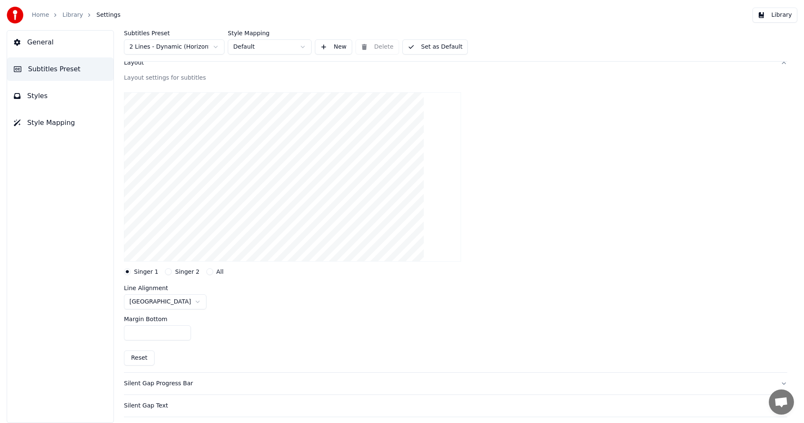
scroll to position [0, 0]
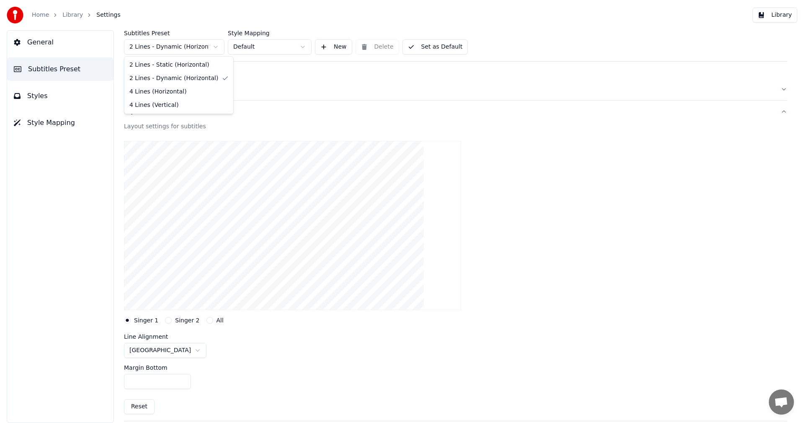
click at [214, 46] on html "Home Library Settings Library General Subtitles Preset Styles Style Mapping Sub…" at bounding box center [402, 211] width 804 height 423
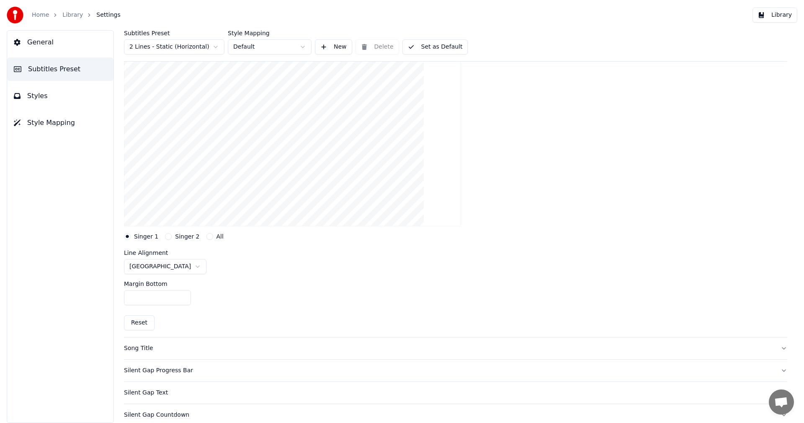
click at [168, 237] on button "Singer 2" at bounding box center [168, 236] width 7 height 7
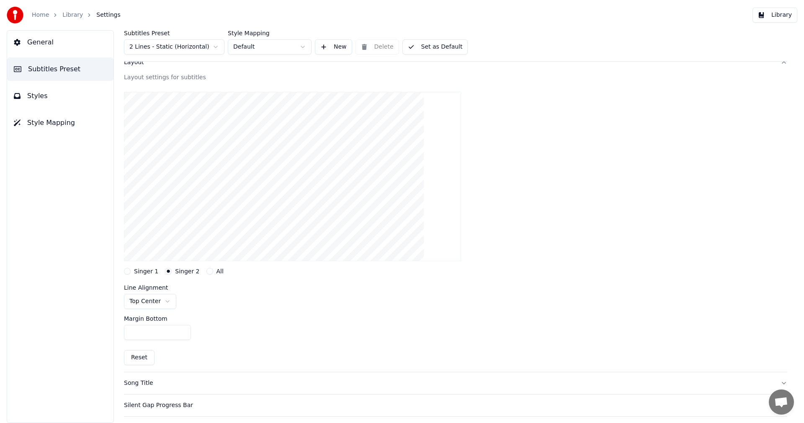
scroll to position [42, 0]
click at [69, 120] on span "Style Mapping" at bounding box center [51, 123] width 48 height 10
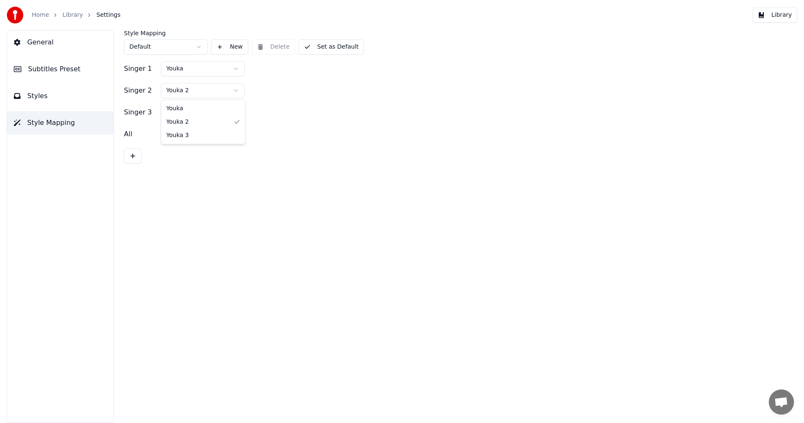
click at [237, 90] on html "Home Library Settings Library General Subtitles Preset Styles Style Mapping Sty…" at bounding box center [402, 211] width 804 height 423
click at [335, 47] on button "Set as Default" at bounding box center [332, 46] width 66 height 15
click at [785, 16] on button "Library" at bounding box center [775, 15] width 45 height 15
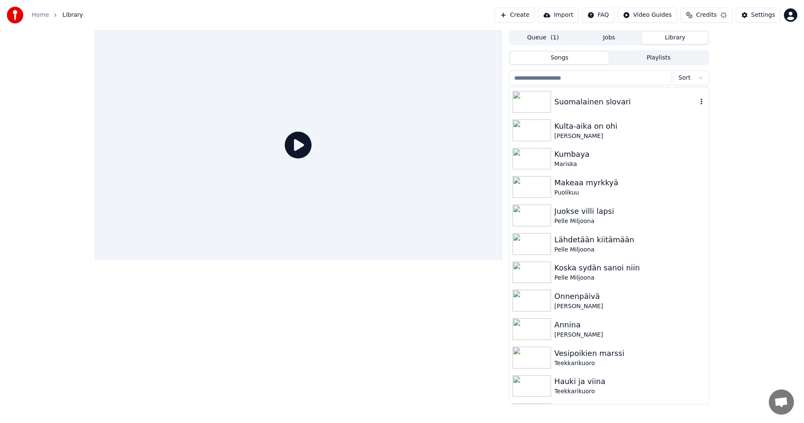
click at [576, 106] on div "Suomalainen slovari" at bounding box center [625, 102] width 143 height 12
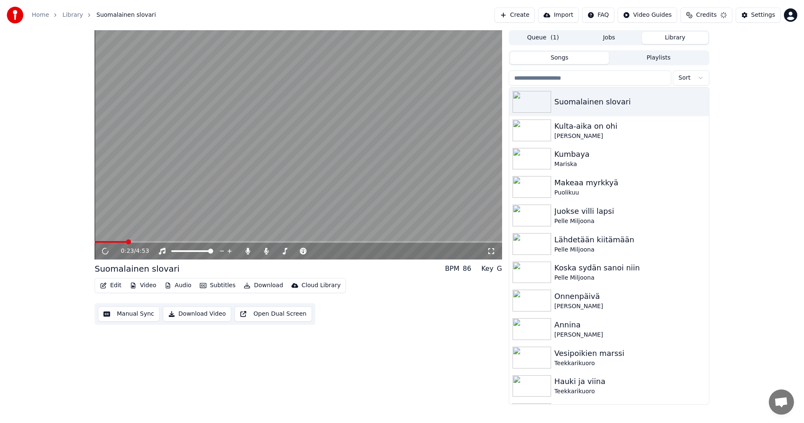
click at [126, 242] on span at bounding box center [298, 242] width 407 height 2
click at [114, 287] on button "Edit" at bounding box center [111, 285] width 28 height 12
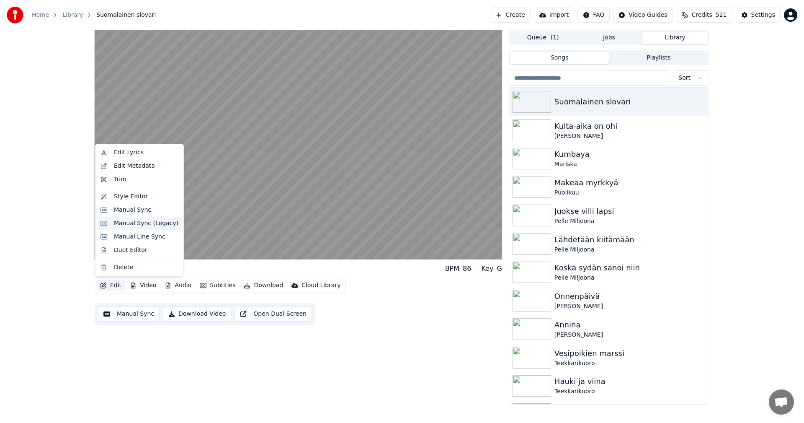
click at [145, 223] on div "Manual Sync (Legacy)" at bounding box center [146, 223] width 64 height 8
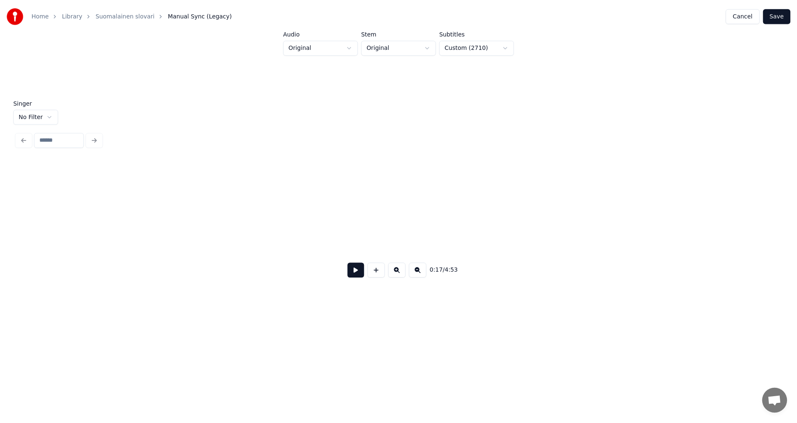
scroll to position [0, 2620]
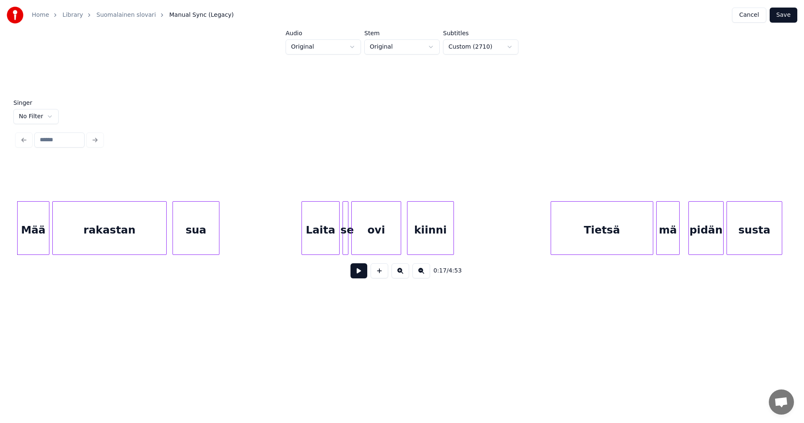
click at [353, 273] on button at bounding box center [359, 270] width 17 height 15
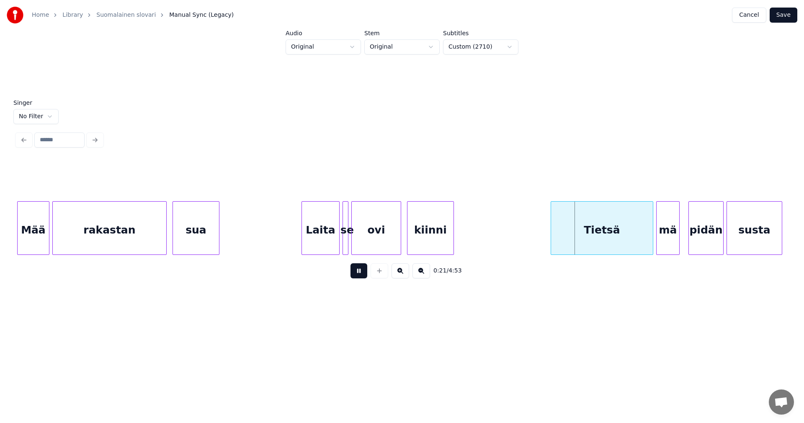
click at [353, 273] on button at bounding box center [359, 270] width 17 height 15
click at [783, 13] on button "Save" at bounding box center [784, 15] width 28 height 15
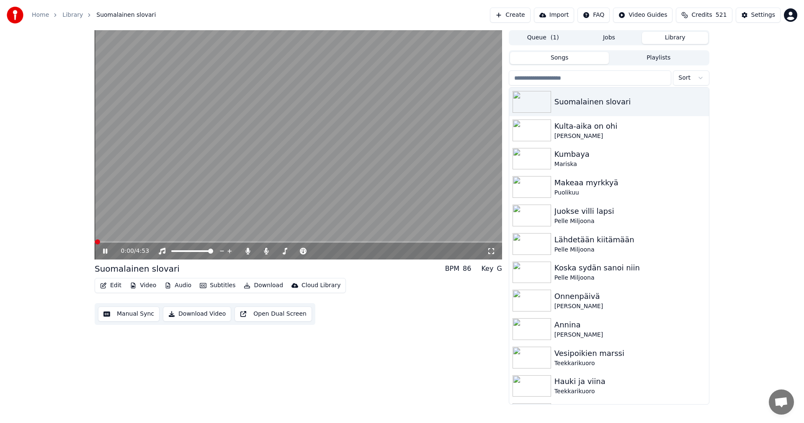
click at [142, 244] on div "0:00 / 4:53" at bounding box center [298, 250] width 407 height 17
click at [142, 242] on span at bounding box center [298, 242] width 407 height 2
click at [106, 252] on icon at bounding box center [105, 250] width 4 height 5
click at [118, 288] on button "Edit" at bounding box center [111, 285] width 28 height 12
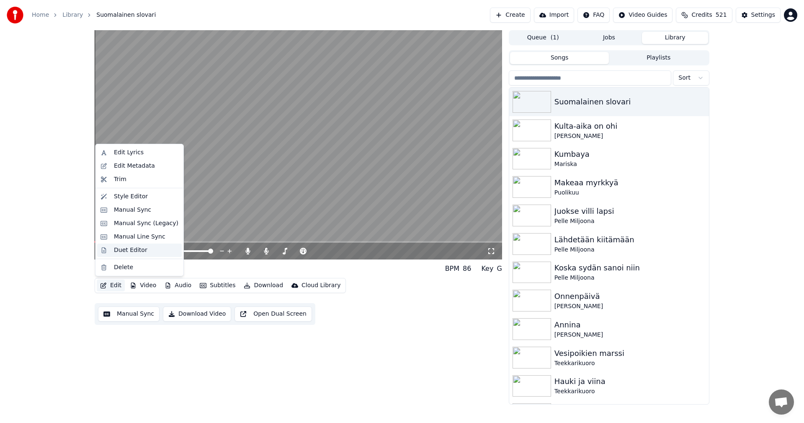
click at [140, 250] on div "Duet Editor" at bounding box center [131, 250] width 34 height 8
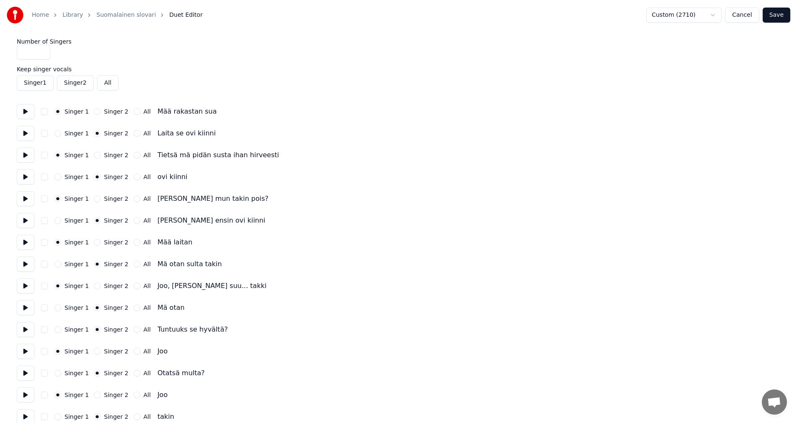
click at [45, 112] on button "button" at bounding box center [44, 111] width 7 height 7
click at [26, 111] on button at bounding box center [26, 111] width 18 height 15
click at [28, 134] on button at bounding box center [26, 133] width 18 height 15
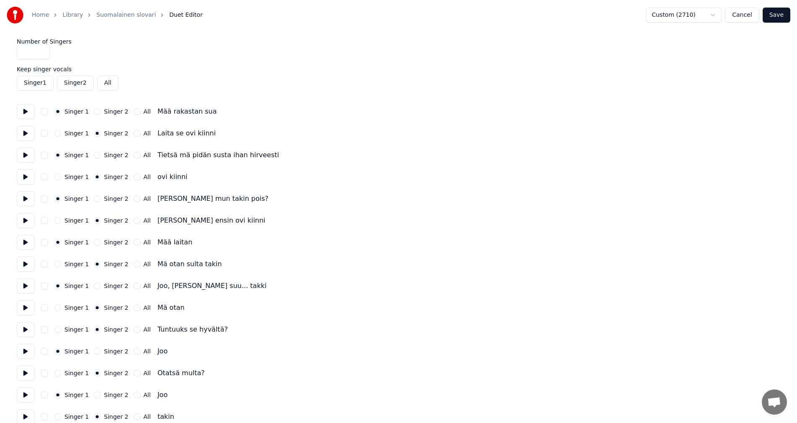
click at [445, 137] on div "Singer 1 Singer 2 All Laita se ovi kiinni" at bounding box center [398, 133] width 763 height 15
